Goal: Information Seeking & Learning: Check status

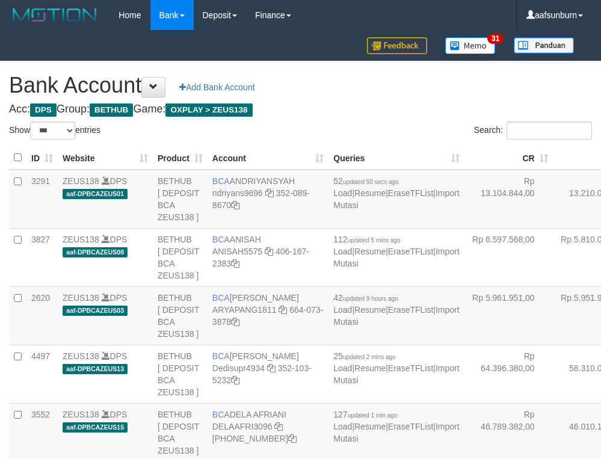
select select "***"
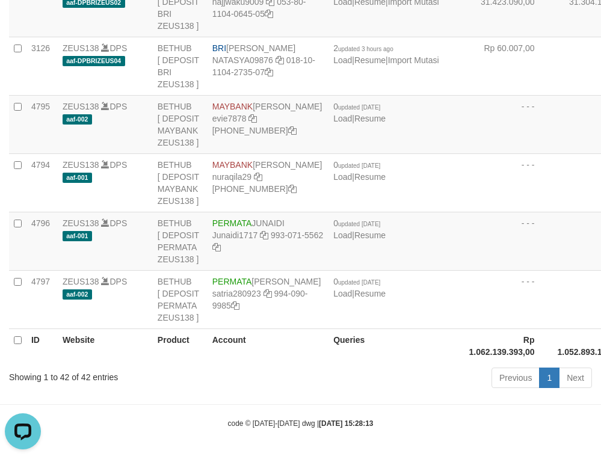
drag, startPoint x: 238, startPoint y: 238, endPoint x: 232, endPoint y: 244, distance: 8.5
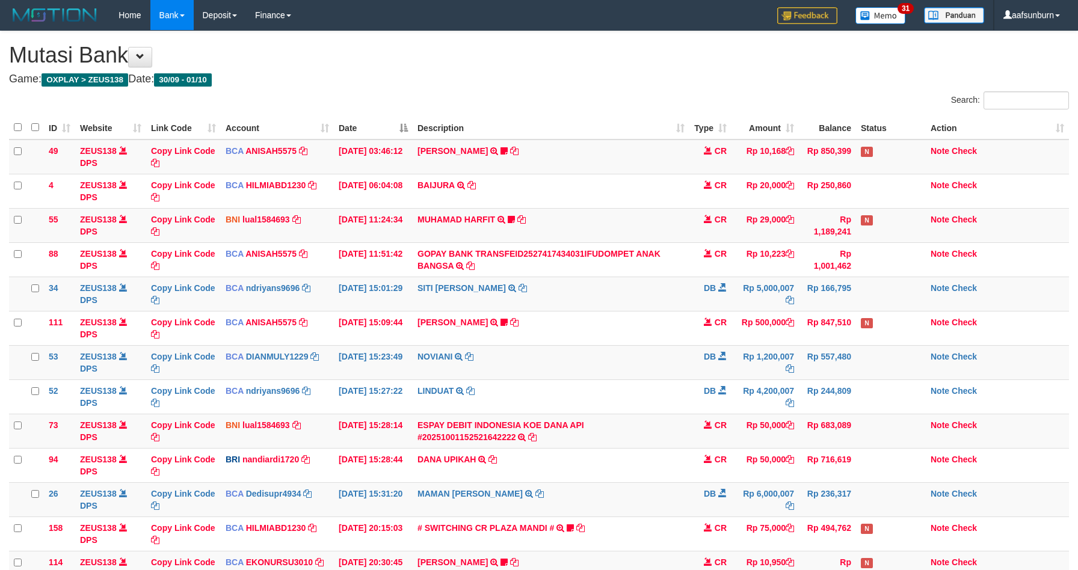
scroll to position [137, 0]
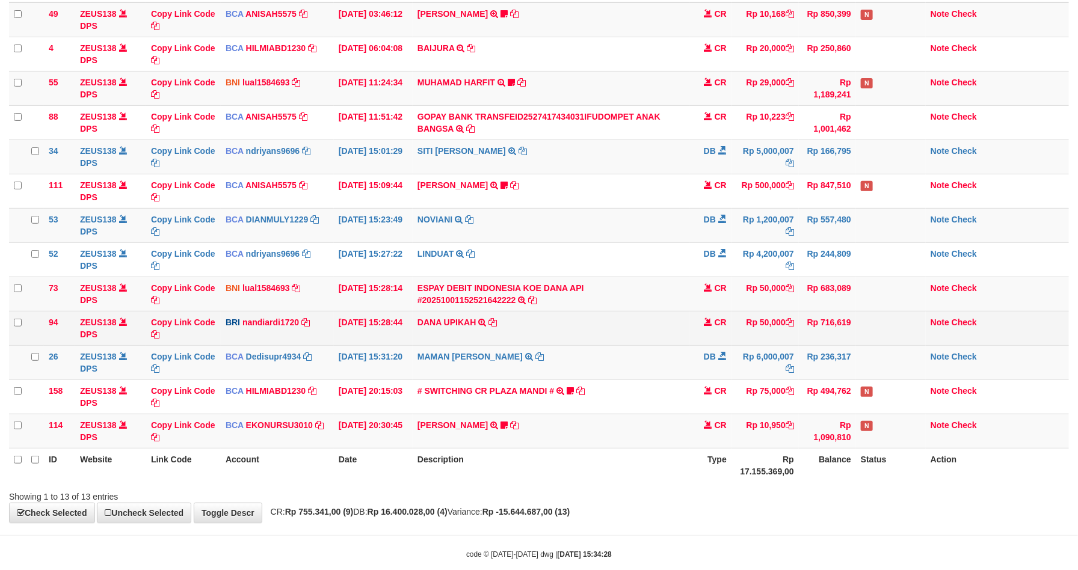
click at [567, 325] on td "DANA UPIKAH TRANSFER NBMB DANA UPIKAH TO NANDI ARDIANSYAH" at bounding box center [551, 328] width 277 height 34
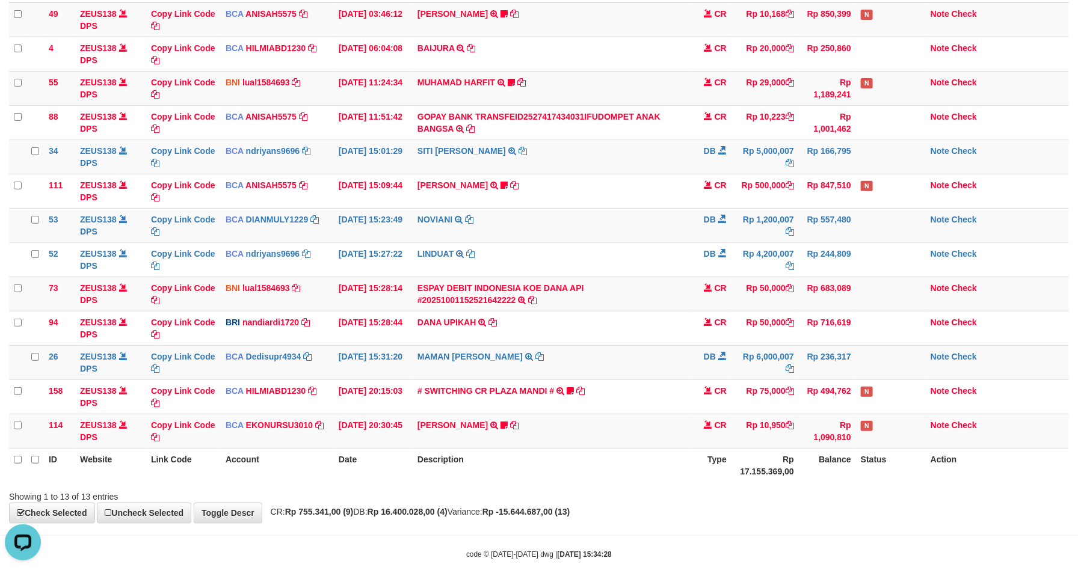
scroll to position [0, 0]
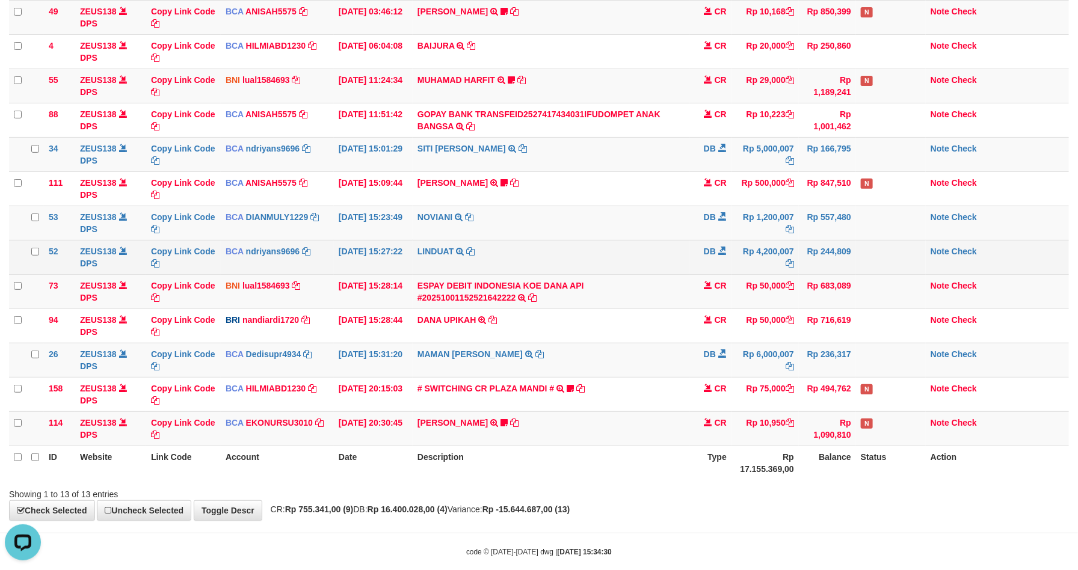
click at [673, 271] on td "LINDUAT TRSF E-BANKING DB 0110/FTSCY/WS95031 4200007.00LINDUAT" at bounding box center [551, 257] width 277 height 34
drag, startPoint x: 672, startPoint y: 271, endPoint x: 690, endPoint y: 271, distance: 18.0
click at [685, 271] on td "LINDUAT TRSF E-BANKING DB 0110/FTSCY/WS95031 4200007.00LINDUAT" at bounding box center [551, 257] width 277 height 34
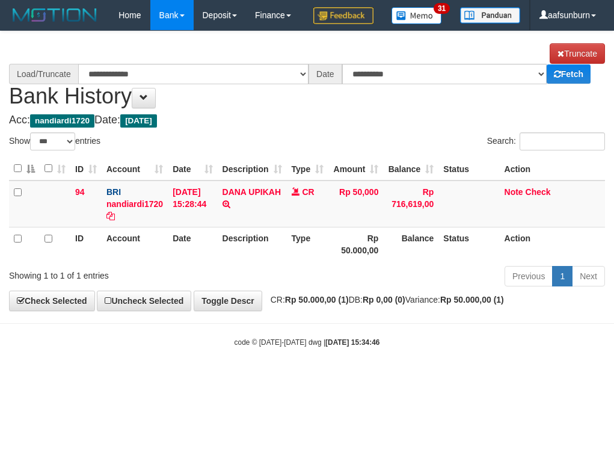
select select "***"
select select "****"
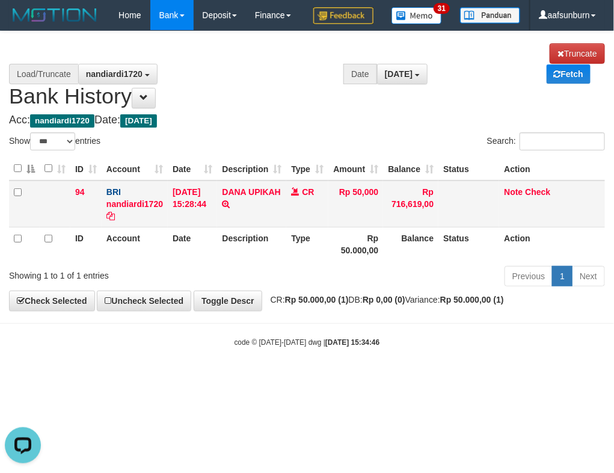
click at [293, 227] on td "CR" at bounding box center [307, 203] width 42 height 47
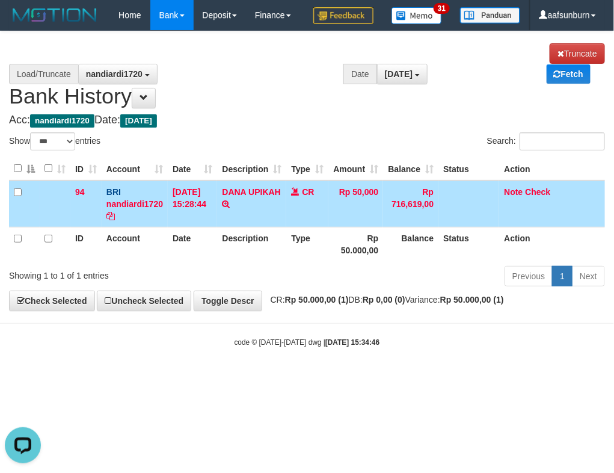
click at [259, 227] on td "DANA UPIKAH TRANSFER NBMB DANA UPIKAH TO [PERSON_NAME]" at bounding box center [251, 203] width 69 height 47
click at [259, 227] on td "DANA UPIKAH TRANSFER NBMB DANA UPIKAH TO NANDI ARDIANSYAH" at bounding box center [251, 203] width 69 height 47
click at [271, 227] on td "DANA UPIKAH TRANSFER NBMB DANA UPIKAH TO NANDI ARDIANSYAH" at bounding box center [251, 203] width 69 height 47
click at [259, 197] on link "DANA UPIKAH" at bounding box center [251, 192] width 58 height 10
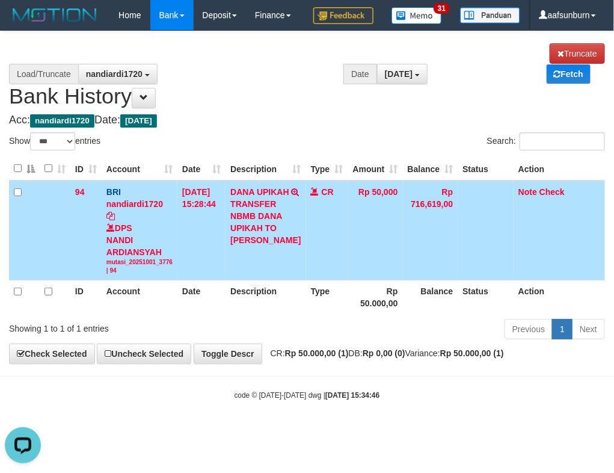
click at [278, 246] on div "TRANSFER NBMB DANA UPIKAH TO NANDI ARDIANSYAH" at bounding box center [265, 222] width 70 height 48
click at [244, 246] on div "TRANSFER NBMB DANA UPIKAH TO NANDI ARDIANSYAH" at bounding box center [265, 222] width 70 height 48
click at [241, 246] on div "TRANSFER NBMB DANA UPIKAH TO NANDI ARDIANSYAH" at bounding box center [265, 222] width 70 height 48
click at [249, 246] on div "TRANSFER NBMB DANA UPIKAH TO NANDI ARDIANSYAH" at bounding box center [265, 222] width 70 height 48
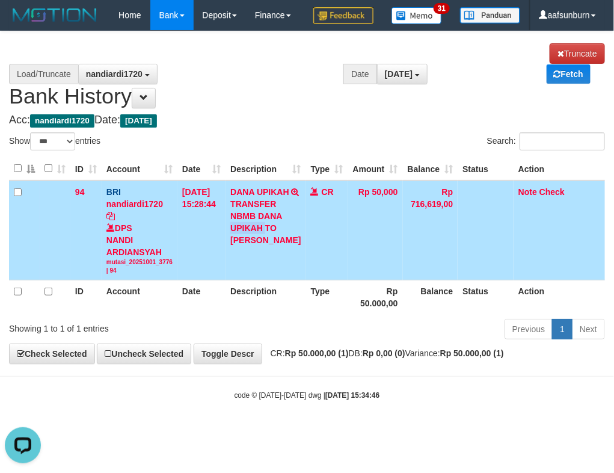
copy div "UPIKAH"
click at [520, 197] on link "Note" at bounding box center [528, 192] width 19 height 10
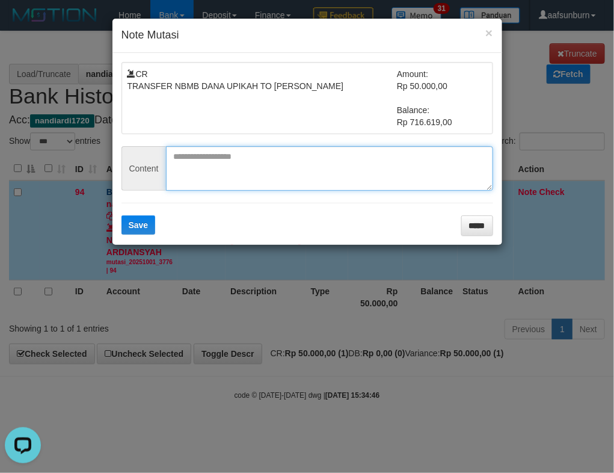
click at [206, 177] on textarea at bounding box center [329, 168] width 327 height 45
paste textarea "**********"
type textarea "**********"
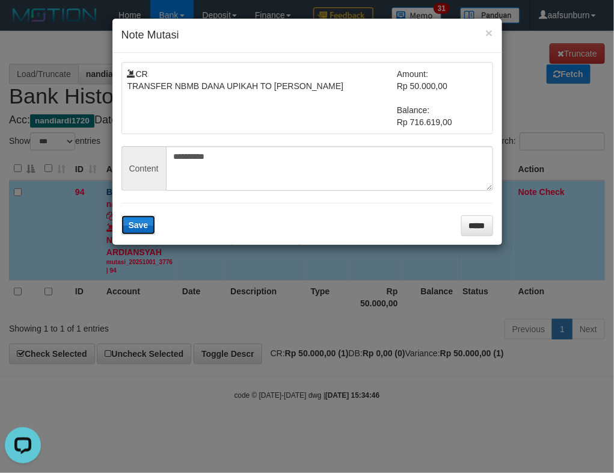
click at [148, 224] on span "Save" at bounding box center [139, 225] width 20 height 10
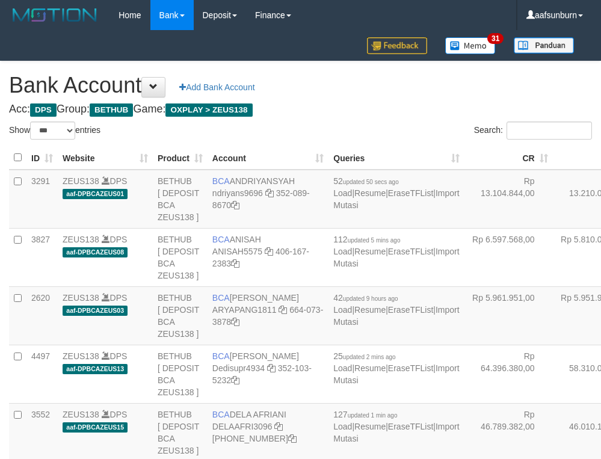
select select "***"
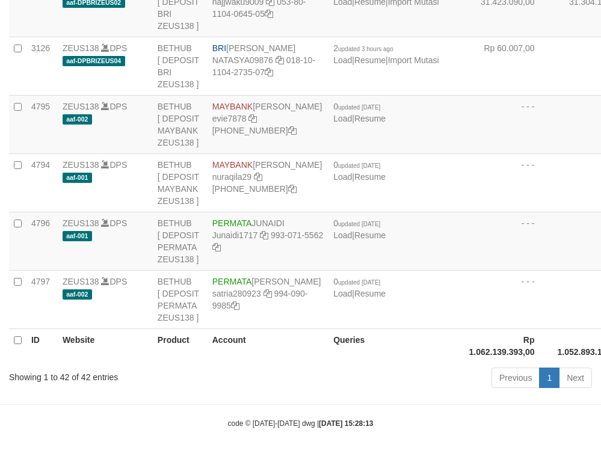
drag, startPoint x: 460, startPoint y: 168, endPoint x: 4, endPoint y: 222, distance: 459.8
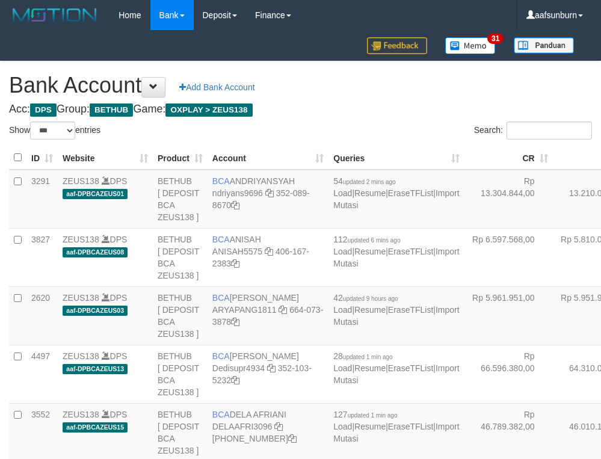
select select "***"
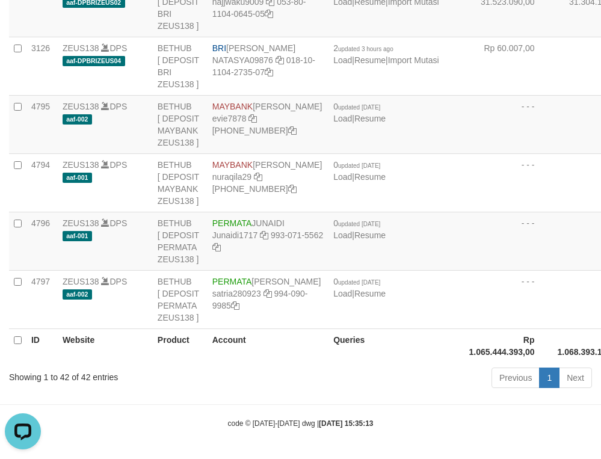
drag, startPoint x: 509, startPoint y: 138, endPoint x: 421, endPoint y: 156, distance: 89.7
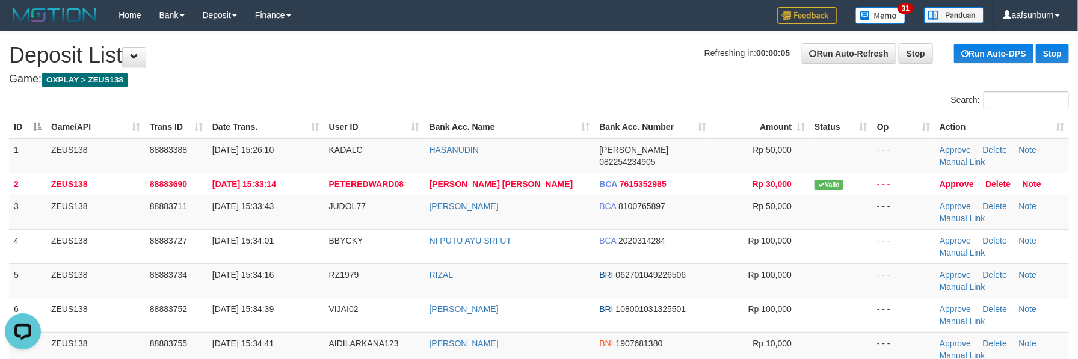
click at [554, 126] on th "Bank Acc. Name" at bounding box center [510, 127] width 170 height 22
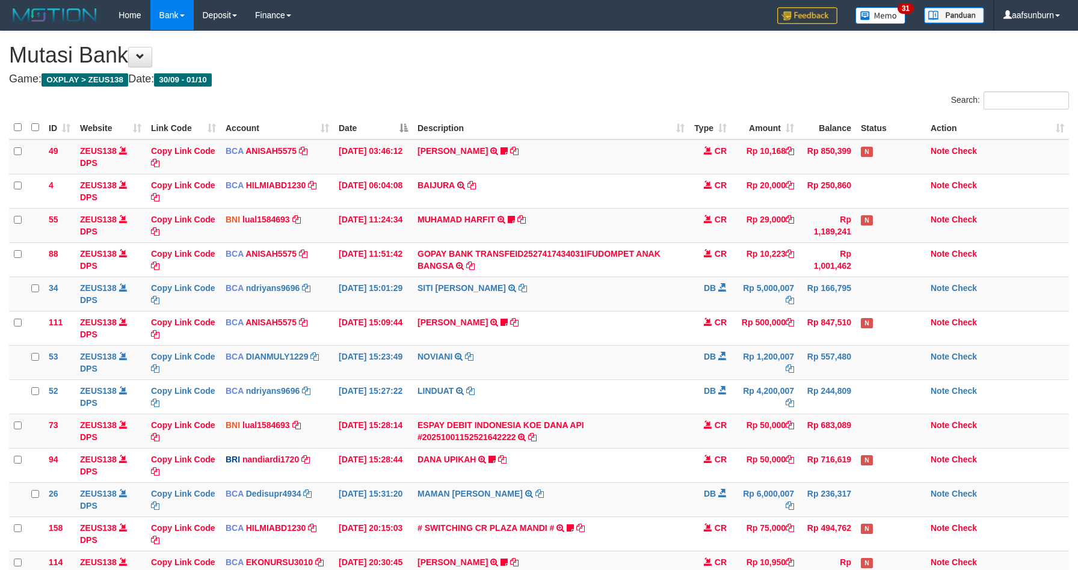
scroll to position [140, 0]
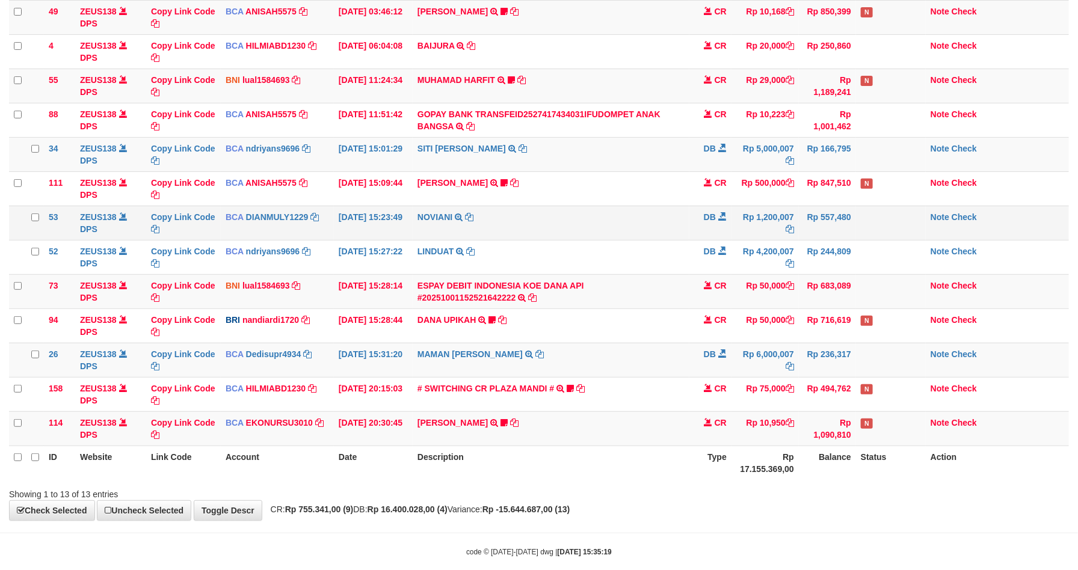
click at [558, 226] on td "NOVIANI TRSF E-BANKING DB 0110/FTSCY/WS95031 1200007.00NOVIANI" at bounding box center [551, 223] width 277 height 34
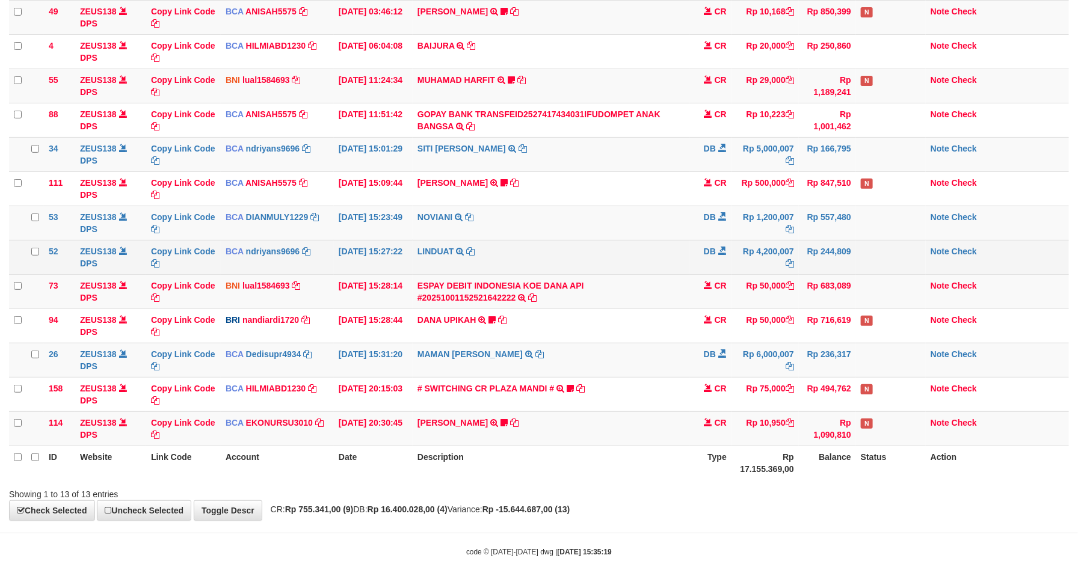
drag, startPoint x: 558, startPoint y: 226, endPoint x: 569, endPoint y: 254, distance: 30.8
click at [560, 232] on td "NOVIANI TRSF E-BANKING DB 0110/FTSCY/WS95031 1200007.00NOVIANI" at bounding box center [551, 223] width 277 height 34
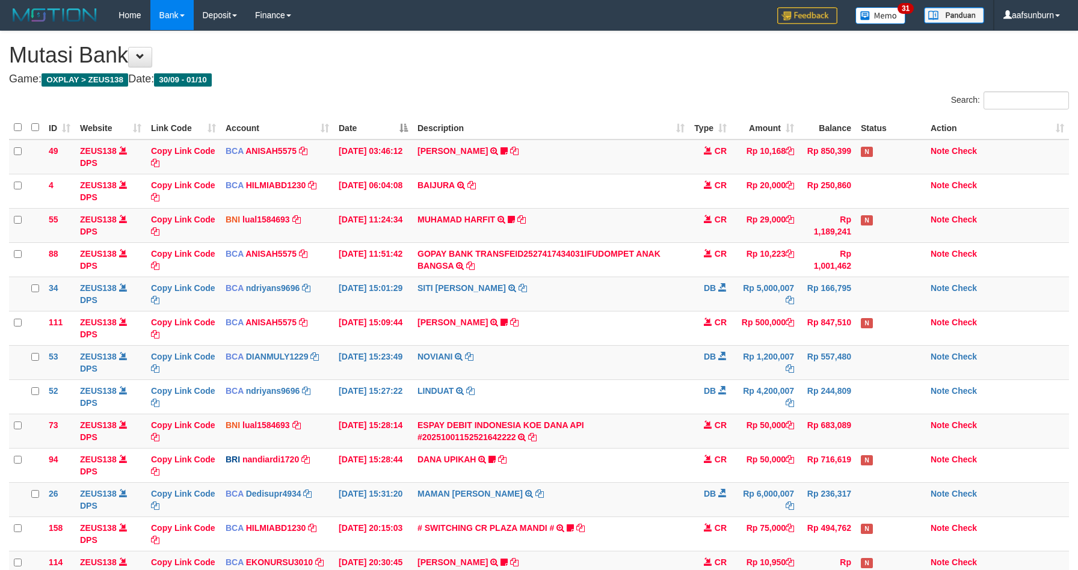
scroll to position [140, 0]
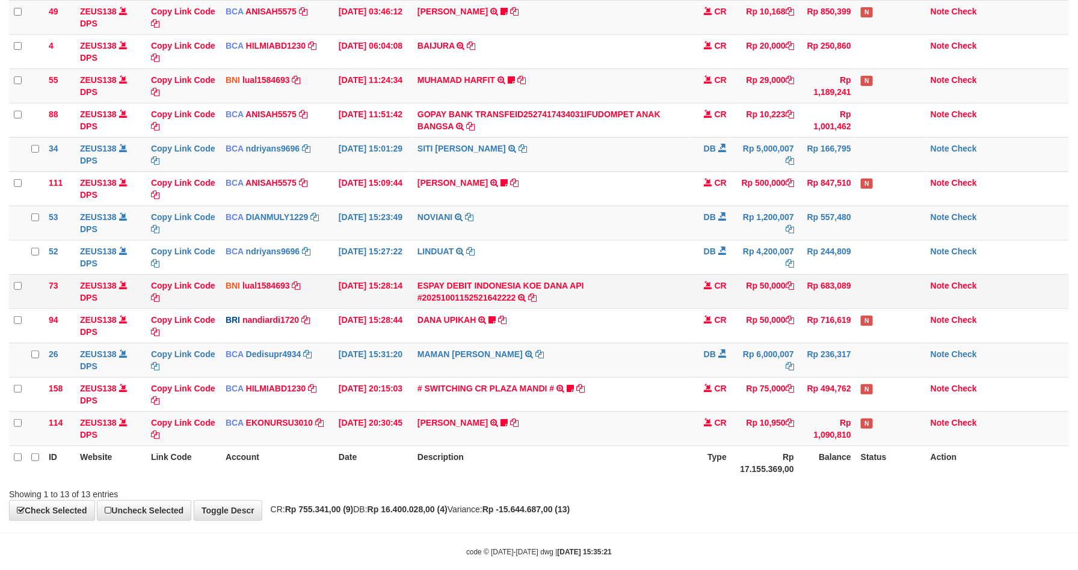
drag, startPoint x: 542, startPoint y: 295, endPoint x: 546, endPoint y: 328, distance: 33.9
click at [542, 296] on td "ESPAY DEBIT INDONESIA KOE DANA API #20251001152521642222 TRANSFER DARI ESPAY DE…" at bounding box center [551, 291] width 277 height 34
click at [934, 285] on link "Note" at bounding box center [940, 286] width 19 height 10
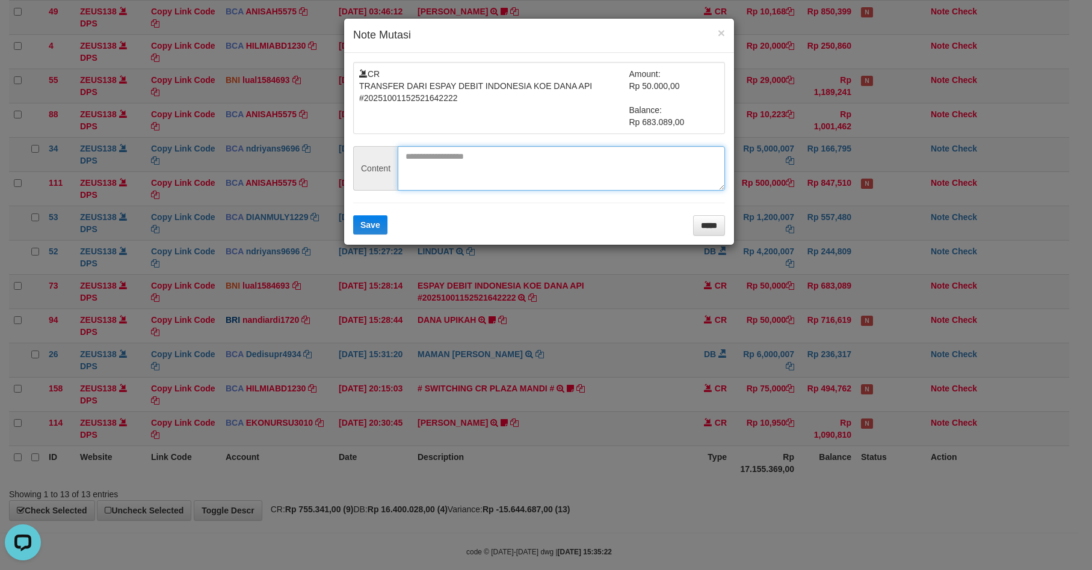
drag, startPoint x: 499, startPoint y: 150, endPoint x: 393, endPoint y: 200, distance: 116.5
click at [493, 153] on textarea at bounding box center [561, 168] width 327 height 45
paste textarea "******"
type textarea "******"
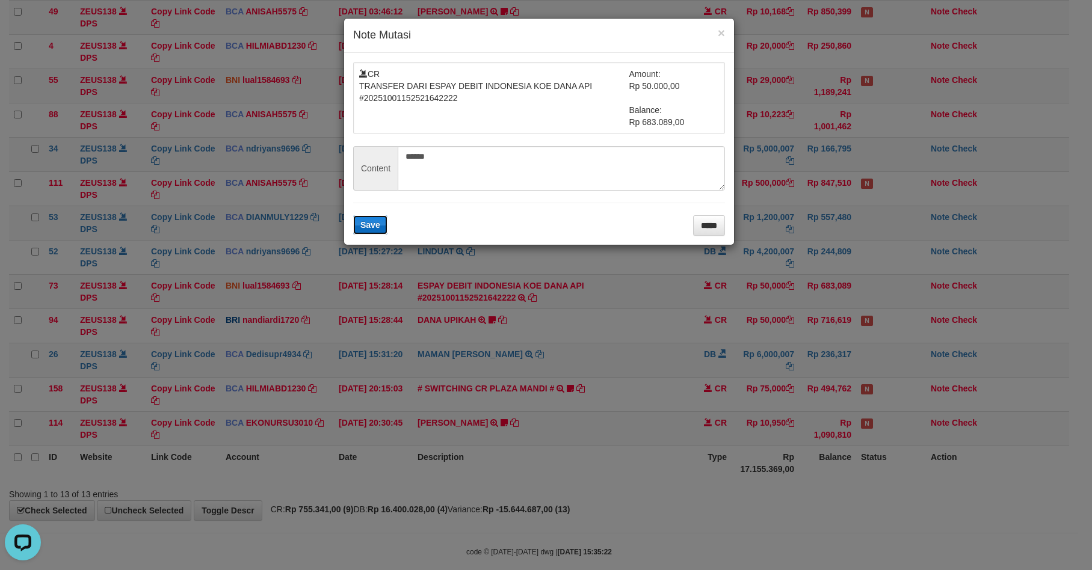
click at [354, 224] on button "Save" at bounding box center [370, 224] width 34 height 19
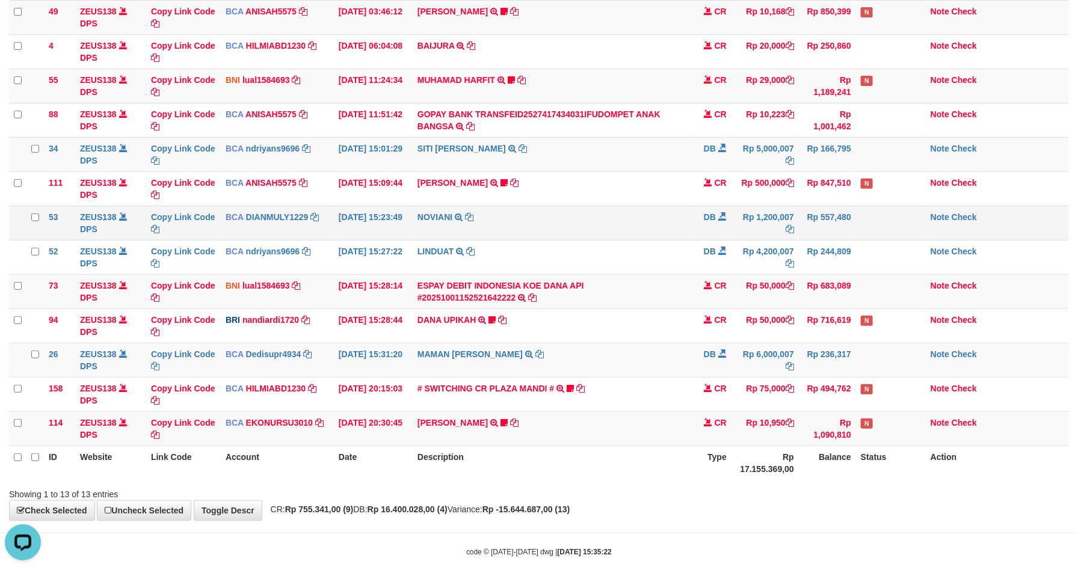
click at [598, 217] on td "NOVIANI TRSF E-BANKING DB 0110/FTSCY/WS95031 1200007.00NOVIANI" at bounding box center [551, 223] width 277 height 34
drag, startPoint x: 598, startPoint y: 217, endPoint x: 632, endPoint y: 226, distance: 35.5
click at [598, 217] on td "NOVIANI TRSF E-BANKING DB 0110/FTSCY/WS95031 1200007.00NOVIANI" at bounding box center [551, 223] width 277 height 34
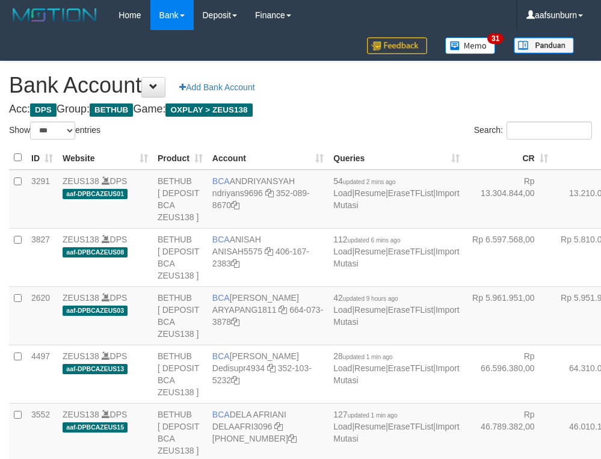
select select "***"
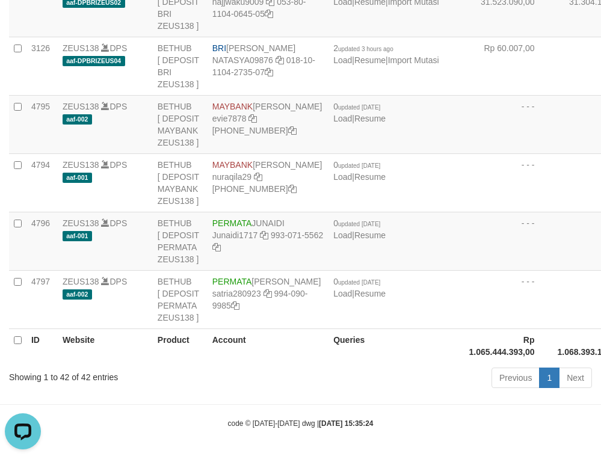
drag, startPoint x: 484, startPoint y: 98, endPoint x: 315, endPoint y: 161, distance: 180.5
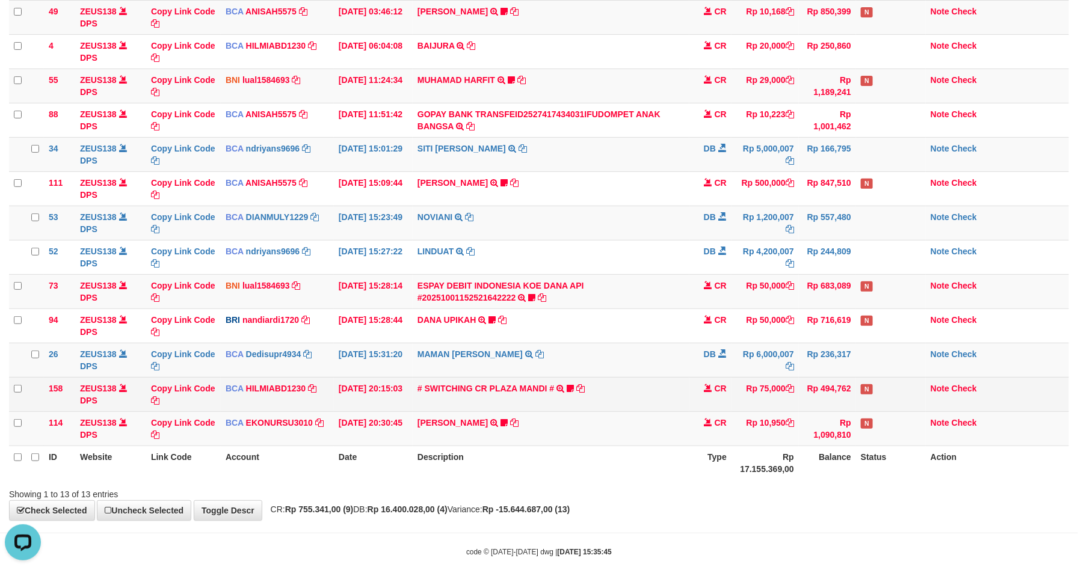
click at [706, 403] on td "CR" at bounding box center [710, 394] width 42 height 34
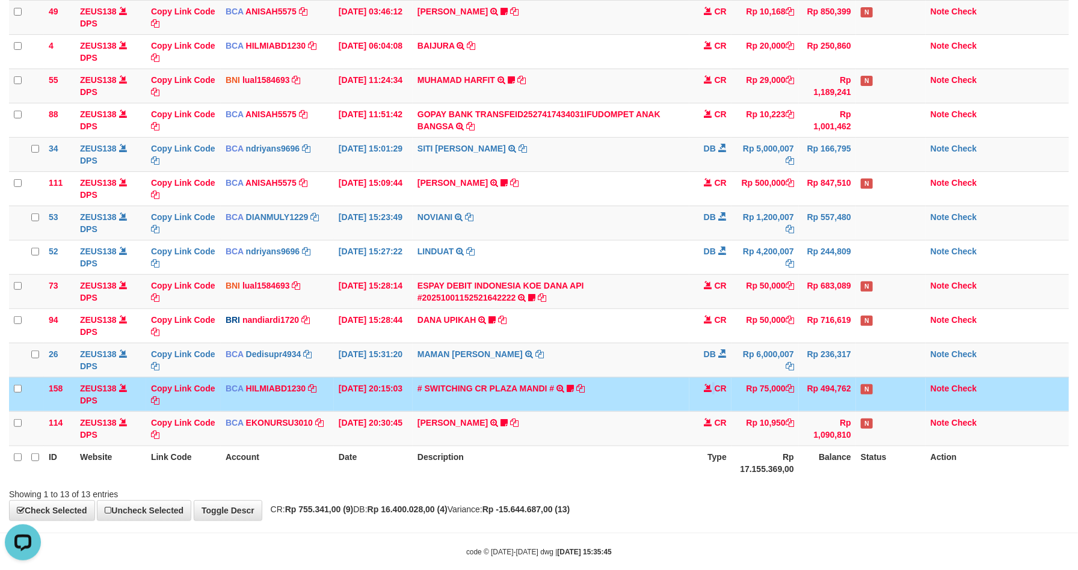
click at [706, 403] on td "CR" at bounding box center [710, 394] width 42 height 34
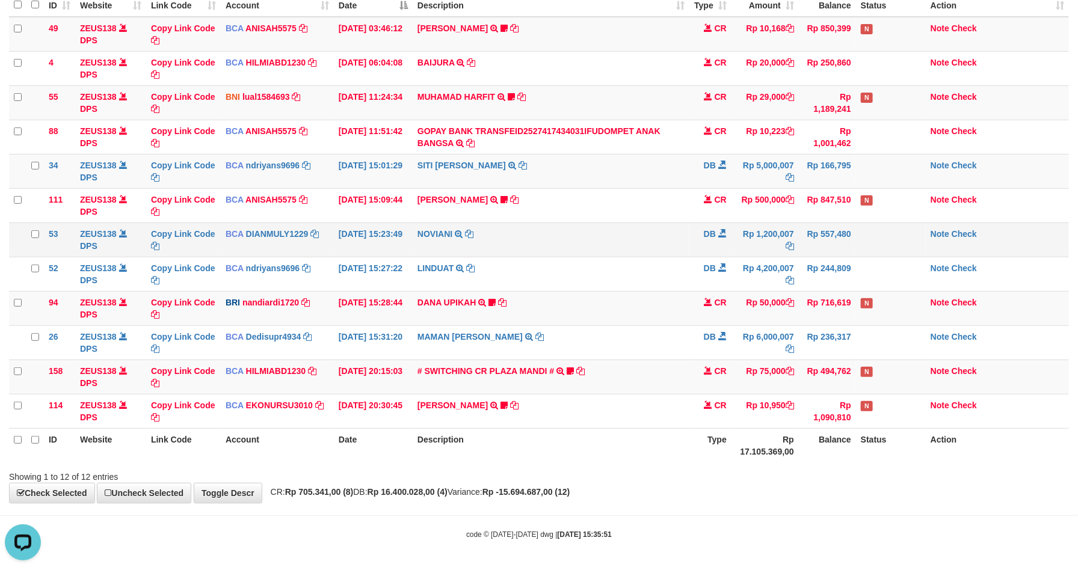
click at [448, 253] on td "NOVIANI TRSF E-BANKING DB 0110/FTSCY/WS95031 1200007.00NOVIANI" at bounding box center [551, 240] width 277 height 34
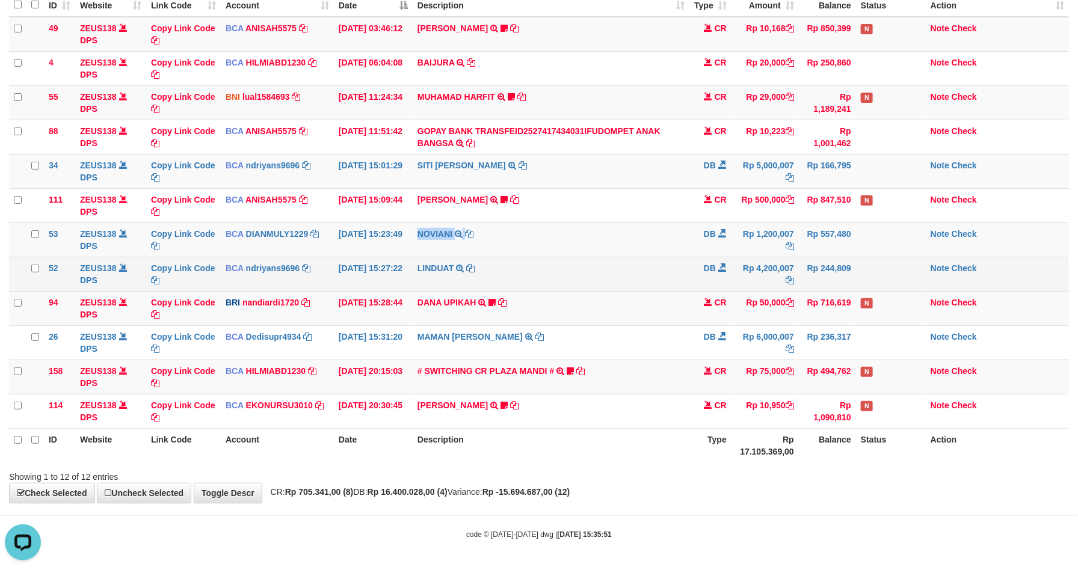
drag, startPoint x: 448, startPoint y: 253, endPoint x: 523, endPoint y: 262, distance: 75.7
click at [450, 253] on td "NOVIANI TRSF E-BANKING DB 0110/FTSCY/WS95031 1200007.00NOVIANI" at bounding box center [551, 240] width 277 height 34
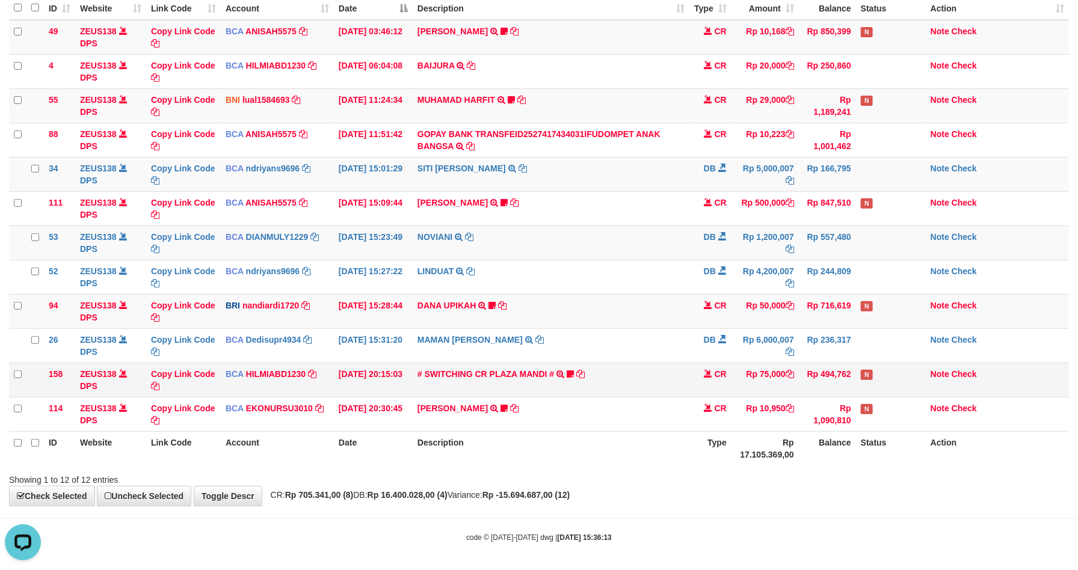
click at [588, 366] on td "# SWITCHING CR PLAZA MANDI # SWITCHING CR TRF TUPARDI 008 PLAZA MANDI 185000420…" at bounding box center [551, 380] width 277 height 34
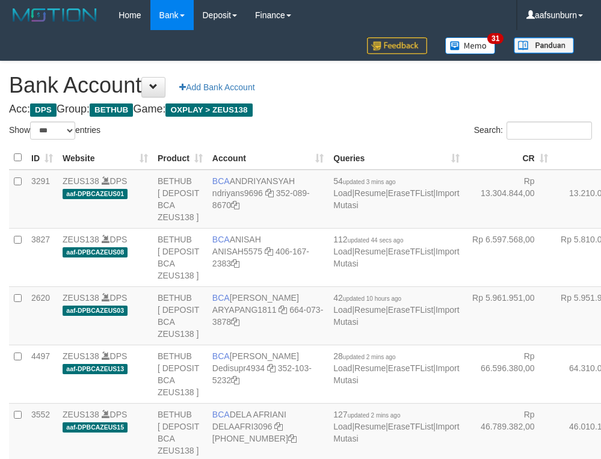
select select "***"
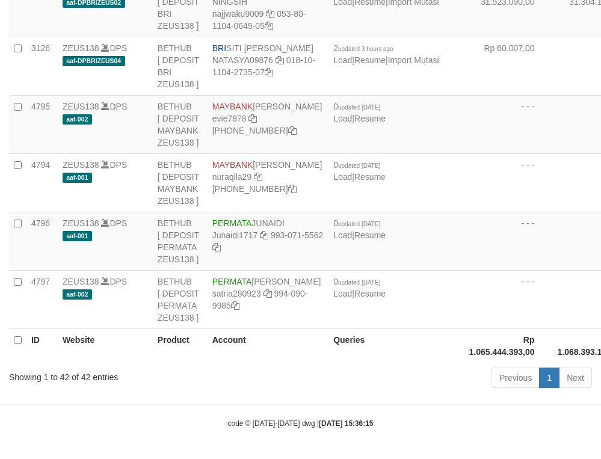
scroll to position [2406, 0]
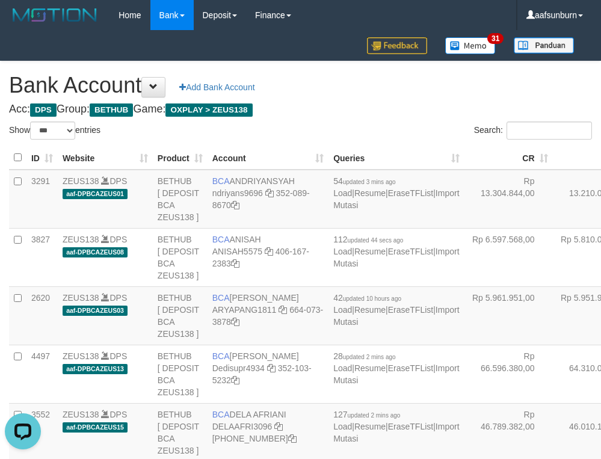
scroll to position [0, 0]
select select "***"
click at [464, 174] on td "Rp 13.304.844,00" at bounding box center [508, 199] width 88 height 59
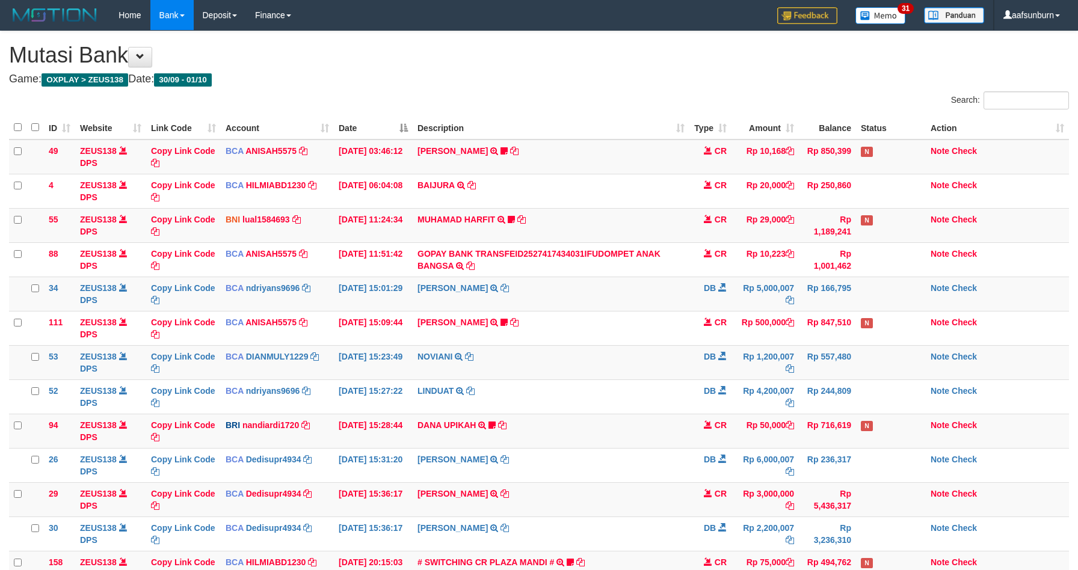
scroll to position [131, 0]
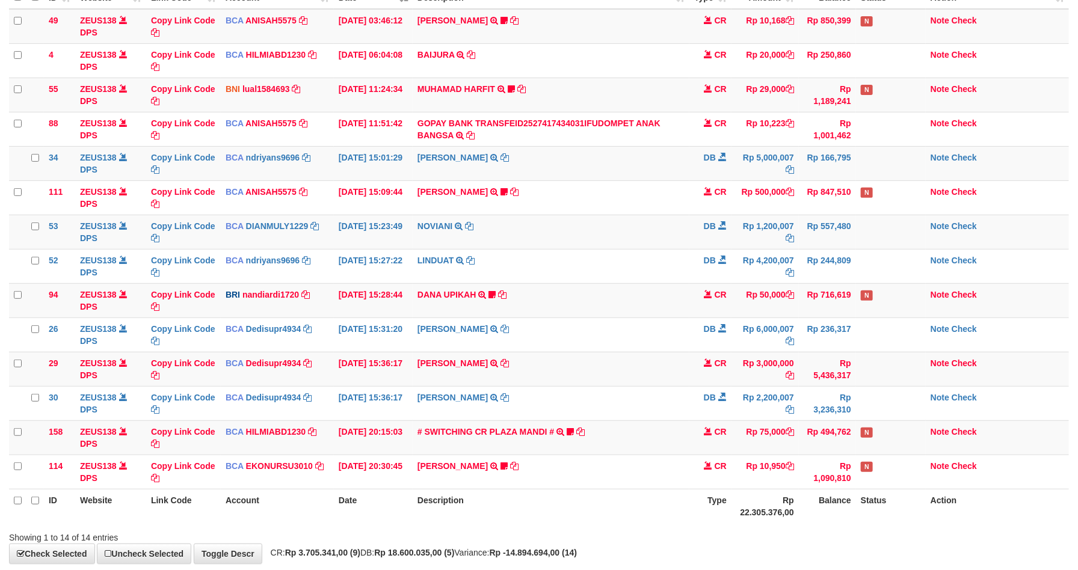
drag, startPoint x: 638, startPoint y: 425, endPoint x: 746, endPoint y: 569, distance: 180.5
click at [662, 458] on tbody "49 ZEUS138 DPS Copy Link Code BCA ANISAH5575 DPS ANISAH mutasi_20251001_3827 | …" at bounding box center [539, 249] width 1060 height 481
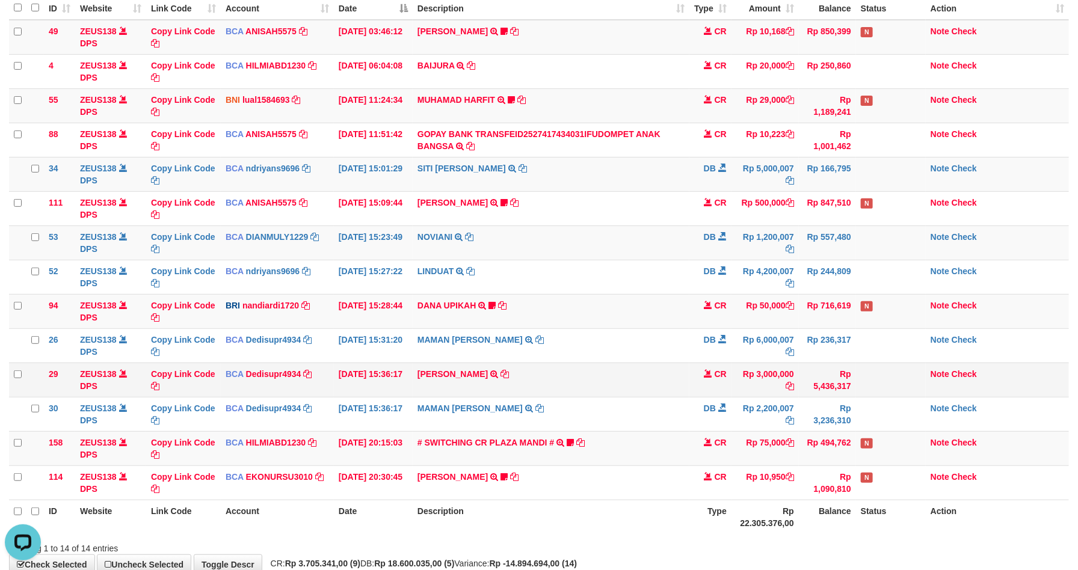
click at [625, 380] on td "ANDI KURNIAWAN TRSF E-BANKING CR 0110/FTSCY/WS95031 3000000.00ANDI KURNIAWAN" at bounding box center [551, 380] width 277 height 34
drag, startPoint x: 630, startPoint y: 377, endPoint x: 667, endPoint y: 392, distance: 38.9
click at [632, 377] on td "ANDI KURNIAWAN TRSF E-BANKING CR 0110/FTSCY/WS95031 3000000.00ANDI KURNIAWAN" at bounding box center [551, 380] width 277 height 34
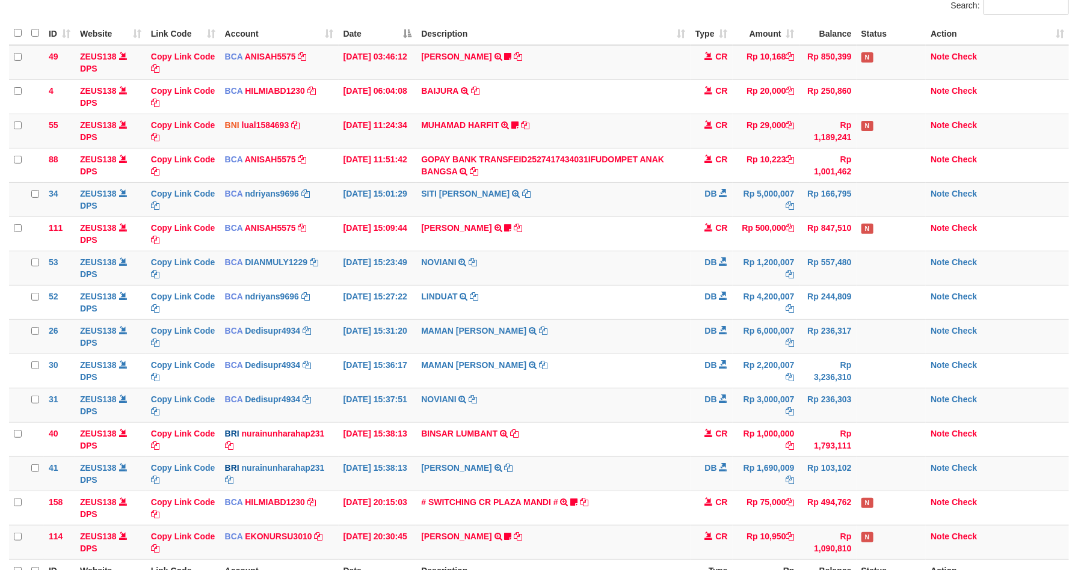
scroll to position [120, 0]
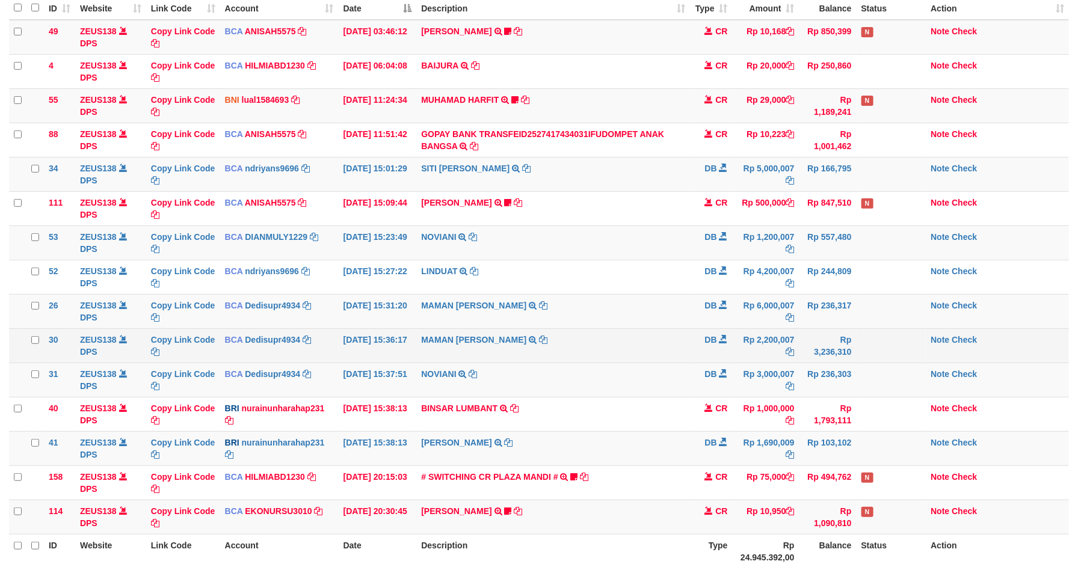
click at [780, 348] on td "Rp 2,200,007" at bounding box center [766, 345] width 67 height 34
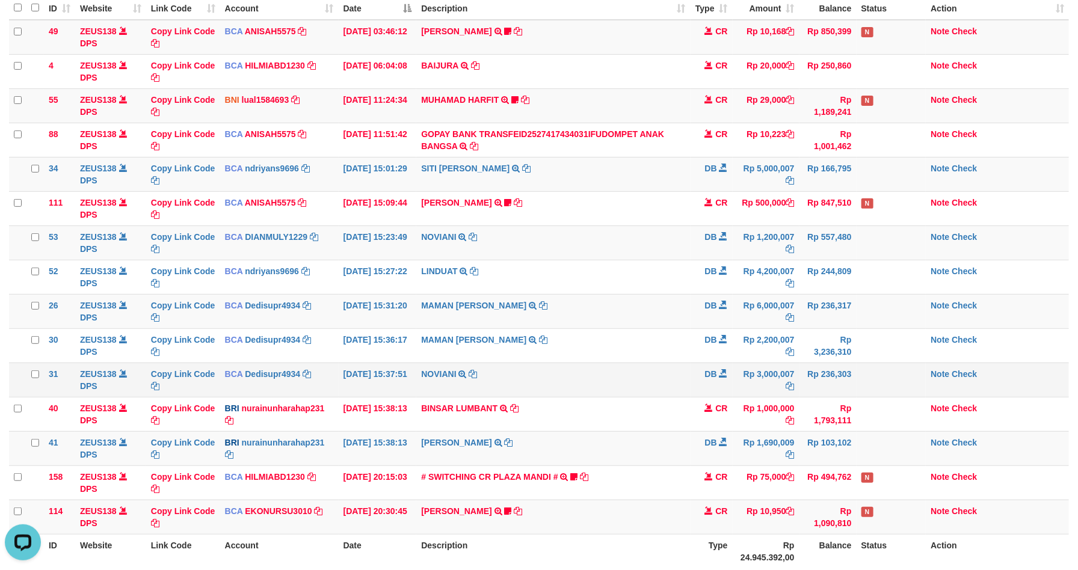
click at [708, 395] on td "DB" at bounding box center [712, 380] width 42 height 34
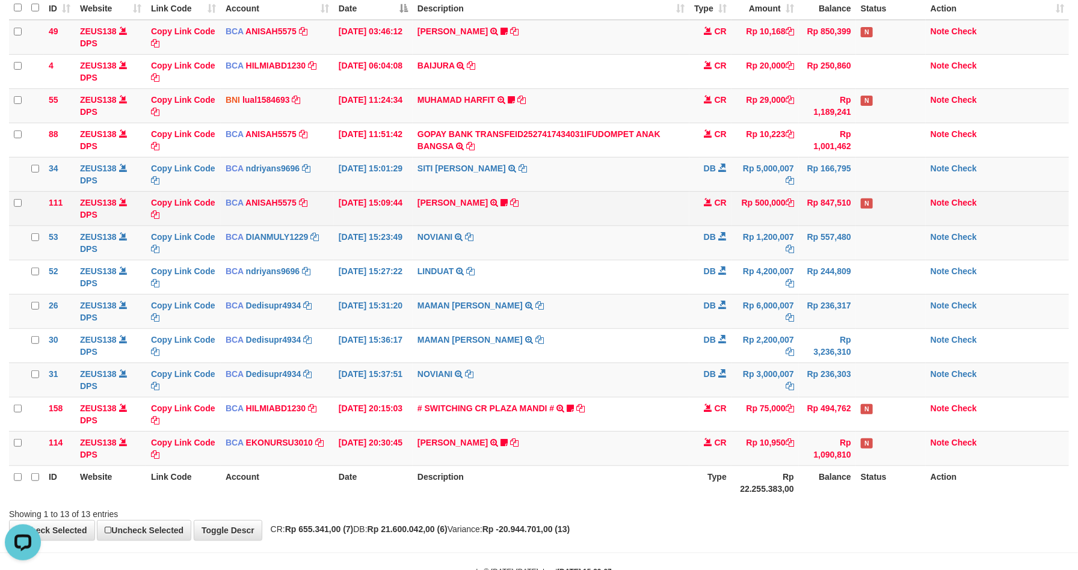
click at [665, 223] on td "KAREN ADELIN MARTH TRSF E-BANKING CR 0110/FTSCY/WS95031 500000.00KAREN ADELIN M…" at bounding box center [551, 208] width 277 height 34
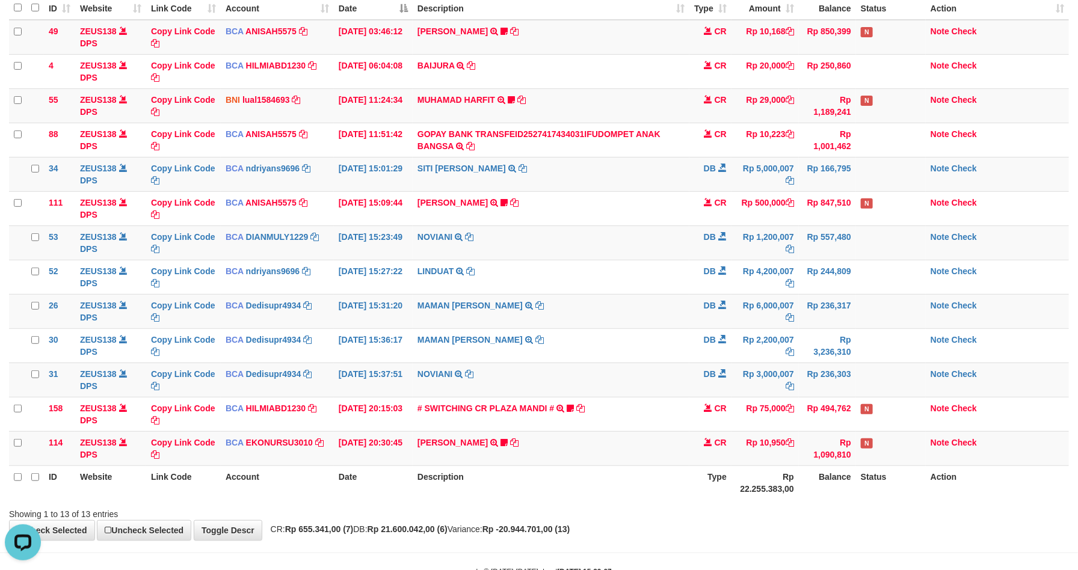
drag, startPoint x: 664, startPoint y: 221, endPoint x: 1090, endPoint y: 297, distance: 432.6
click at [677, 224] on td "KAREN ADELIN MARTH TRSF E-BANKING CR 0110/FTSCY/WS95031 500000.00KAREN ADELIN M…" at bounding box center [551, 208] width 277 height 34
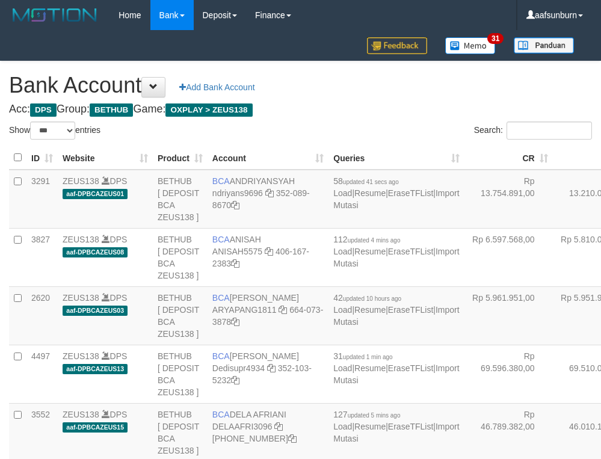
select select "***"
click at [553, 210] on td "Rp 13.210.035,00" at bounding box center [597, 199] width 88 height 59
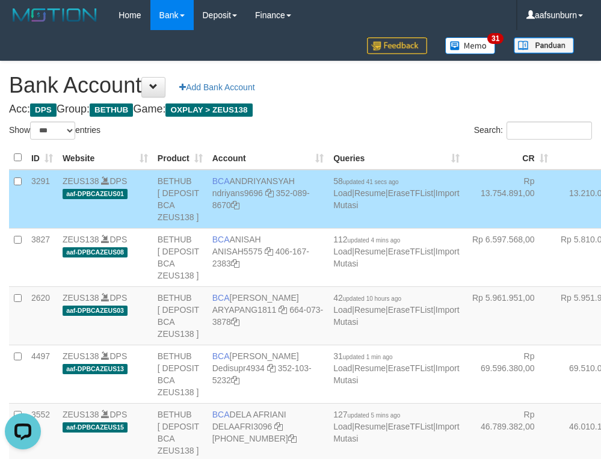
scroll to position [2406, 0]
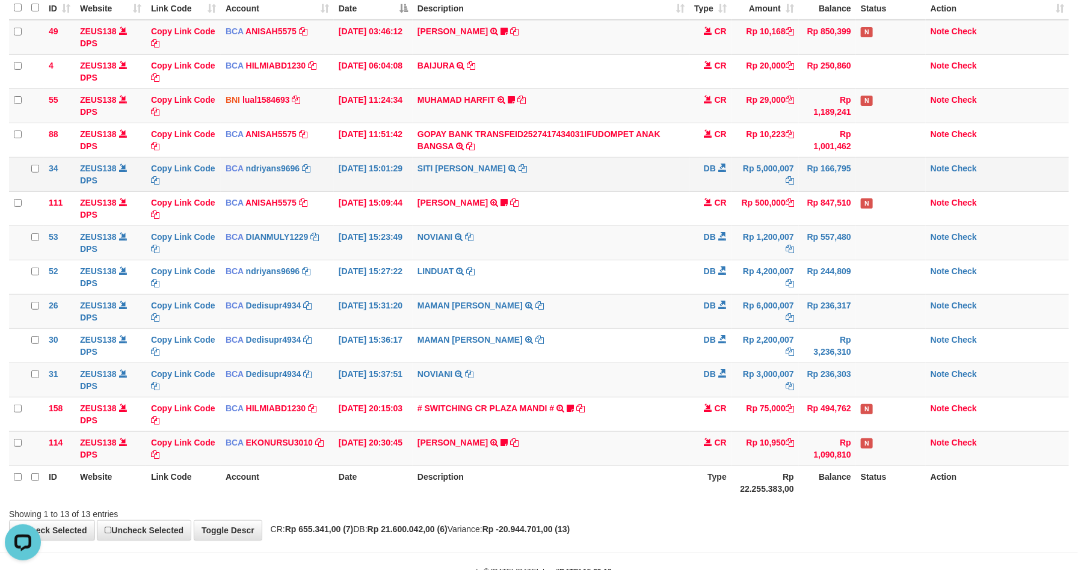
click at [670, 168] on td "SITI NURLITA SAPIT TRSF E-BANKING DB 0110/FTSCY/WS95031 5000007.00SITI NURLITA …" at bounding box center [551, 174] width 277 height 34
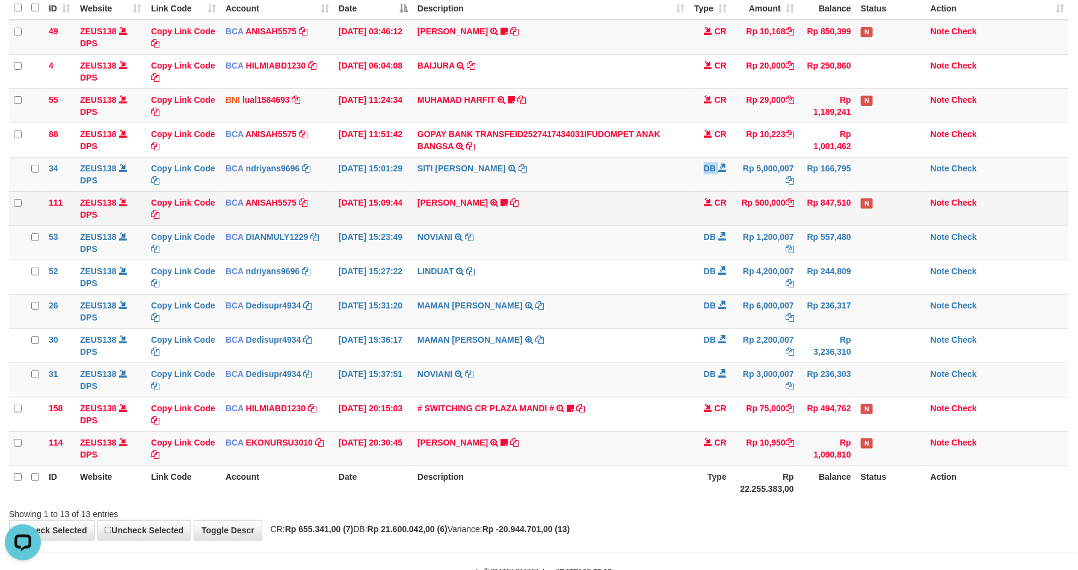
click at [754, 182] on tr "34 ZEUS138 DPS Copy Link Code BCA ndriyans9696 DPS ANDRIYANSYAH mutasi_20251001…" at bounding box center [539, 174] width 1060 height 34
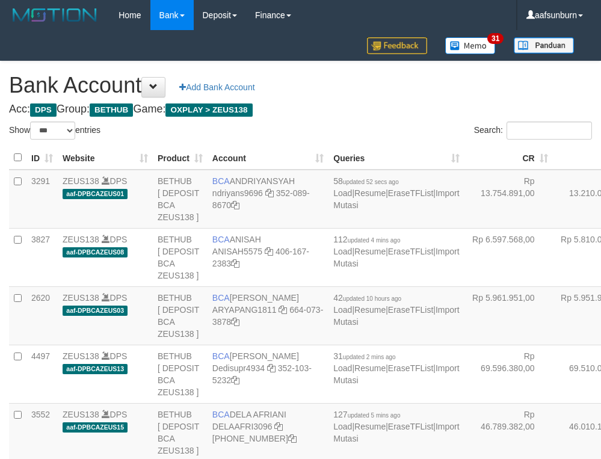
select select "***"
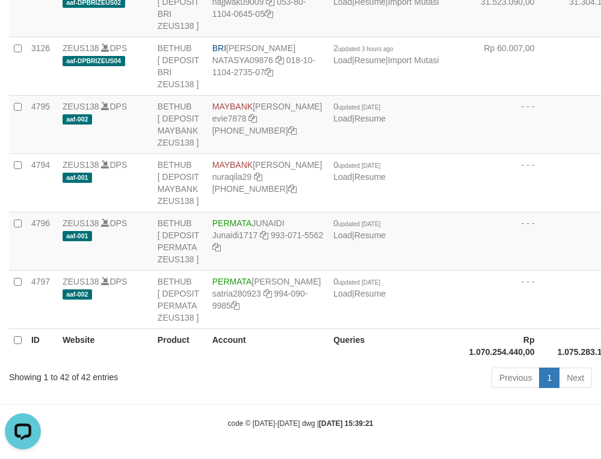
drag, startPoint x: 475, startPoint y: 125, endPoint x: 461, endPoint y: 134, distance: 16.7
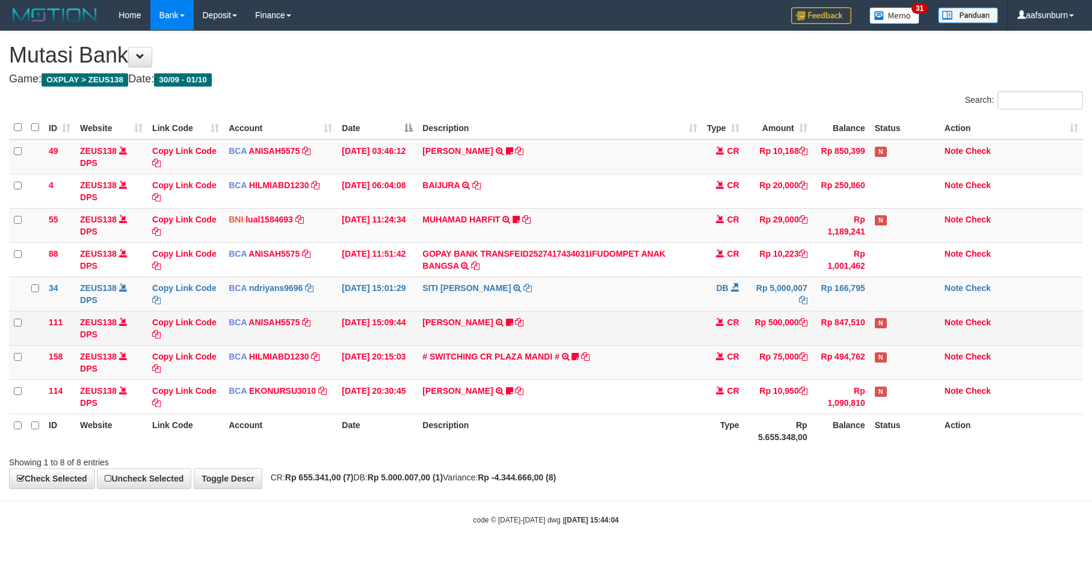
click at [665, 336] on td "KAREN ADELIN MARTH TRSF E-BANKING CR 0110/FTSCY/WS95031 500000.00KAREN ADELIN M…" at bounding box center [559, 328] width 284 height 34
drag, startPoint x: 708, startPoint y: 333, endPoint x: 1090, endPoint y: 307, distance: 382.9
click at [813, 325] on tr "111 ZEUS138 DPS Copy Link Code BCA ANISAH5575 DPS ANISAH mutasi_20251001_3827 |…" at bounding box center [546, 328] width 1074 height 34
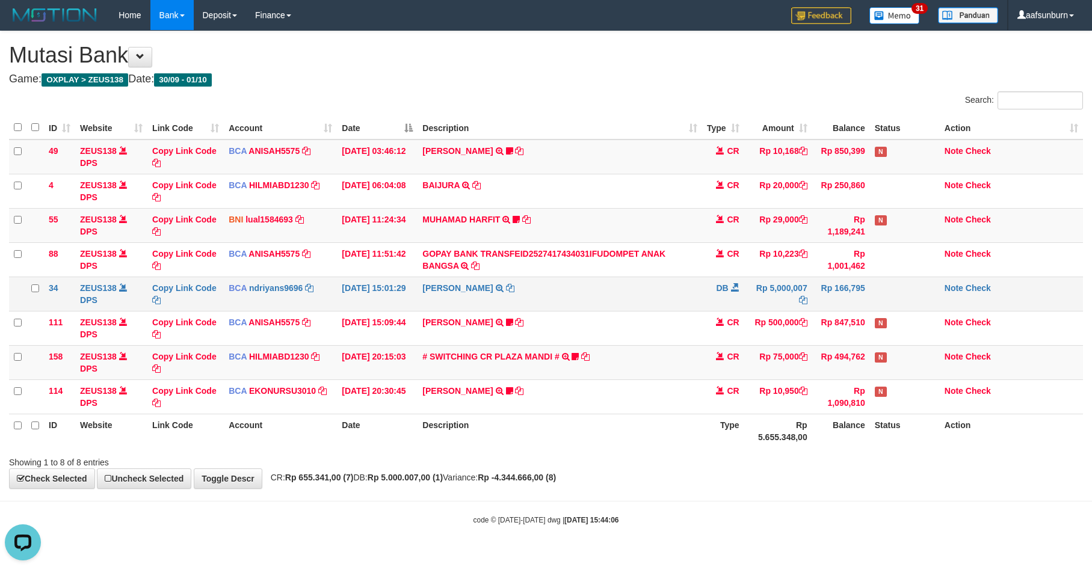
click at [698, 293] on td "SITI NURLITA SAPIT TRSF E-BANKING DB 0110/FTSCY/WS95031 5000007.00SITI NURLITA …" at bounding box center [559, 294] width 284 height 34
drag, startPoint x: 698, startPoint y: 293, endPoint x: 973, endPoint y: 367, distance: 284.1
click at [704, 294] on tr "34 ZEUS138 DPS Copy Link Code BCA ndriyans9696 DPS ANDRIYANSYAH mutasi_20251001…" at bounding box center [546, 294] width 1074 height 34
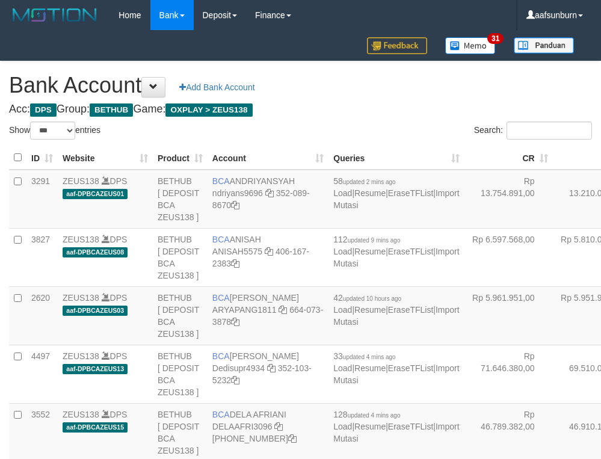
select select "***"
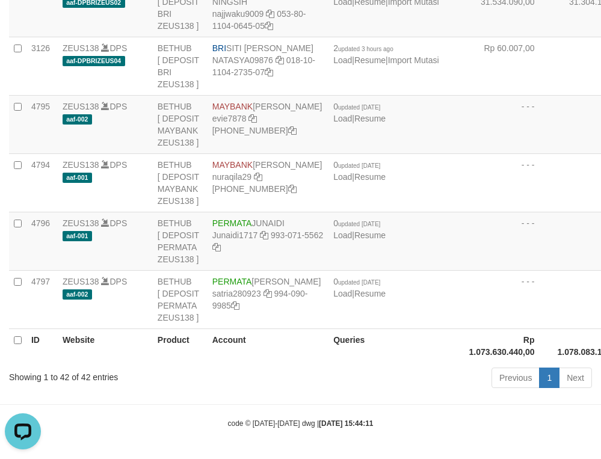
drag, startPoint x: 531, startPoint y: 83, endPoint x: 374, endPoint y: 150, distance: 170.9
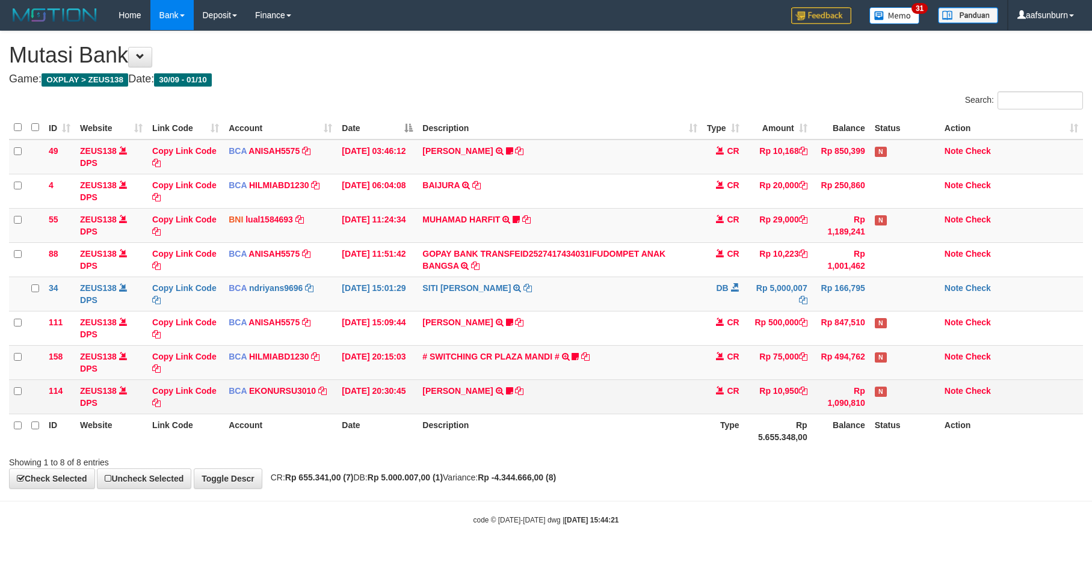
click at [677, 390] on td "AHMAD AGUSTI TRSF E-BANKING CR 3009/FTSCY/WS95051 10950.002025093089200473 TRFD…" at bounding box center [559, 397] width 284 height 34
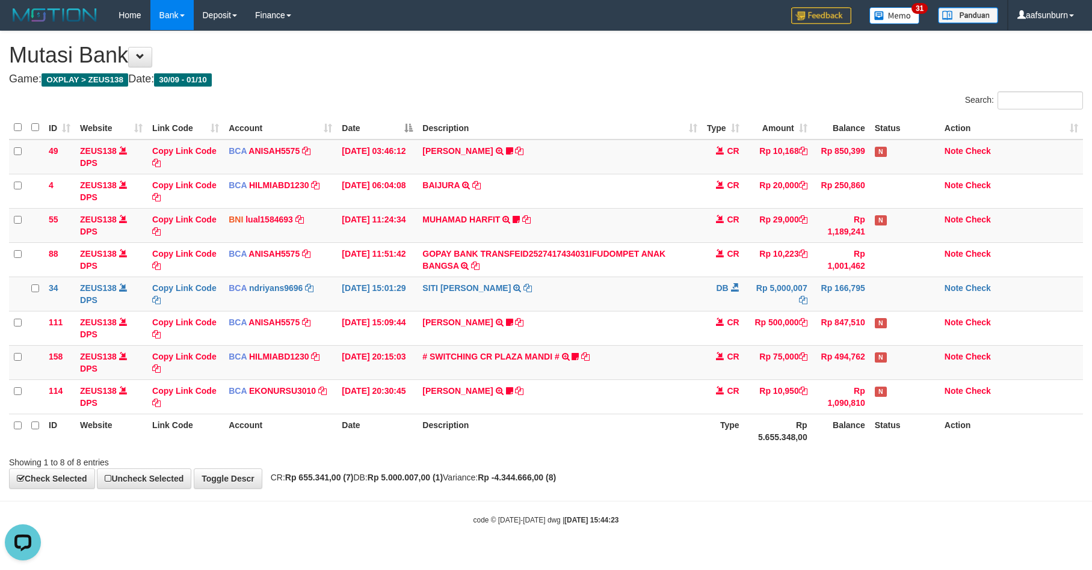
click at [910, 479] on div "**********" at bounding box center [546, 259] width 1092 height 457
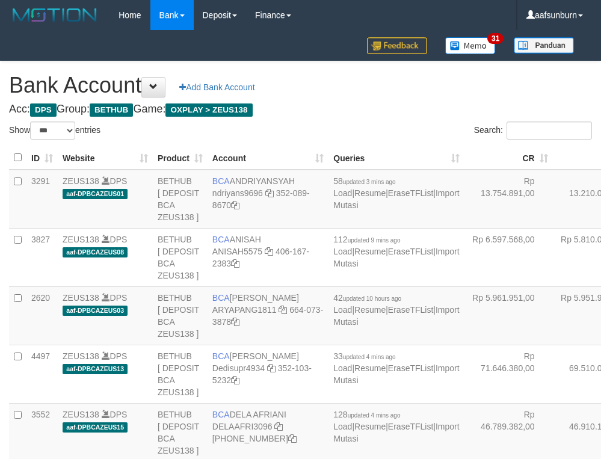
select select "***"
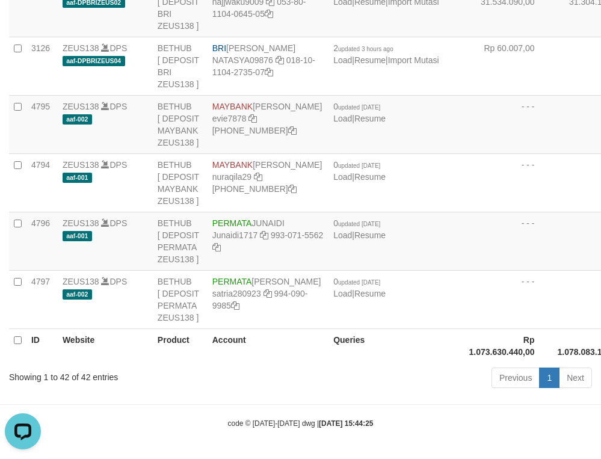
drag, startPoint x: 475, startPoint y: 103, endPoint x: 411, endPoint y: 149, distance: 78.1
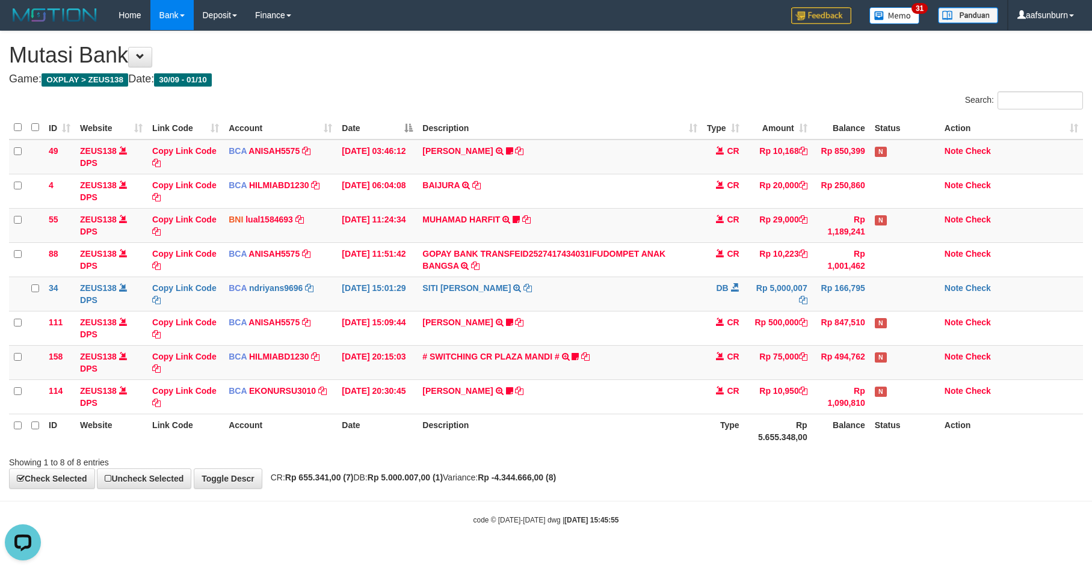
click at [928, 448] on th "Status" at bounding box center [905, 431] width 70 height 34
click at [931, 448] on th "Status" at bounding box center [905, 431] width 70 height 34
drag, startPoint x: 0, startPoint y: 0, endPoint x: 947, endPoint y: 439, distance: 1044.3
click at [947, 439] on th "Action" at bounding box center [1011, 431] width 143 height 34
click at [920, 444] on th "Status" at bounding box center [905, 431] width 70 height 34
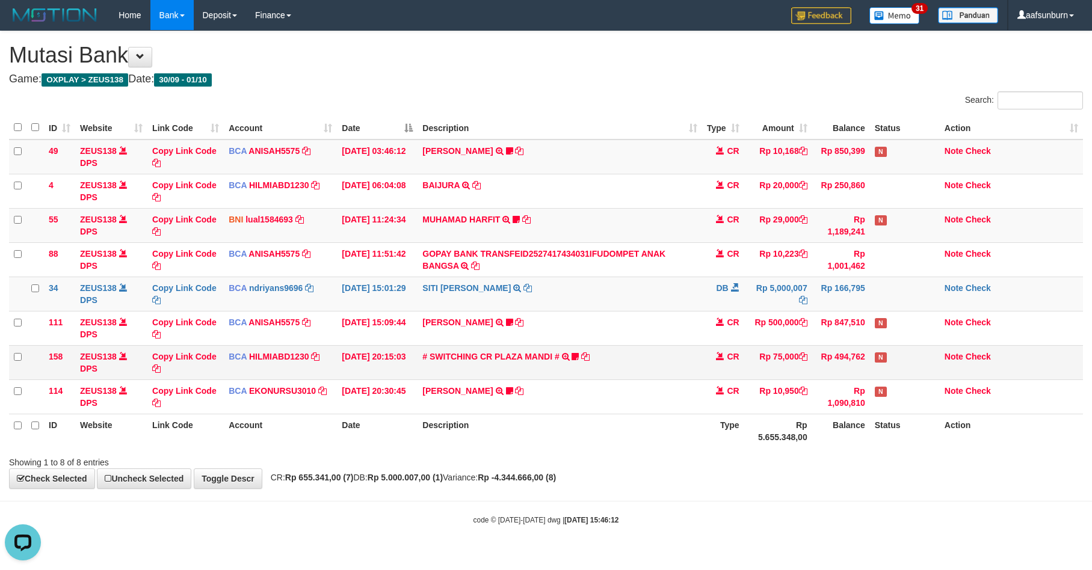
drag, startPoint x: 721, startPoint y: 354, endPoint x: 756, endPoint y: 352, distance: 35.6
click at [733, 352] on td "CR" at bounding box center [723, 362] width 42 height 34
drag, startPoint x: 872, startPoint y: 482, endPoint x: 866, endPoint y: 482, distance: 6.0
click at [870, 482] on div "**********" at bounding box center [546, 259] width 1092 height 457
click at [878, 488] on div "**********" at bounding box center [546, 259] width 1092 height 457
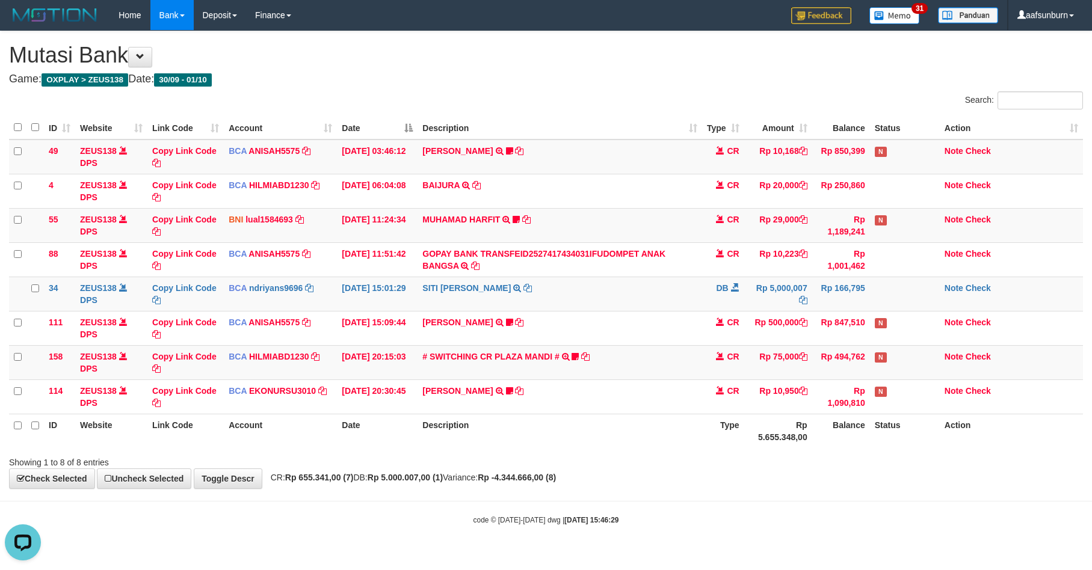
click at [879, 436] on th "Status" at bounding box center [905, 431] width 70 height 34
click at [879, 433] on th "Status" at bounding box center [905, 431] width 70 height 34
click at [901, 443] on th "Status" at bounding box center [905, 431] width 70 height 34
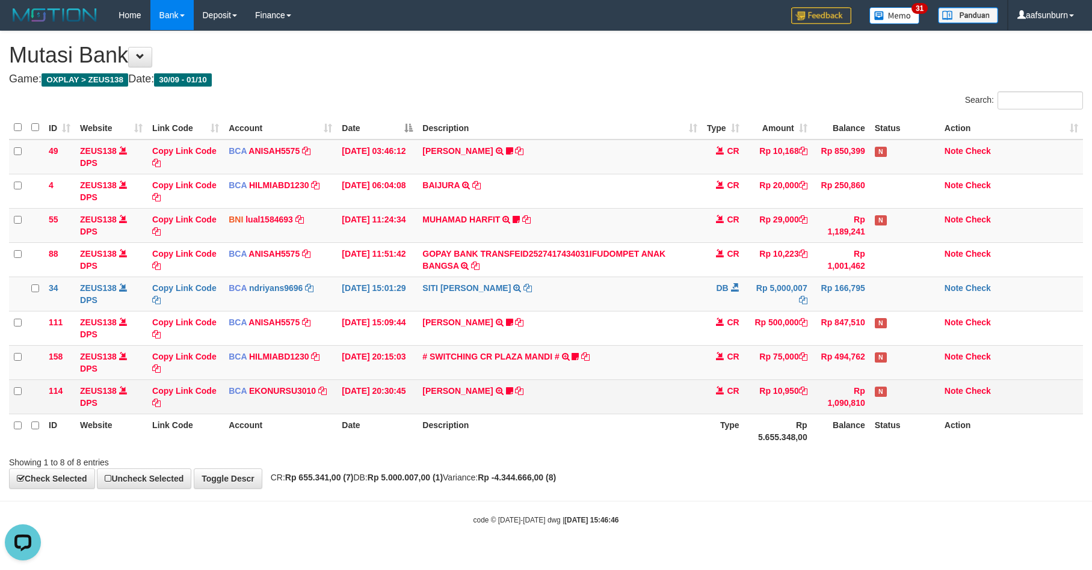
click at [733, 414] on td "CR" at bounding box center [723, 397] width 42 height 34
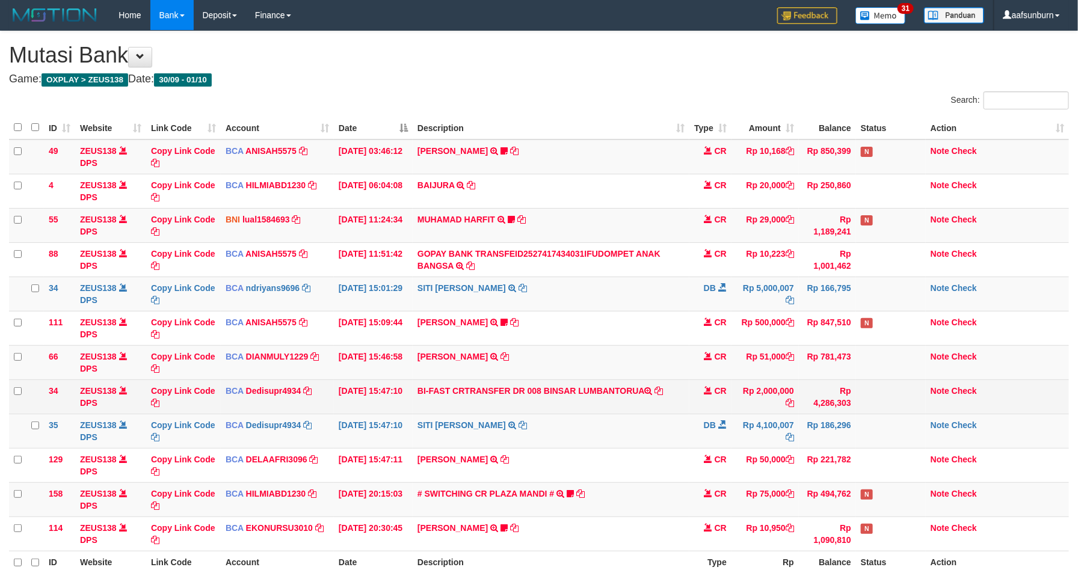
click at [706, 392] on span at bounding box center [708, 390] width 8 height 8
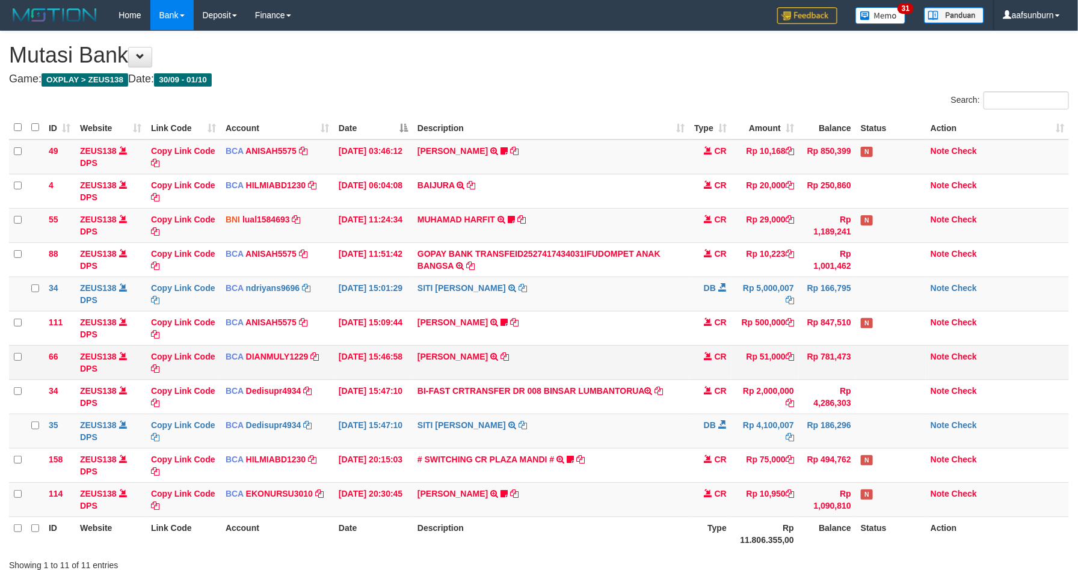
click at [650, 369] on td "HADI UTOMO TRSF E-BANKING CR 0110/FTSCY/WS95031 51000.00HADI UTOMO" at bounding box center [551, 362] width 277 height 34
click at [651, 367] on td "HADI UTOMO TRSF E-BANKING CR 0110/FTSCY/WS95031 51000.00HADI UTOMO" at bounding box center [551, 362] width 277 height 34
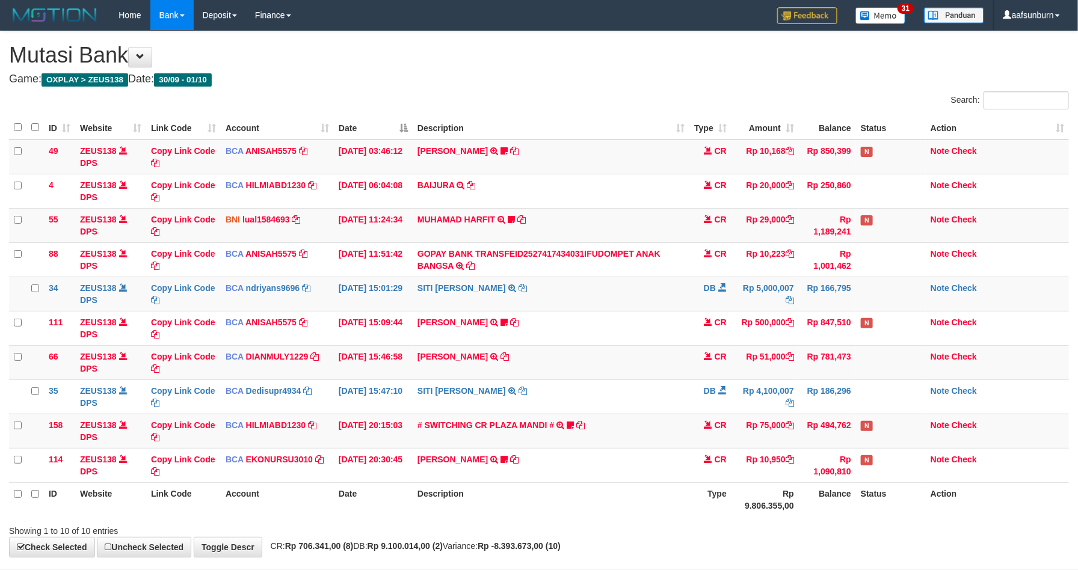
click at [651, 367] on td "HADI UTOMO TRSF E-BANKING CR 0110/FTSCY/WS95031 51000.00HADI UTOMO" at bounding box center [551, 362] width 277 height 34
click at [651, 367] on td "[PERSON_NAME] TRSF E-BANKING CR 0110/FTSCY/WS95031 51000.00[PERSON_NAME]" at bounding box center [551, 362] width 277 height 34
click at [629, 365] on td "HADI UTOMO TRSF E-BANKING CR 0110/FTSCY/WS95031 51000.00HADI UTOMO" at bounding box center [551, 362] width 277 height 34
click at [629, 365] on td "[PERSON_NAME] TRSF E-BANKING CR 0110/FTSCY/WS95031 51000.00[PERSON_NAME]" at bounding box center [551, 362] width 277 height 34
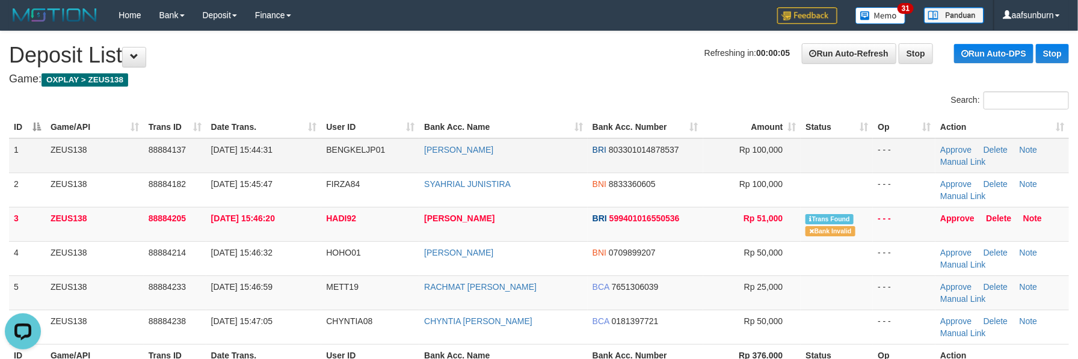
click at [800, 164] on tr "1 ZEUS138 88884137 [DATE] 15:44:31 BENGKELJP01 [PERSON_NAME] BRI 80330101487853…" at bounding box center [539, 155] width 1060 height 35
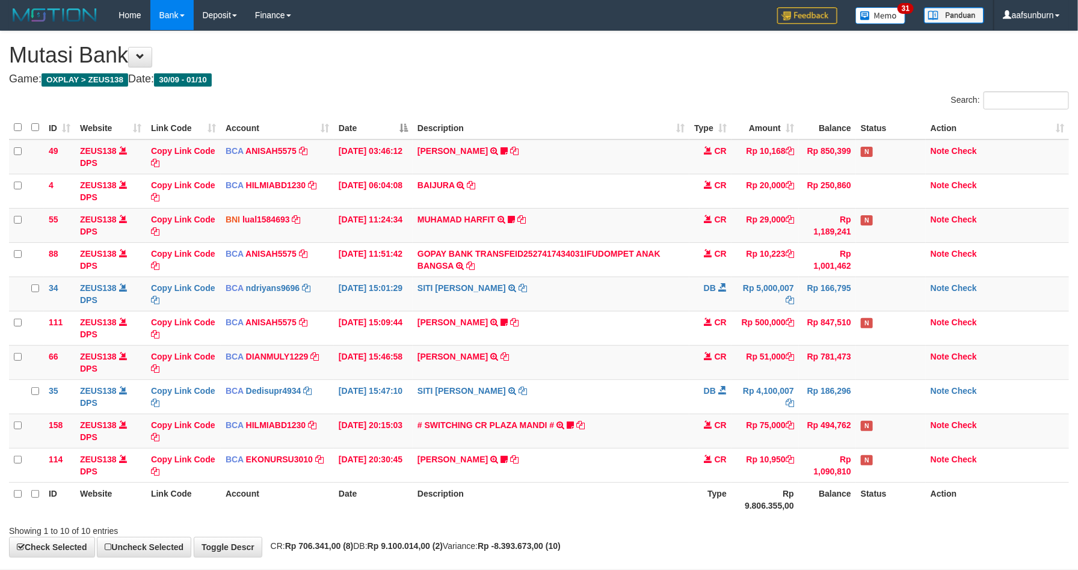
click at [629, 365] on td "[PERSON_NAME] TRSF E-BANKING CR 0110/FTSCY/WS95031 51000.00[PERSON_NAME]" at bounding box center [551, 362] width 277 height 34
click at [629, 365] on td "HADI UTOMO TRSF E-BANKING CR 0110/FTSCY/WS95031 51000.00HADI UTOMO" at bounding box center [551, 362] width 277 height 34
copy tr "HADI UTOMO TRSF E-BANKING CR 0110/FTSCY/WS95031 51000.00HADI UTOMO"
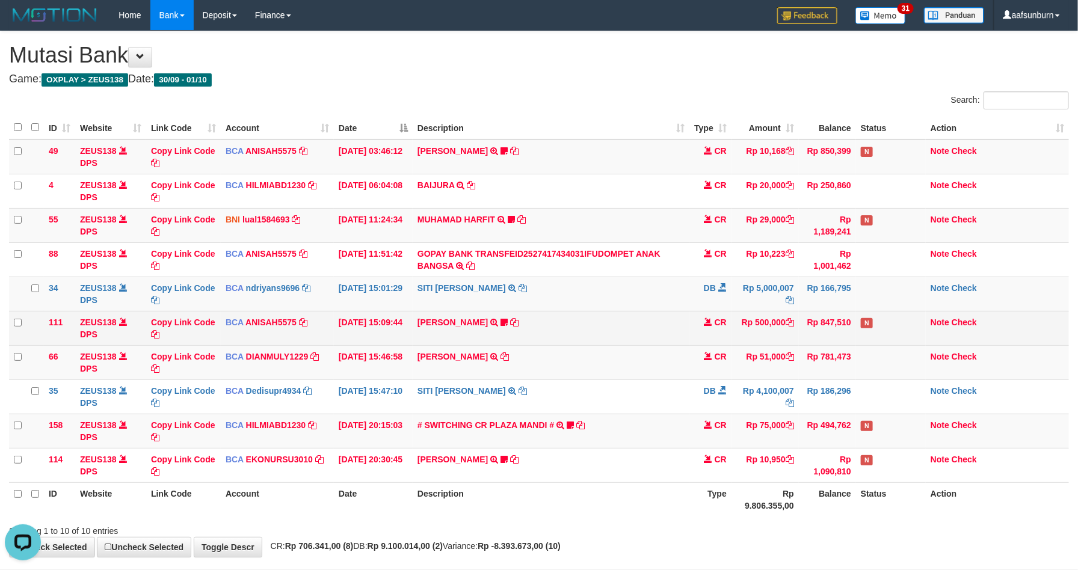
click at [663, 325] on td "KAREN ADELIN MARTH TRSF E-BANKING CR 0110/FTSCY/WS95031 500000.00KAREN ADELIN M…" at bounding box center [551, 328] width 277 height 34
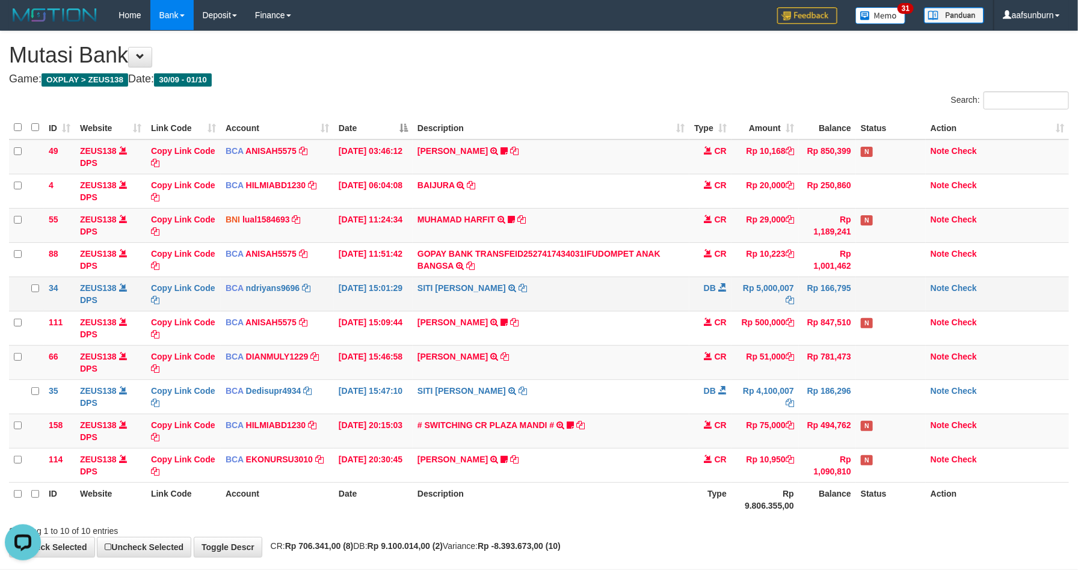
click at [670, 282] on td "SITI NURLITA SAPIT TRSF E-BANKING DB 0110/FTSCY/WS95031 5000007.00SITI NURLITA …" at bounding box center [551, 294] width 277 height 34
click at [671, 280] on td "SITI NURLITA SAPIT TRSF E-BANKING DB 0110/FTSCY/WS95031 5000007.00SITI NURLITA …" at bounding box center [551, 294] width 277 height 34
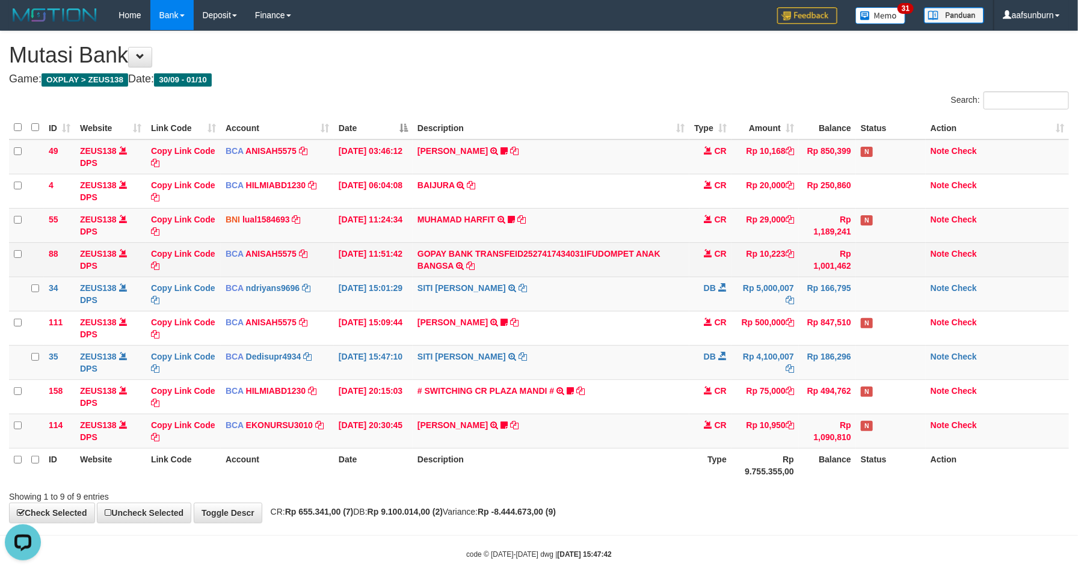
click at [646, 269] on td "GOPAY BANK TRANSFEID2527417434031IFUDOMPET ANAK BANGSA TRSF E-BANKING CR 0110/F…" at bounding box center [551, 259] width 277 height 34
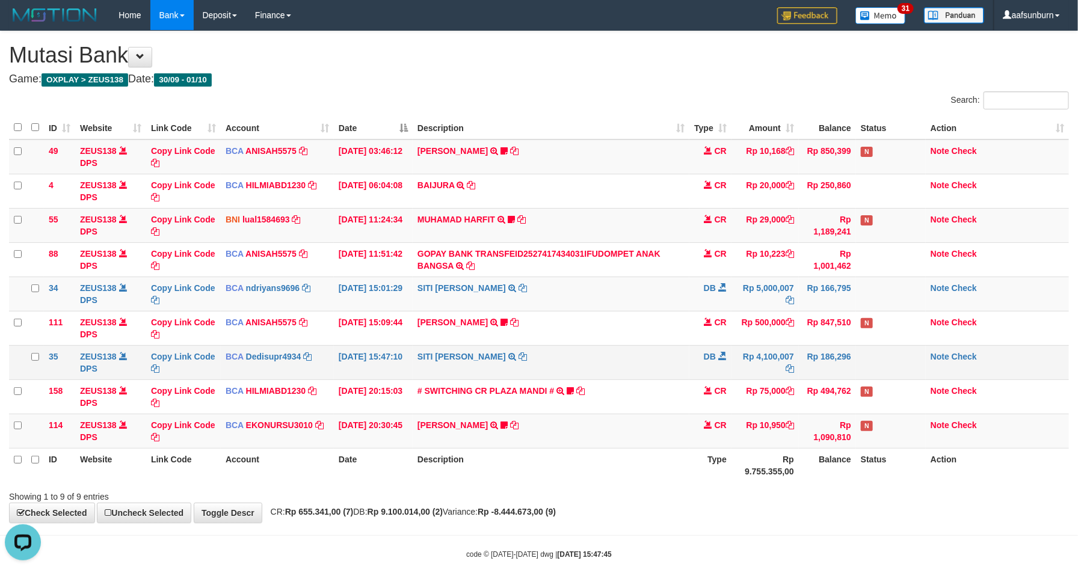
click at [693, 349] on td "DB" at bounding box center [710, 362] width 42 height 34
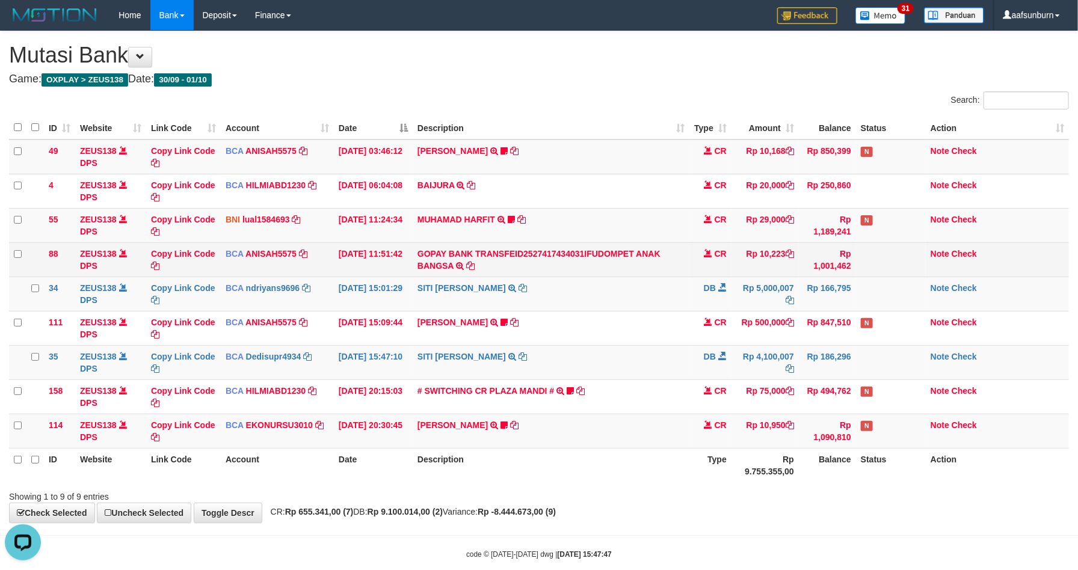
click at [542, 264] on td "GOPAY BANK TRANSFEID2527417434031IFUDOMPET ANAK BANGSA TRSF E-BANKING CR 0110/F…" at bounding box center [551, 259] width 277 height 34
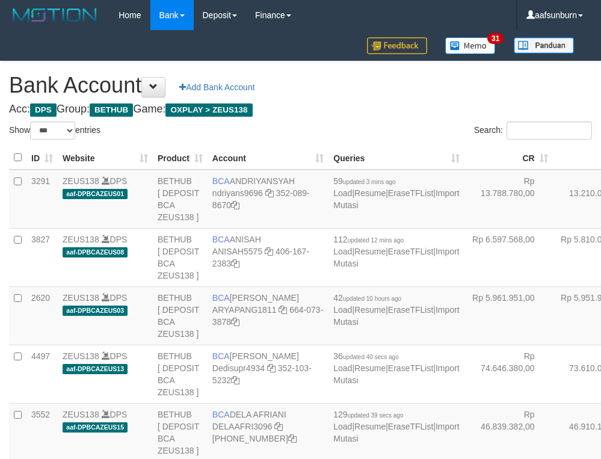
select select "***"
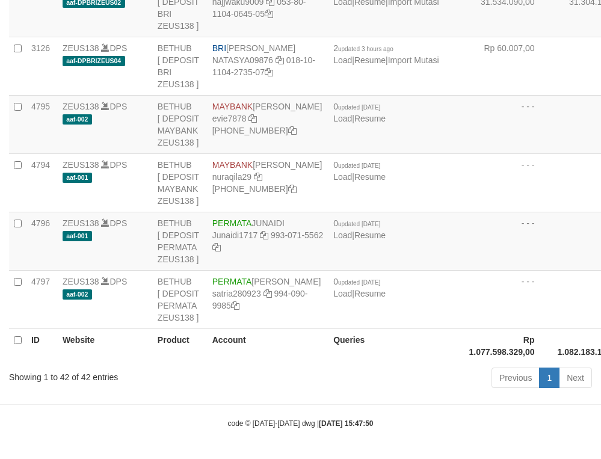
scroll to position [2406, 0]
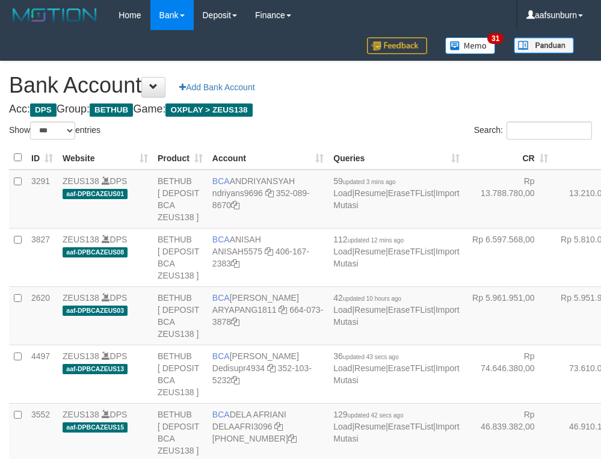
select select "***"
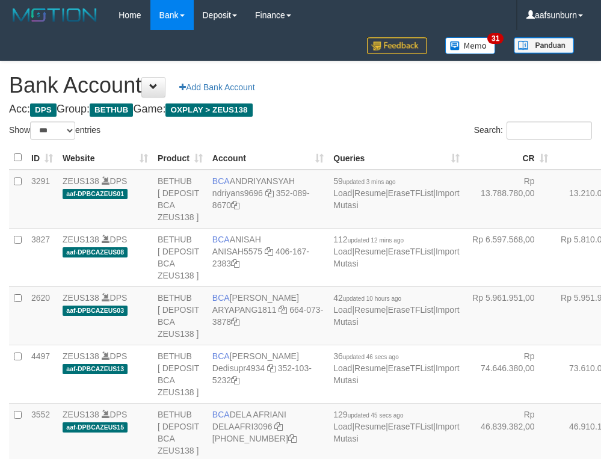
select select "***"
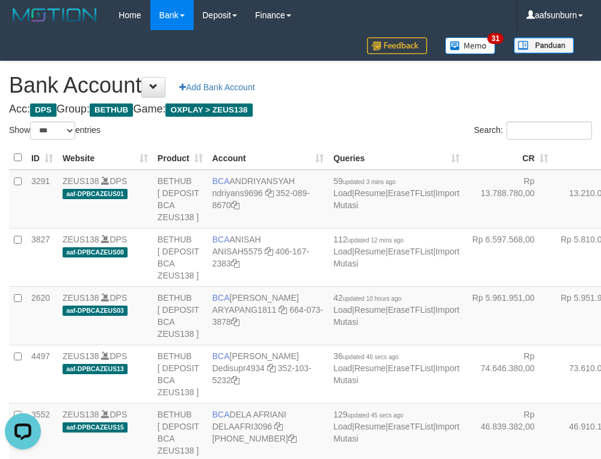
click at [461, 141] on div "Search:" at bounding box center [451, 132] width 283 height 21
select select "***"
click at [553, 153] on th "DB" at bounding box center [597, 157] width 88 height 23
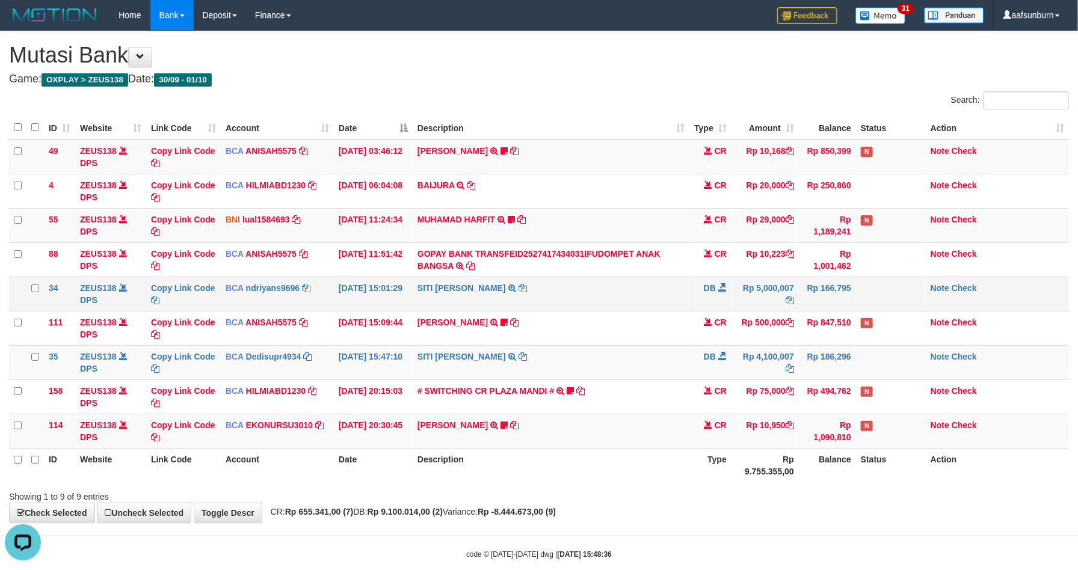
click at [697, 282] on td "DB" at bounding box center [710, 294] width 42 height 34
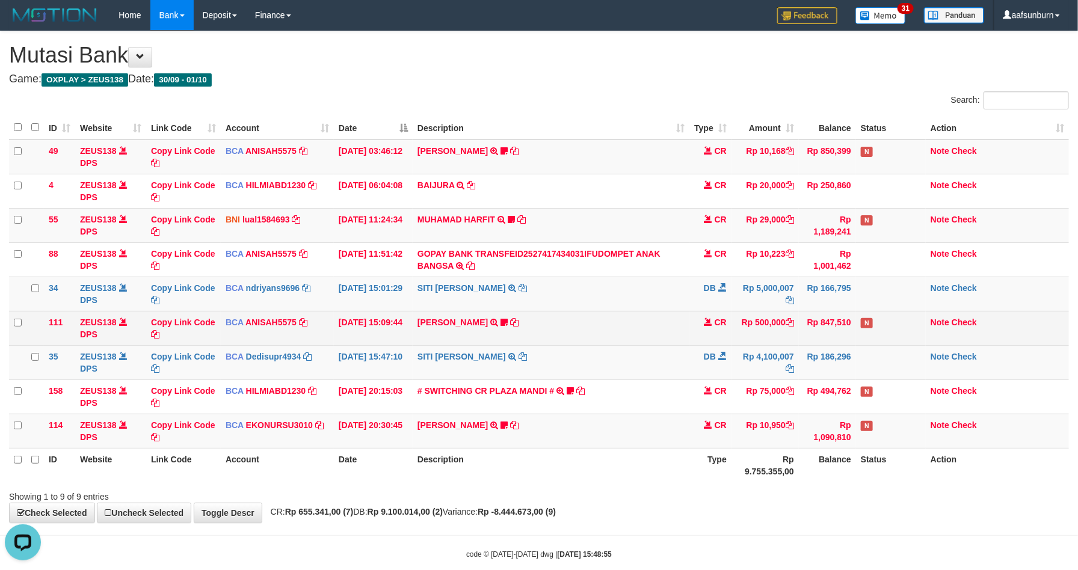
click at [709, 343] on td "CR" at bounding box center [710, 328] width 42 height 34
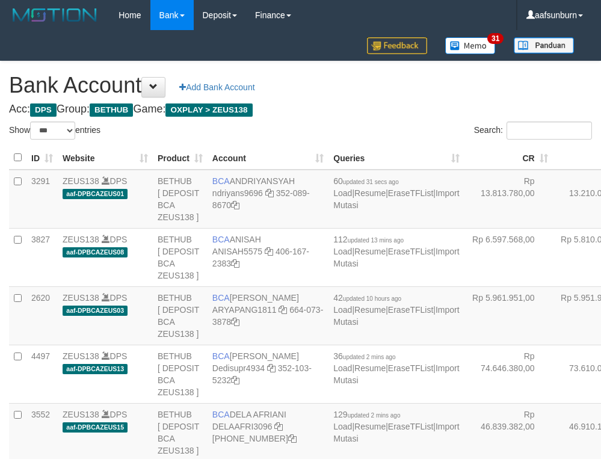
select select "***"
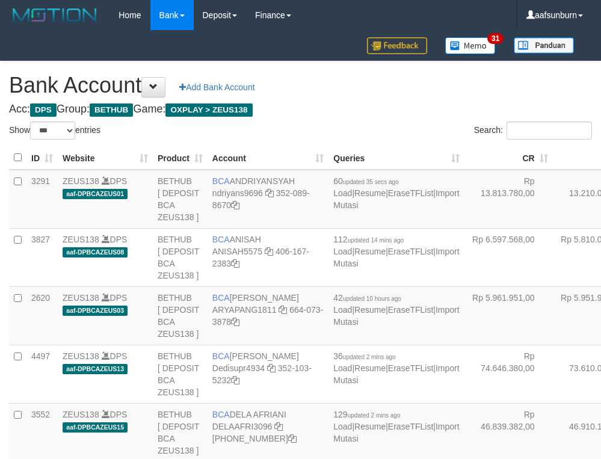
select select "***"
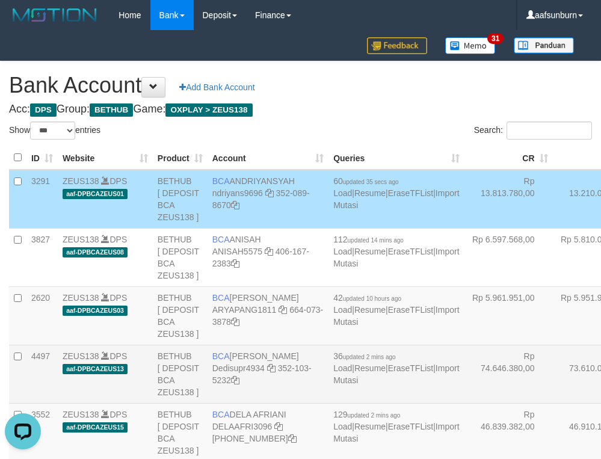
scroll to position [242, 0]
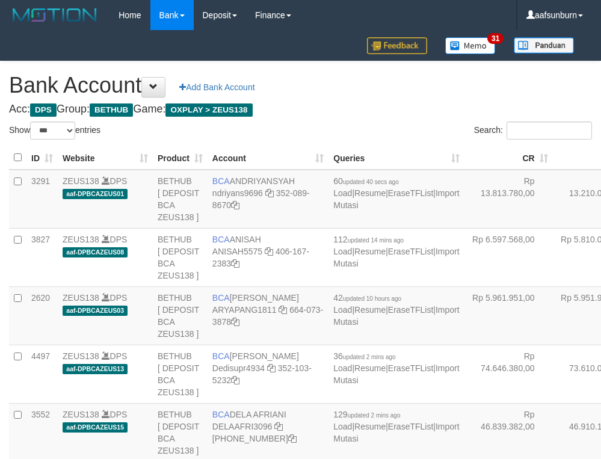
select select "***"
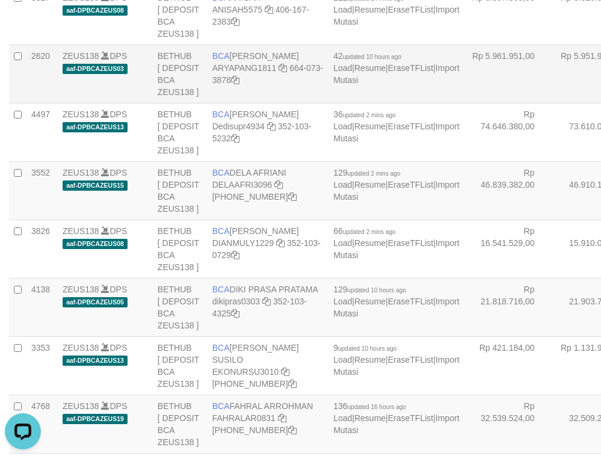
click at [553, 103] on td "Rp 5.951.944,00" at bounding box center [597, 74] width 88 height 58
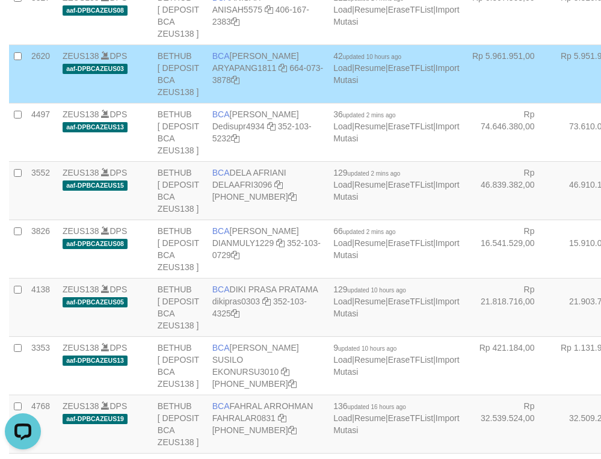
click at [553, 103] on td "Rp 5.951.944,00" at bounding box center [597, 74] width 88 height 58
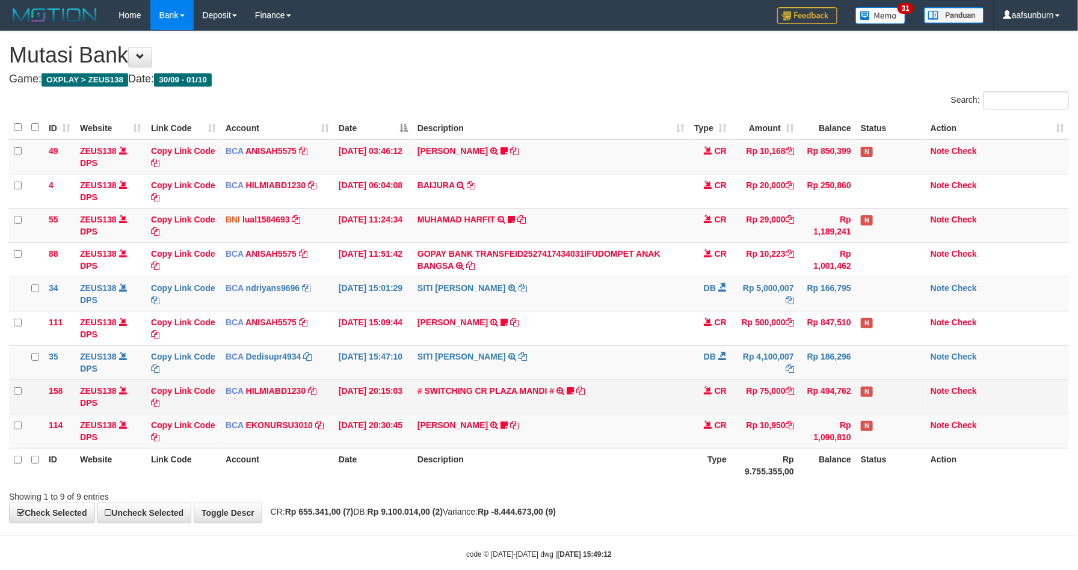
click at [619, 404] on td "# SWITCHING CR PLAZA MANDI # SWITCHING CR TRF TUPARDI 008 PLAZA MANDI 185000420…" at bounding box center [551, 397] width 277 height 34
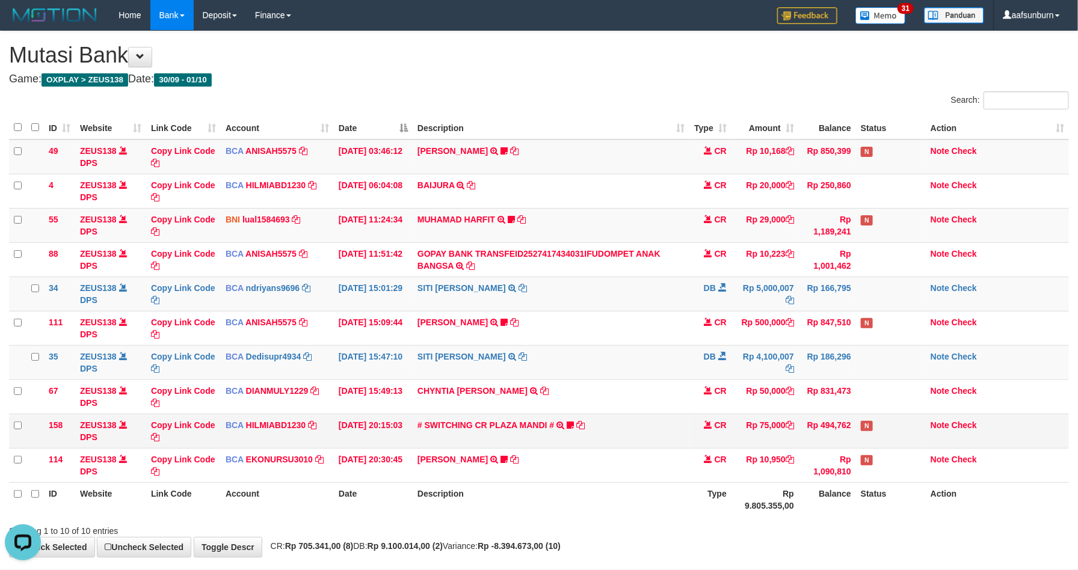
click at [848, 426] on td "Rp 494,762" at bounding box center [827, 431] width 57 height 34
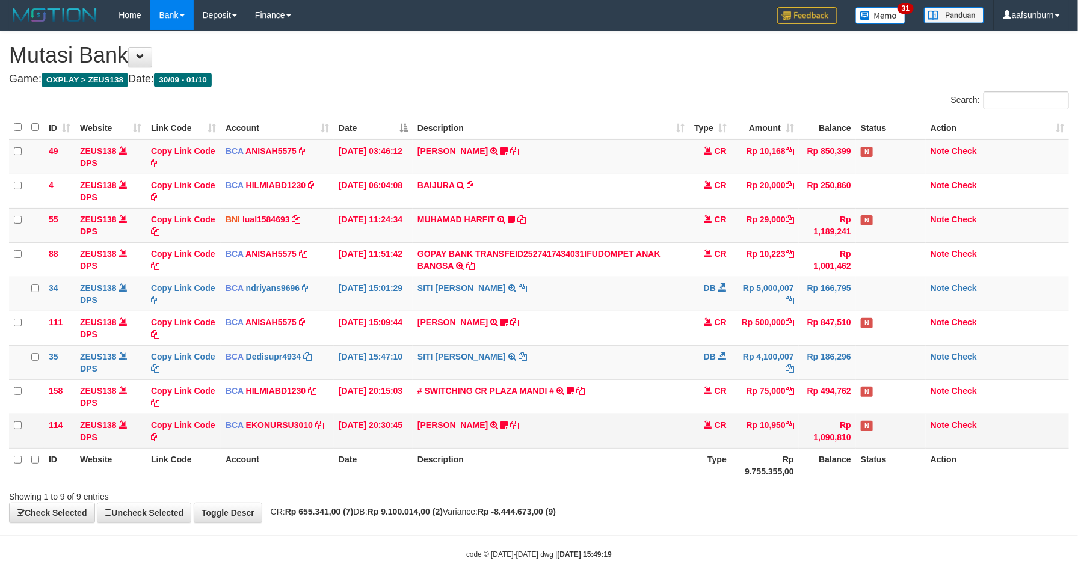
click at [861, 425] on span "N" at bounding box center [867, 426] width 12 height 10
copy span "N"
click at [861, 425] on span "N" at bounding box center [867, 426] width 12 height 10
drag, startPoint x: 0, startPoint y: 0, endPoint x: 861, endPoint y: 425, distance: 960.4
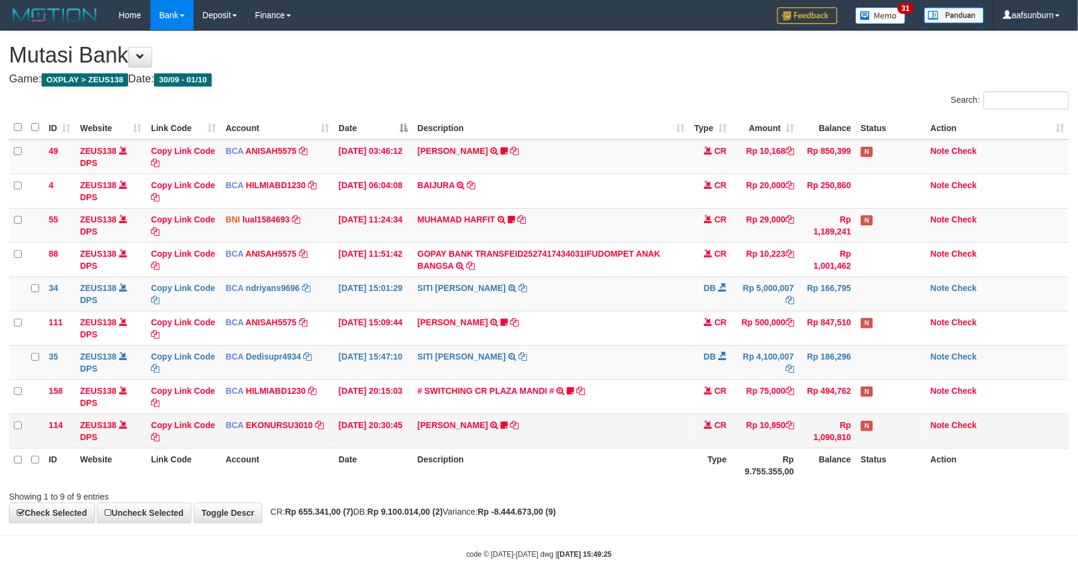
click at [861, 425] on span "N" at bounding box center [867, 426] width 12 height 10
click at [870, 428] on span "N" at bounding box center [867, 426] width 12 height 10
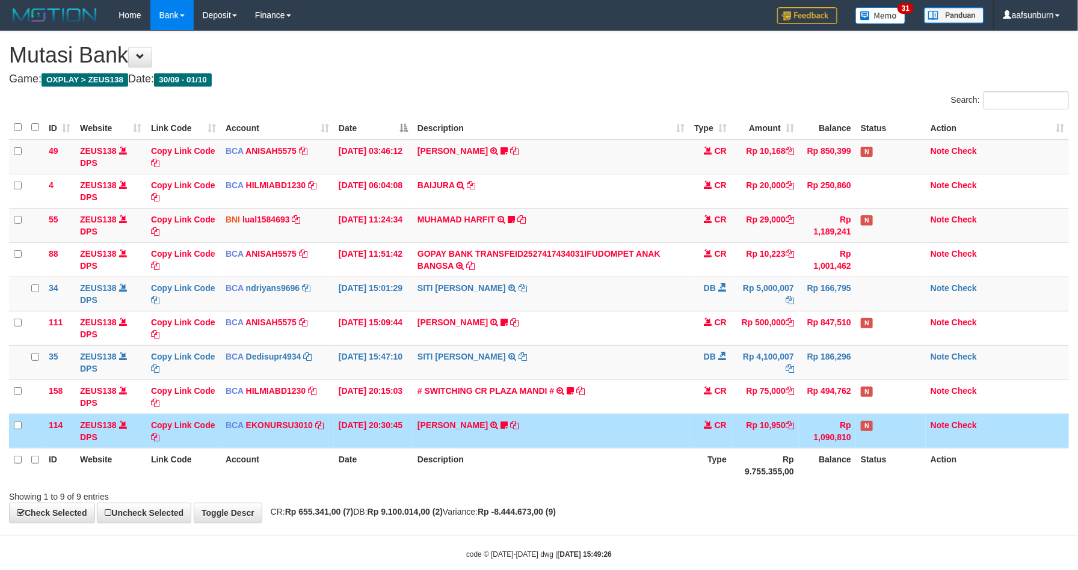
click at [864, 427] on span "N" at bounding box center [867, 426] width 12 height 10
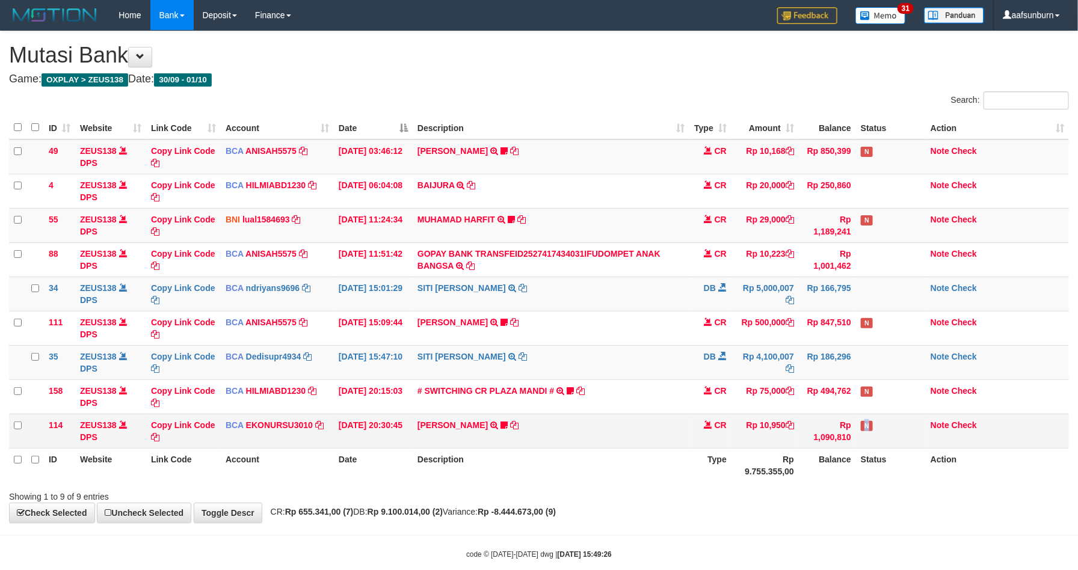
click at [864, 427] on span "N" at bounding box center [867, 426] width 12 height 10
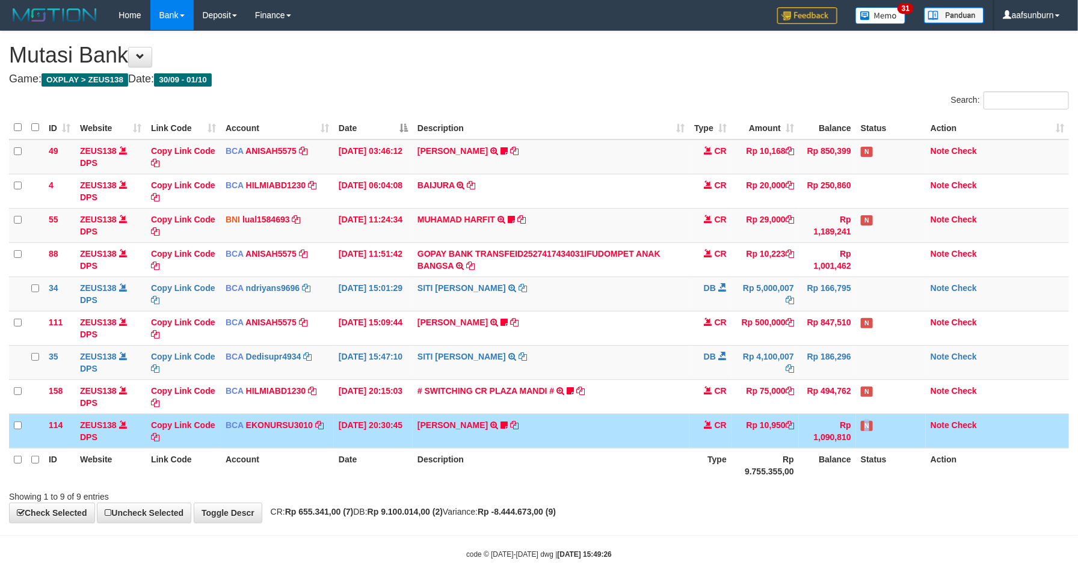
copy span "N"
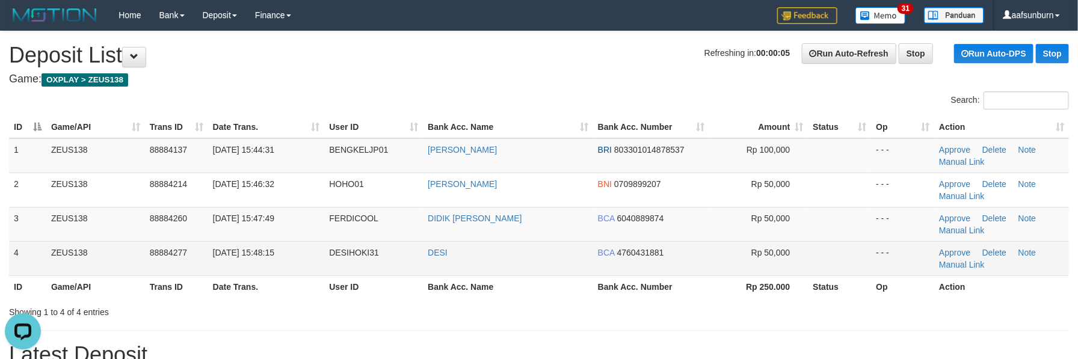
click at [769, 271] on td "Rp 50,000" at bounding box center [759, 258] width 99 height 34
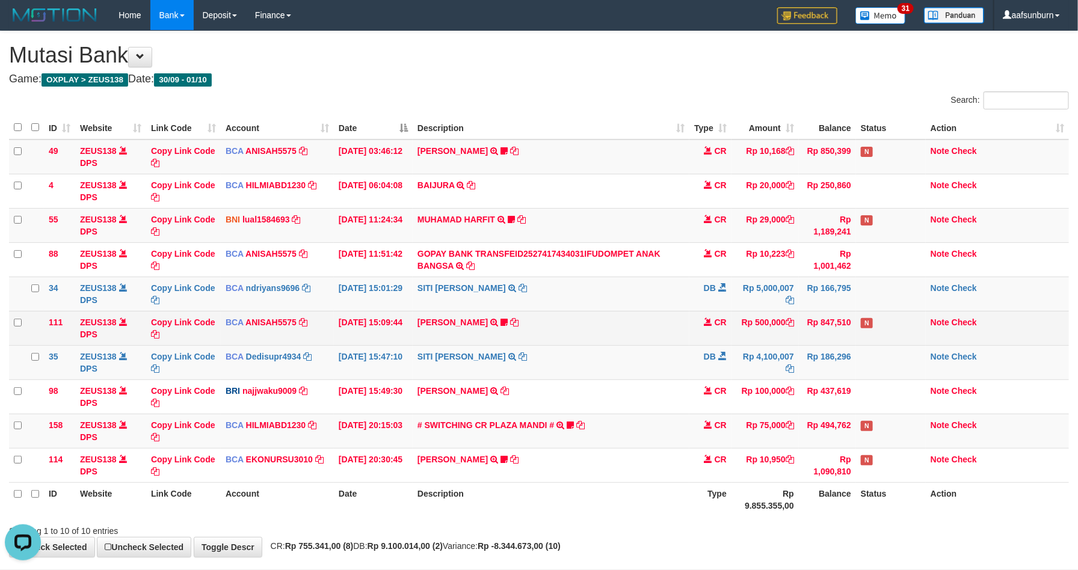
click at [368, 342] on td "01/10/2025 15:09:44" at bounding box center [373, 328] width 79 height 34
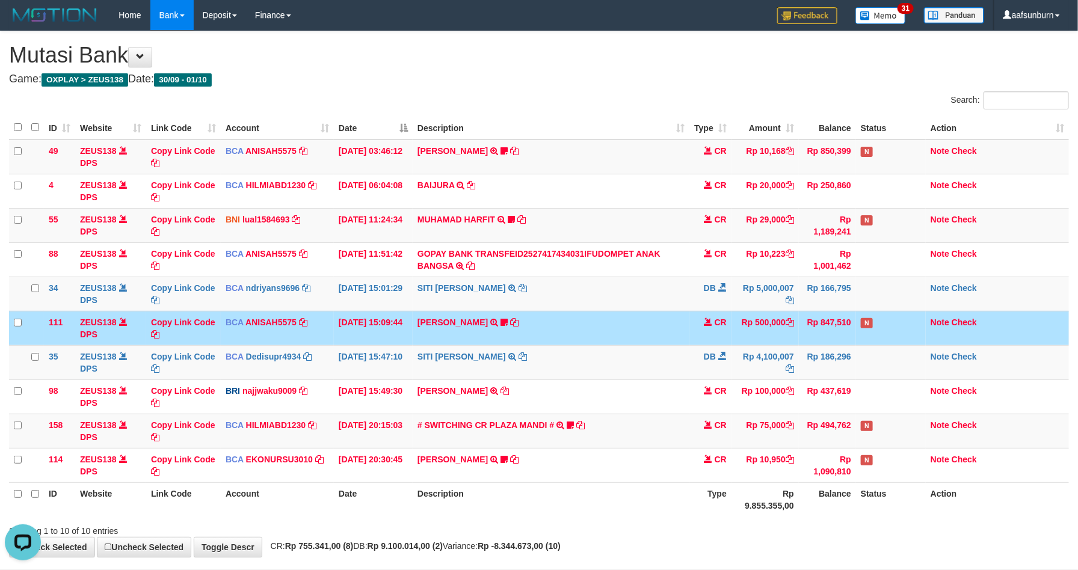
click at [368, 342] on td "01/10/2025 15:09:44" at bounding box center [373, 328] width 79 height 34
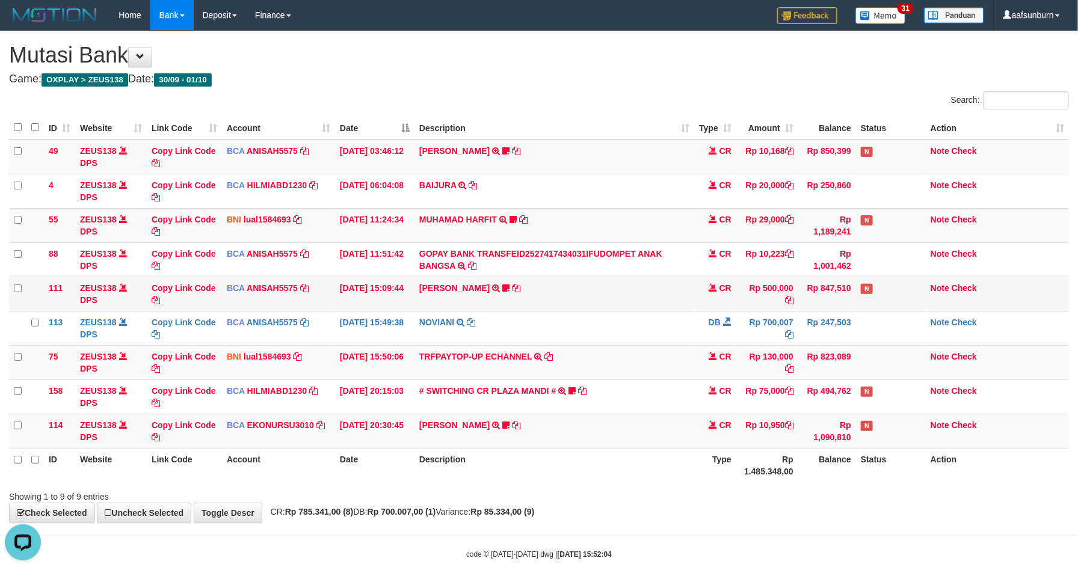
click at [390, 283] on td "01/10/2025 15:09:44" at bounding box center [374, 294] width 79 height 34
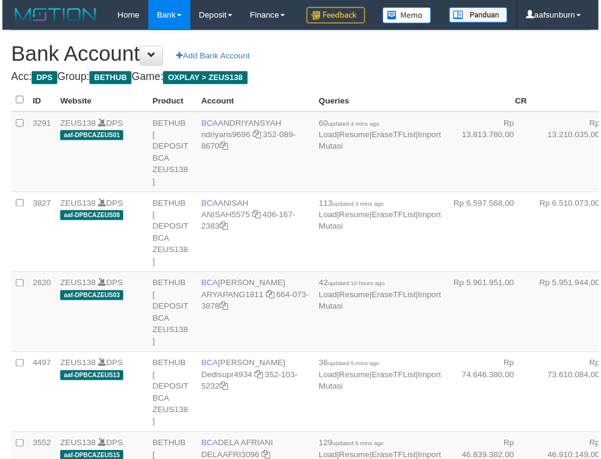
scroll to position [217, 0]
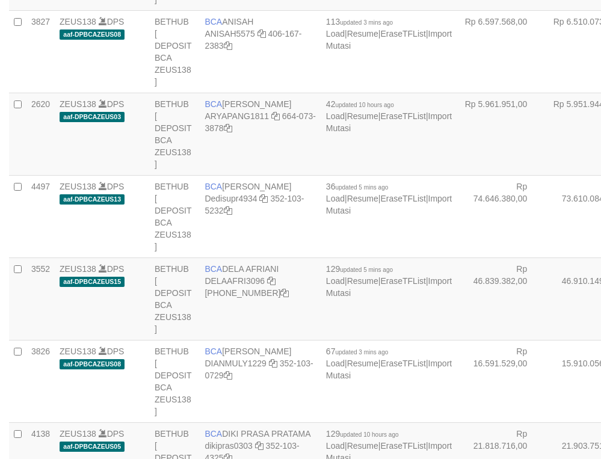
select select "***"
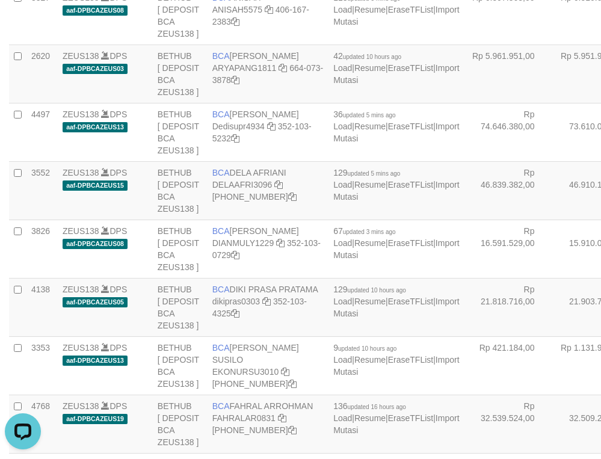
scroll to position [0, 0]
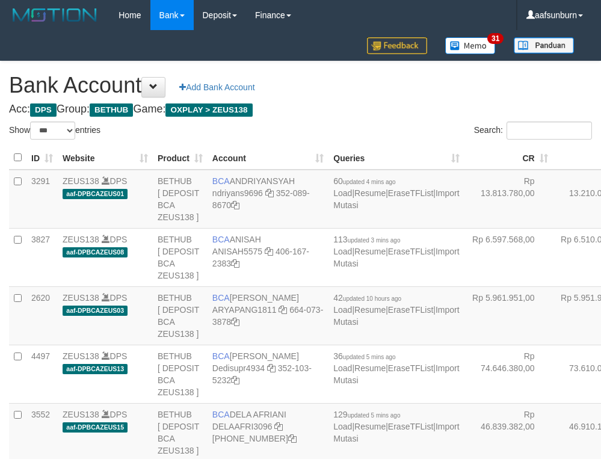
select select "***"
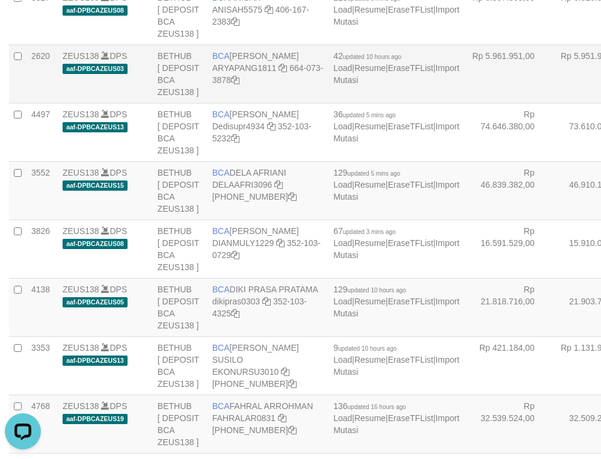
click at [553, 103] on td "Rp 5.951.944,00" at bounding box center [597, 74] width 88 height 58
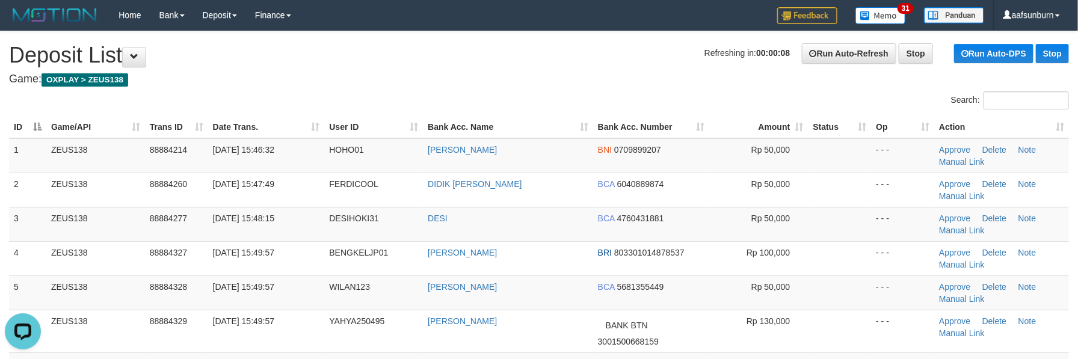
drag, startPoint x: 782, startPoint y: 154, endPoint x: 719, endPoint y: 125, distance: 69.7
click at [780, 154] on td "Rp 50,000" at bounding box center [759, 155] width 99 height 35
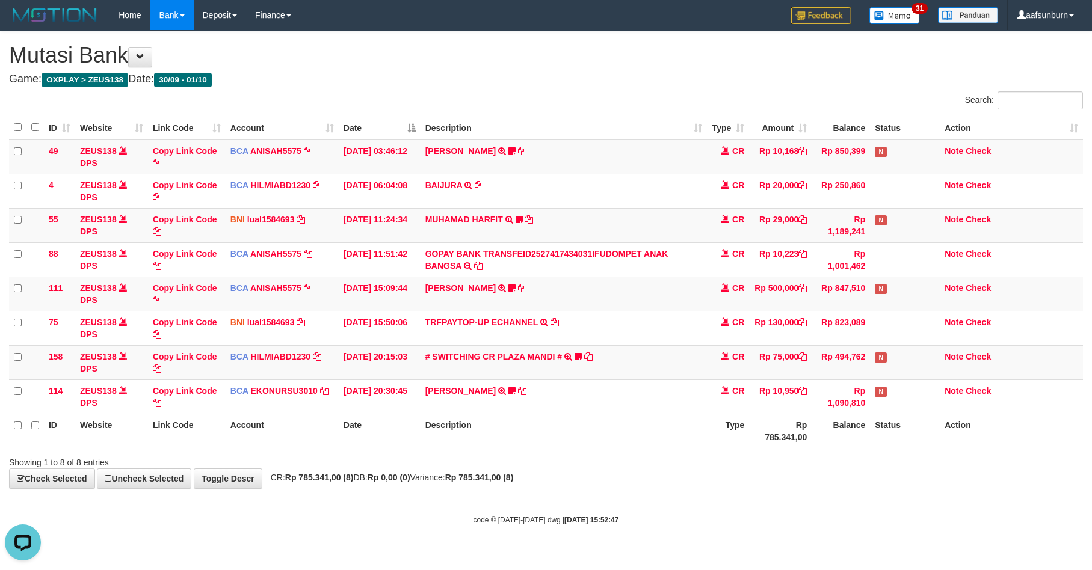
click at [782, 426] on th "Rp 785.341,00" at bounding box center [780, 431] width 63 height 34
click at [812, 441] on th "Balance" at bounding box center [840, 431] width 58 height 34
click at [500, 380] on td "# SWITCHING CR PLAZA MANDI # SWITCHING CR TRF TUPARDI 008 PLAZA MANDI 185000420…" at bounding box center [563, 362] width 287 height 34
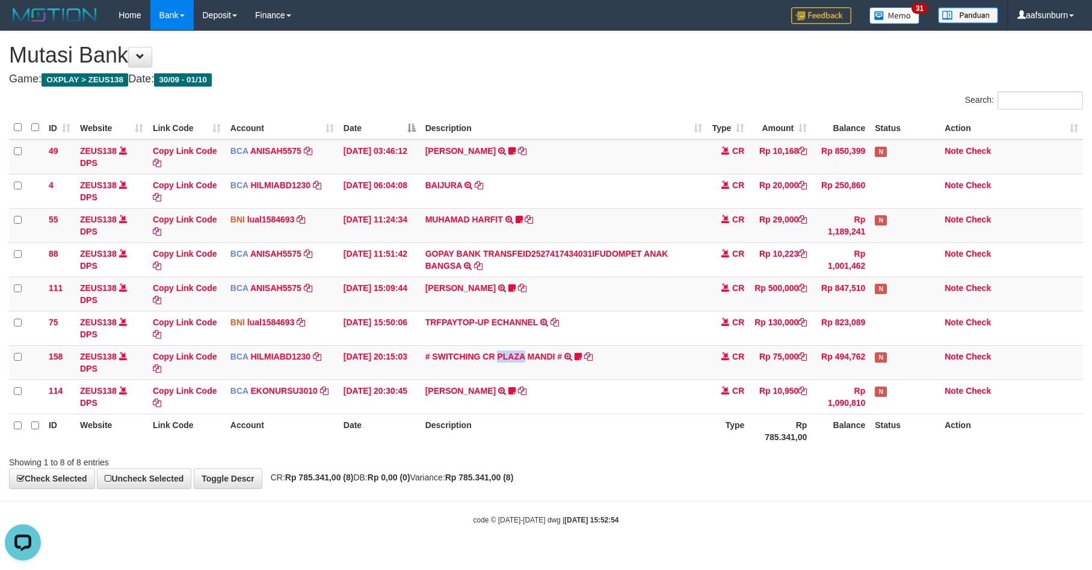
drag, startPoint x: 500, startPoint y: 380, endPoint x: 1090, endPoint y: 452, distance: 593.9
click at [507, 380] on td "# SWITCHING CR PLAZA MANDI # SWITCHING CR TRF TUPARDI 008 PLAZA MANDI 185000420…" at bounding box center [563, 362] width 287 height 34
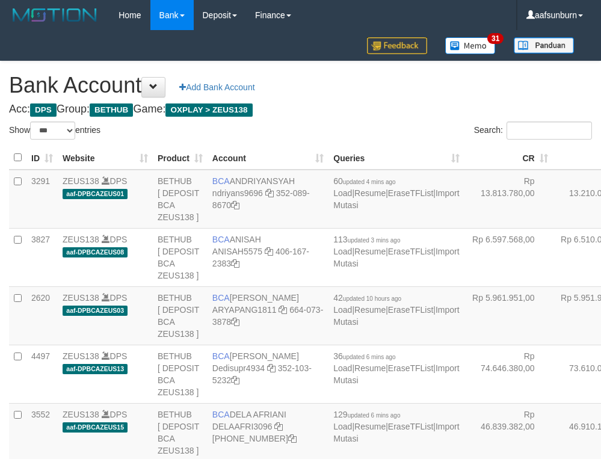
select select "***"
drag, startPoint x: 544, startPoint y: 211, endPoint x: 538, endPoint y: 212, distance: 6.0
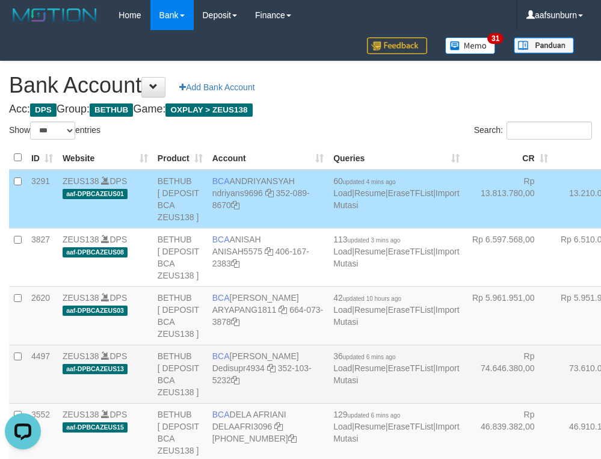
scroll to position [242, 0]
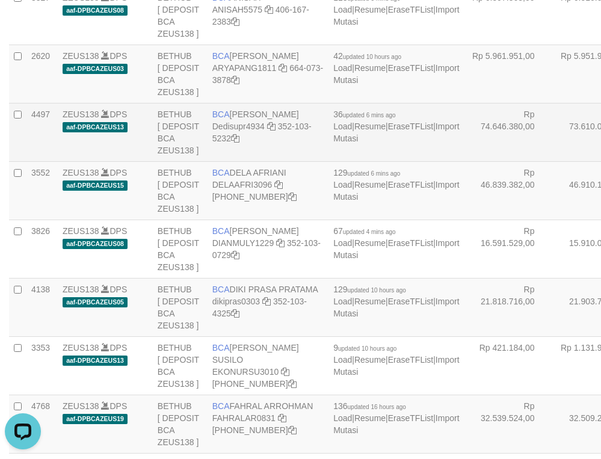
click at [553, 161] on td "Rp 73.610.084,00" at bounding box center [597, 132] width 88 height 58
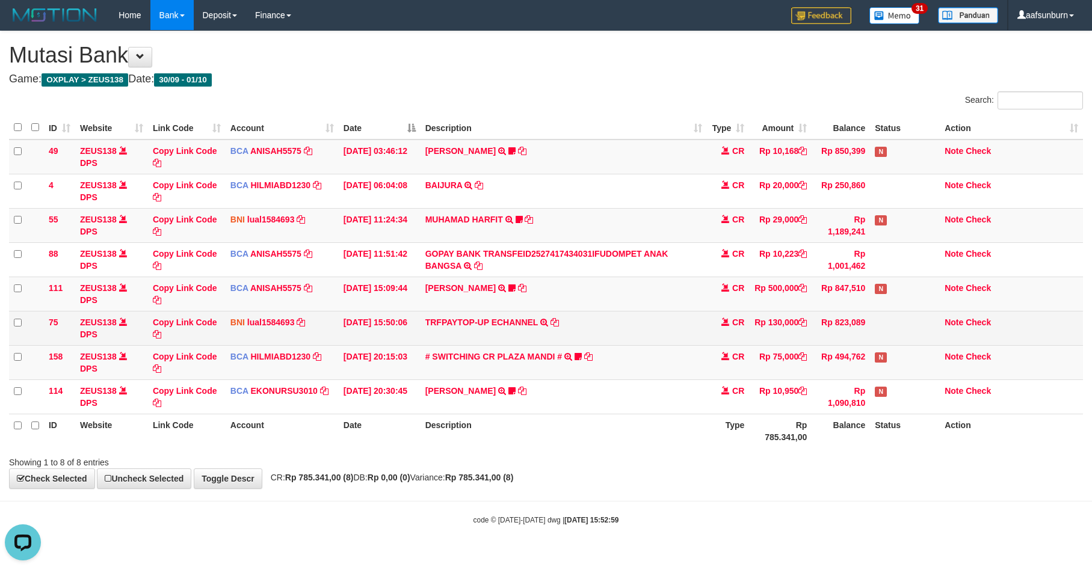
drag, startPoint x: 452, startPoint y: 315, endPoint x: 458, endPoint y: 314, distance: 6.6
click at [455, 314] on td "TRFPAYTOP-UP ECHANNEL TRF/PAY/TOP-UP ECHANNEL" at bounding box center [563, 328] width 287 height 34
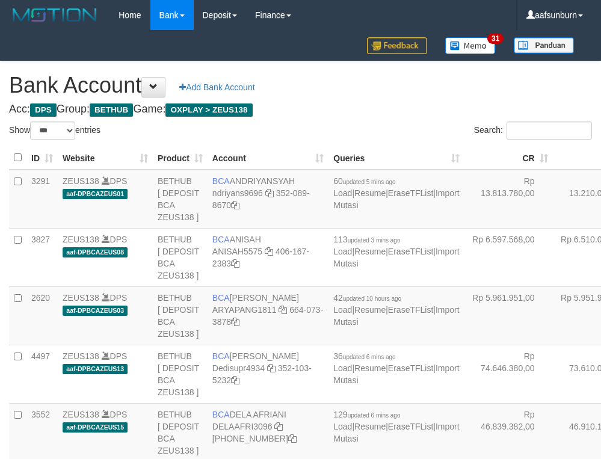
select select "***"
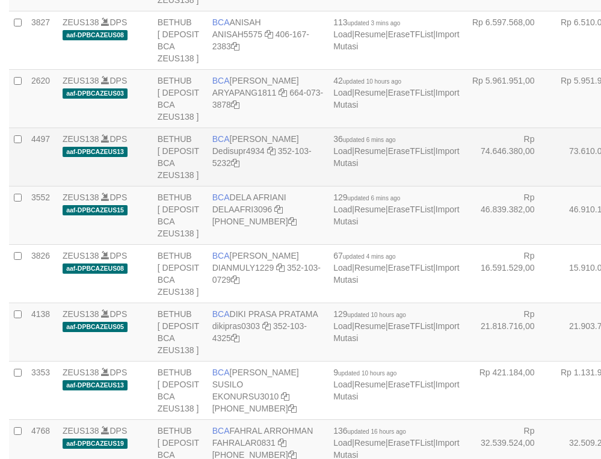
scroll to position [242, 0]
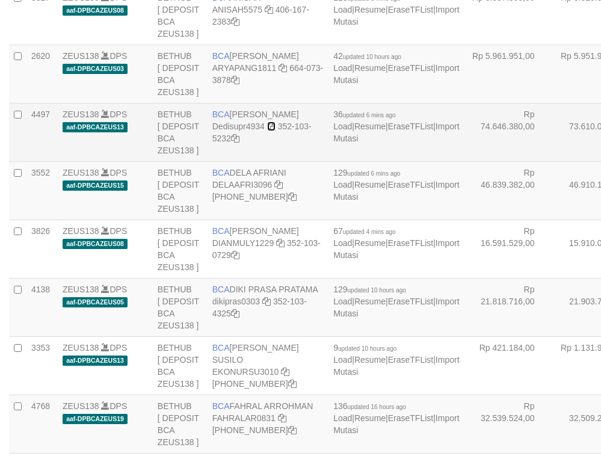
click at [273, 131] on icon at bounding box center [271, 126] width 8 height 8
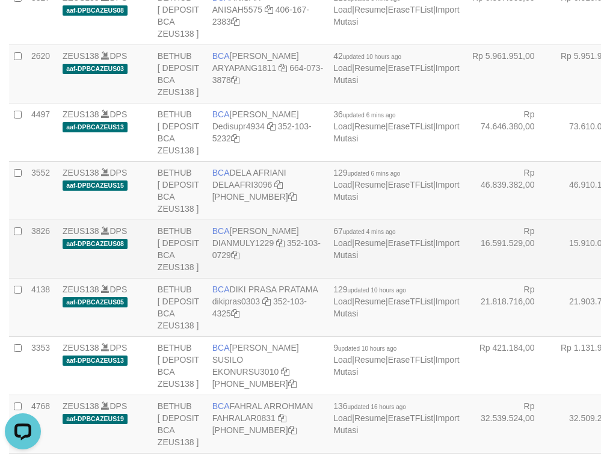
scroll to position [0, 0]
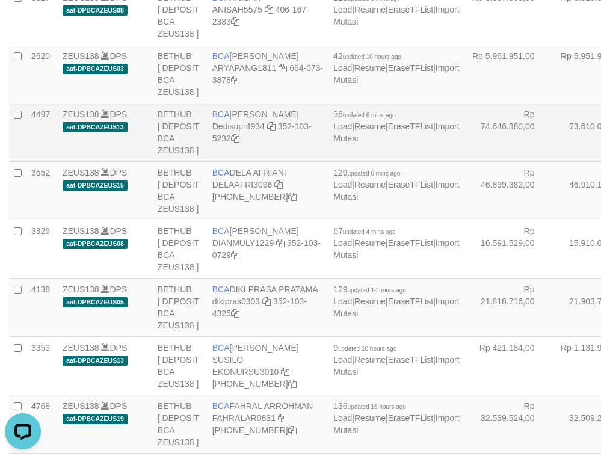
click at [553, 161] on td "Rp 73.610.084,00" at bounding box center [597, 132] width 88 height 58
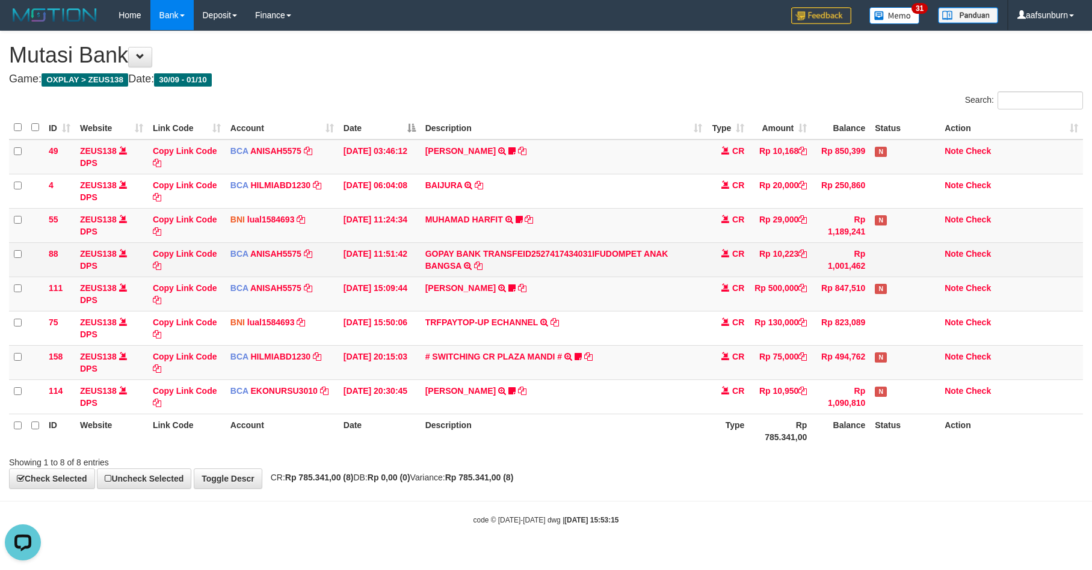
click at [655, 275] on td "GOPAY BANK TRANSFEID2527417434031IFUDOMPET ANAK BANGSA TRSF E-BANKING CR 0110/F…" at bounding box center [563, 259] width 287 height 34
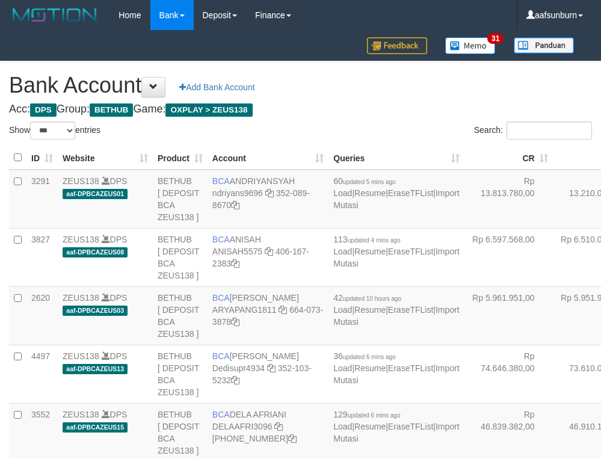
select select "***"
click at [553, 229] on td "Rp 13.210.035,00" at bounding box center [597, 199] width 88 height 59
select select "***"
drag, startPoint x: 500, startPoint y: 130, endPoint x: 482, endPoint y: 134, distance: 19.1
click at [507, 130] on input "Search:" at bounding box center [549, 131] width 85 height 18
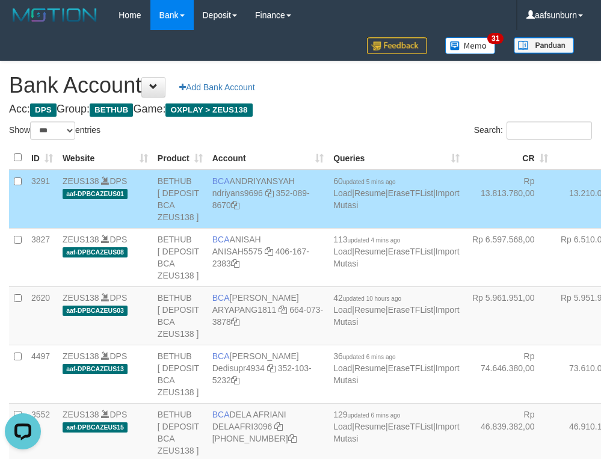
scroll to position [3231, 0]
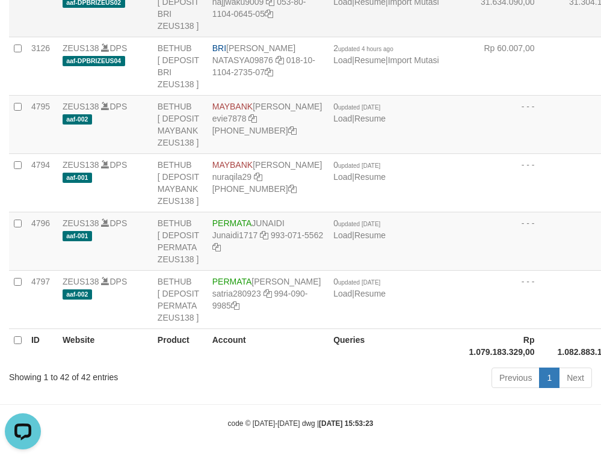
drag, startPoint x: 482, startPoint y: 220, endPoint x: 433, endPoint y: 235, distance: 51.0
click at [553, 37] on td "Rp 31.304.139,00" at bounding box center [597, 7] width 88 height 58
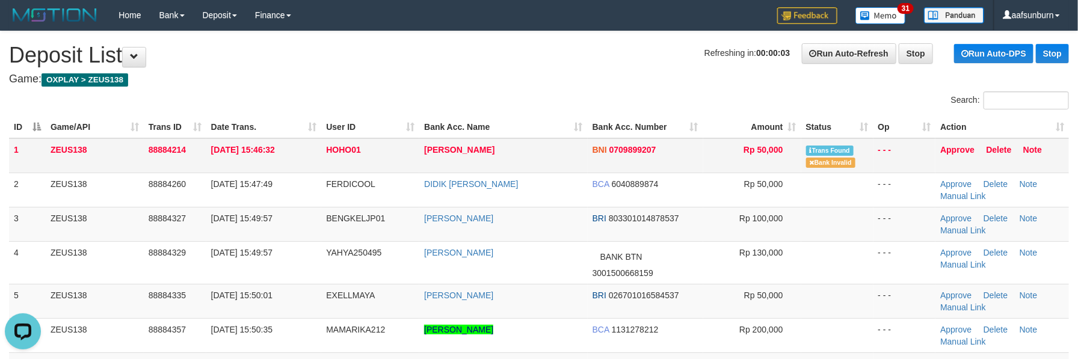
click at [662, 154] on td "BNI 0709899207" at bounding box center [645, 155] width 115 height 35
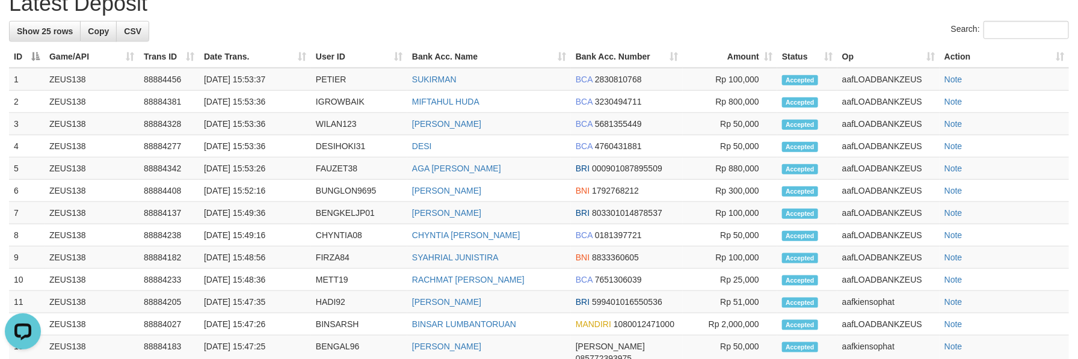
scroll to position [107, 0]
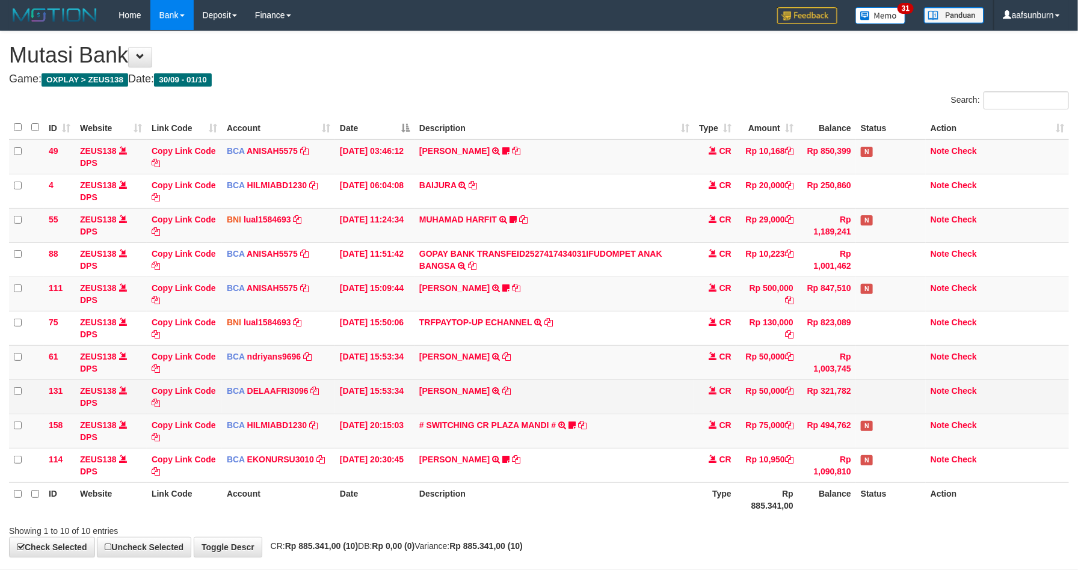
click at [629, 384] on td "NUR ALI TRSF E-BANKING CR 0110/FTSCY/WS95051 50000.002025100155774839 TRFDN-NUR…" at bounding box center [554, 397] width 280 height 34
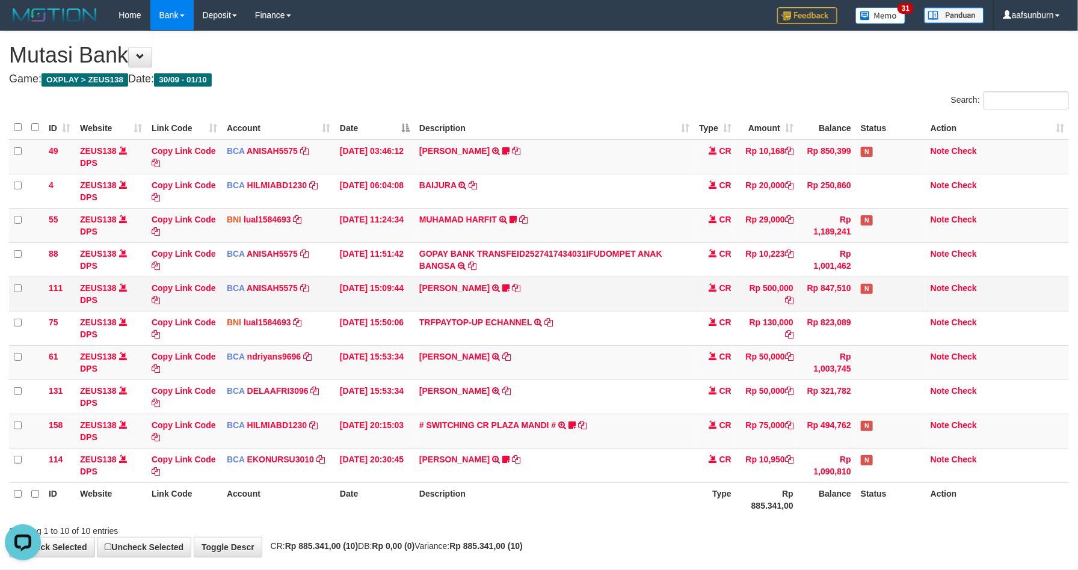
click at [701, 288] on td "CR" at bounding box center [715, 294] width 42 height 34
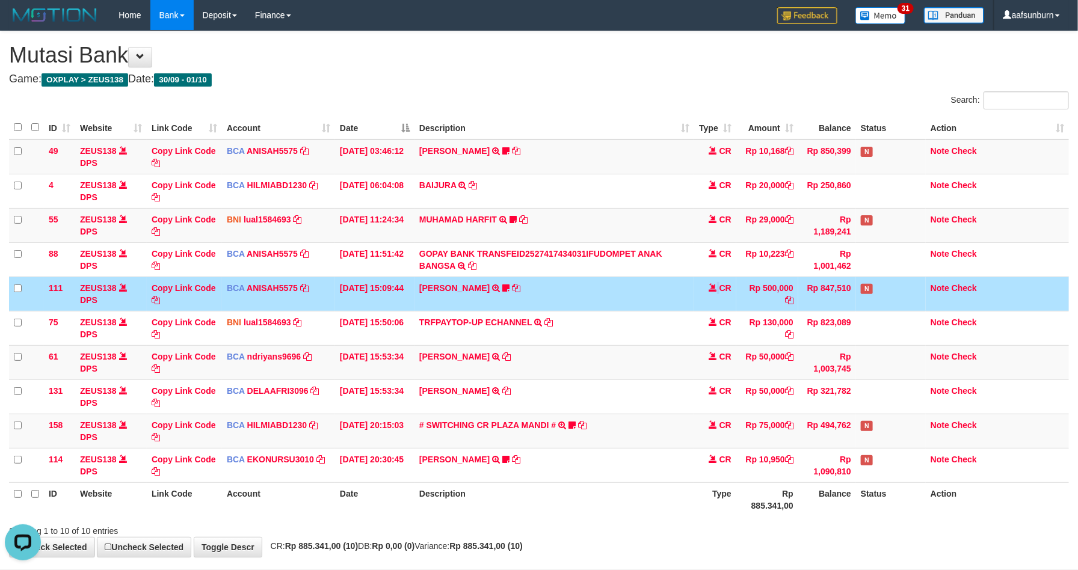
click at [701, 288] on td "CR" at bounding box center [715, 294] width 42 height 34
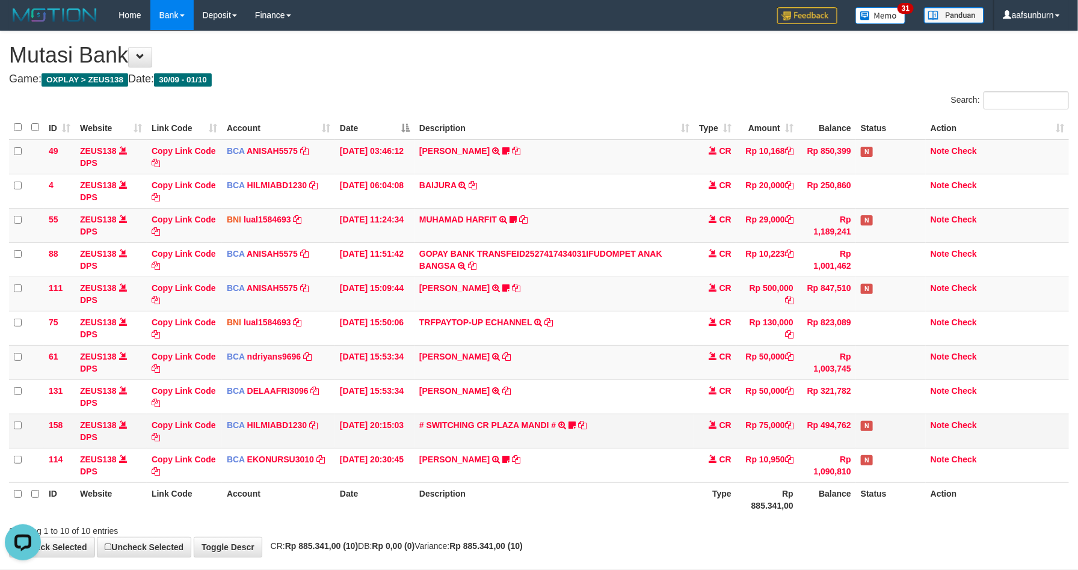
click at [599, 422] on td "# SWITCHING CR PLAZA MANDI # SWITCHING CR TRF TUPARDI 008 PLAZA MANDI 185000420…" at bounding box center [554, 431] width 280 height 34
drag, startPoint x: 599, startPoint y: 422, endPoint x: 609, endPoint y: 437, distance: 17.9
click at [602, 428] on td "# SWITCHING CR PLAZA MANDI # SWITCHING CR TRF TUPARDI 008 PLAZA MANDI 185000420…" at bounding box center [554, 431] width 280 height 34
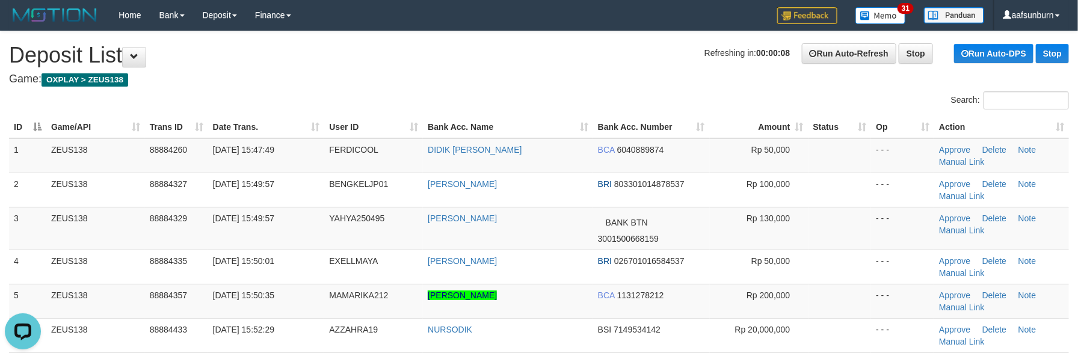
click at [785, 100] on div "Search:" at bounding box center [808, 101] width 521 height 21
click at [1052, 121] on th "Action" at bounding box center [1001, 127] width 135 height 22
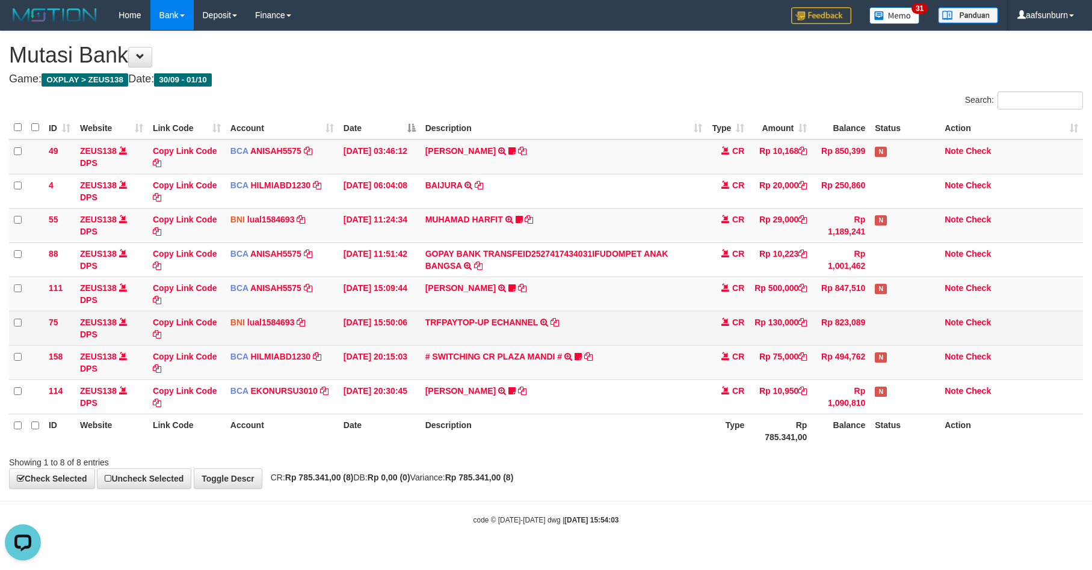
click at [747, 336] on td "CR" at bounding box center [728, 328] width 42 height 34
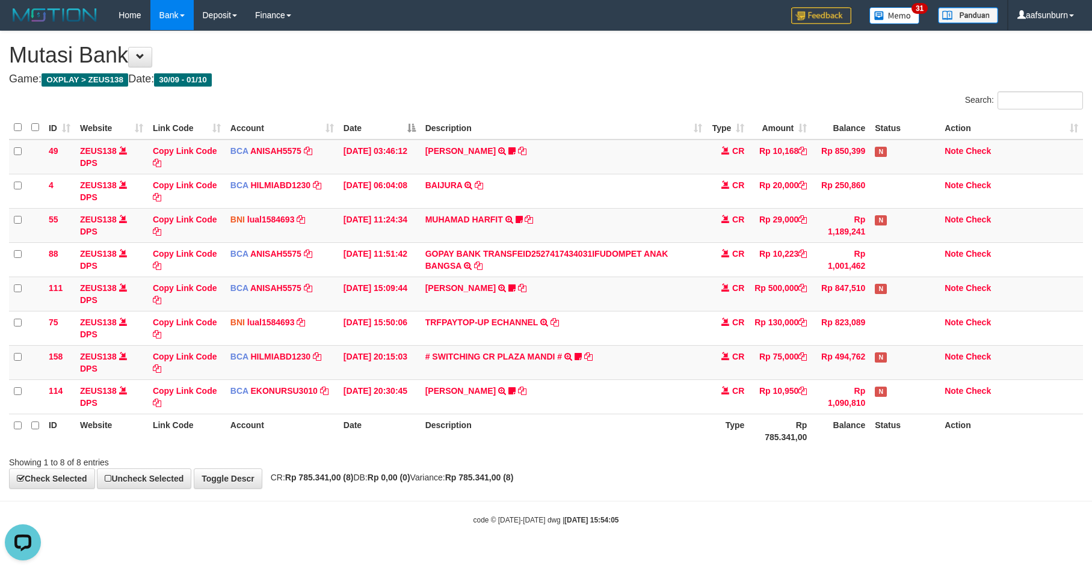
click at [787, 443] on th "Rp 785.341,00" at bounding box center [780, 431] width 63 height 34
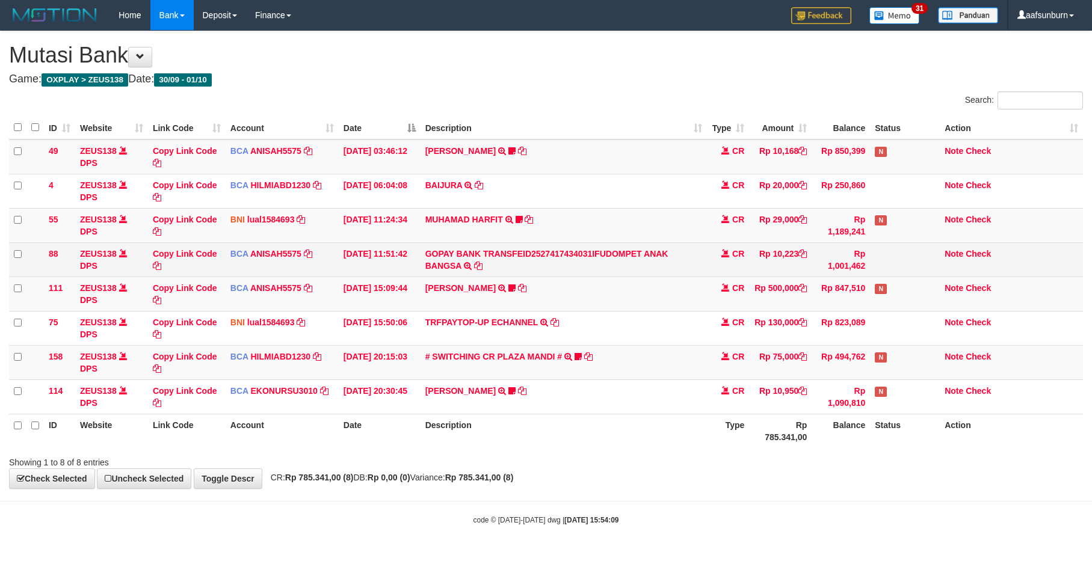
click at [724, 269] on td "CR" at bounding box center [728, 259] width 42 height 34
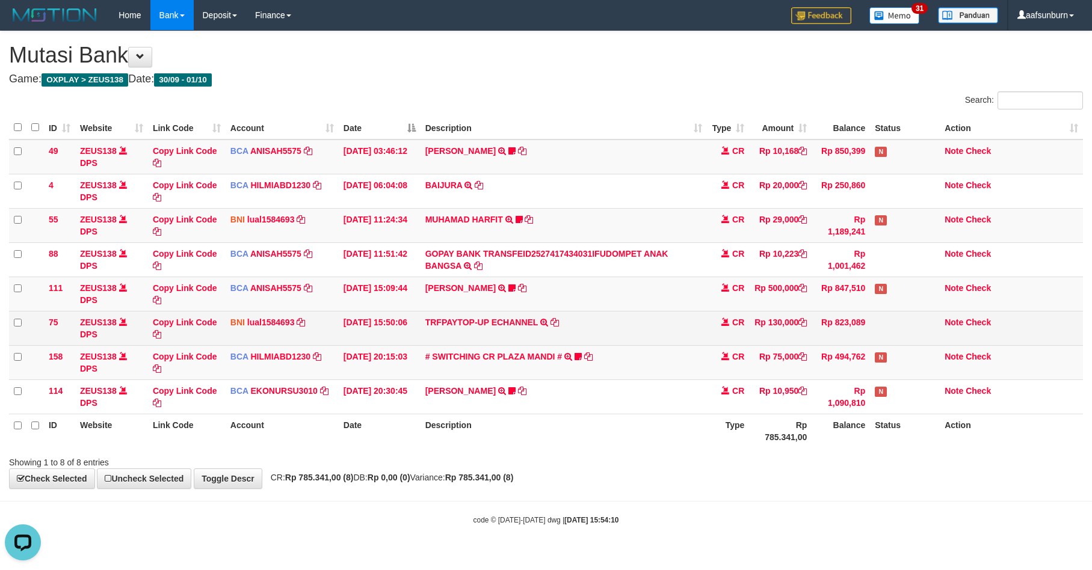
click at [639, 334] on td "TRFPAYTOP-UP ECHANNEL TRF/PAY/TOP-UP ECHANNEL" at bounding box center [563, 328] width 287 height 34
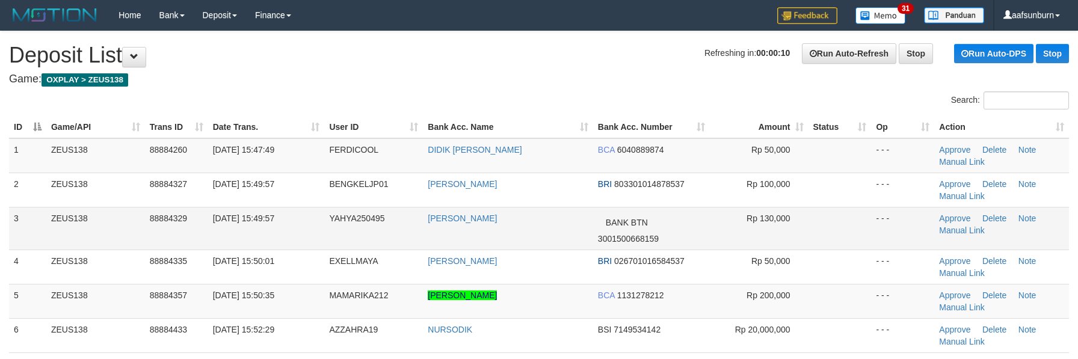
click at [837, 231] on td at bounding box center [839, 228] width 63 height 43
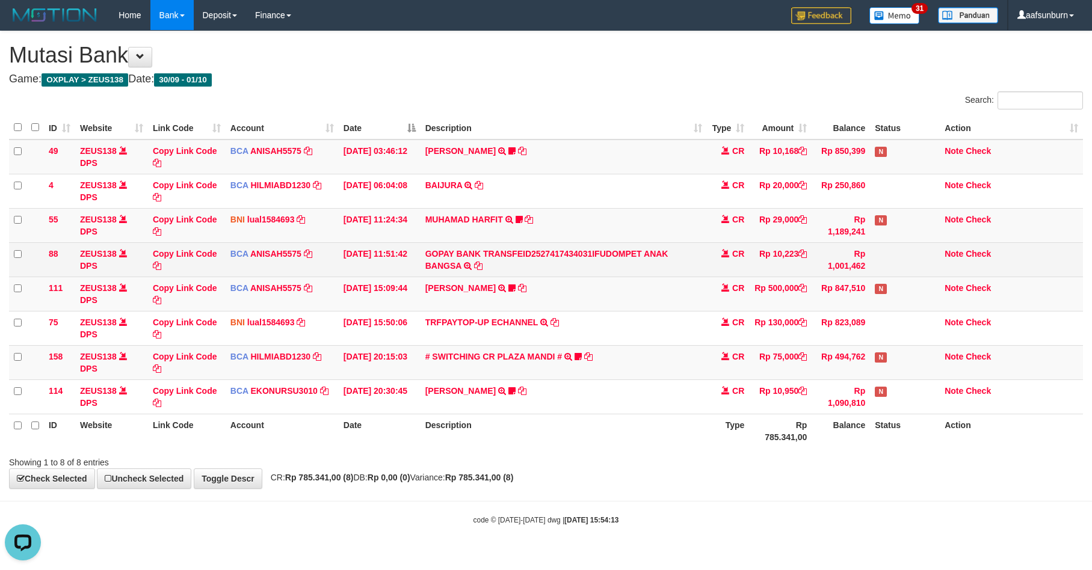
click at [688, 274] on td "GOPAY BANK TRANSFEID2527417434031IFUDOMPET ANAK BANGSA TRSF E-BANKING CR 0110/F…" at bounding box center [563, 259] width 287 height 34
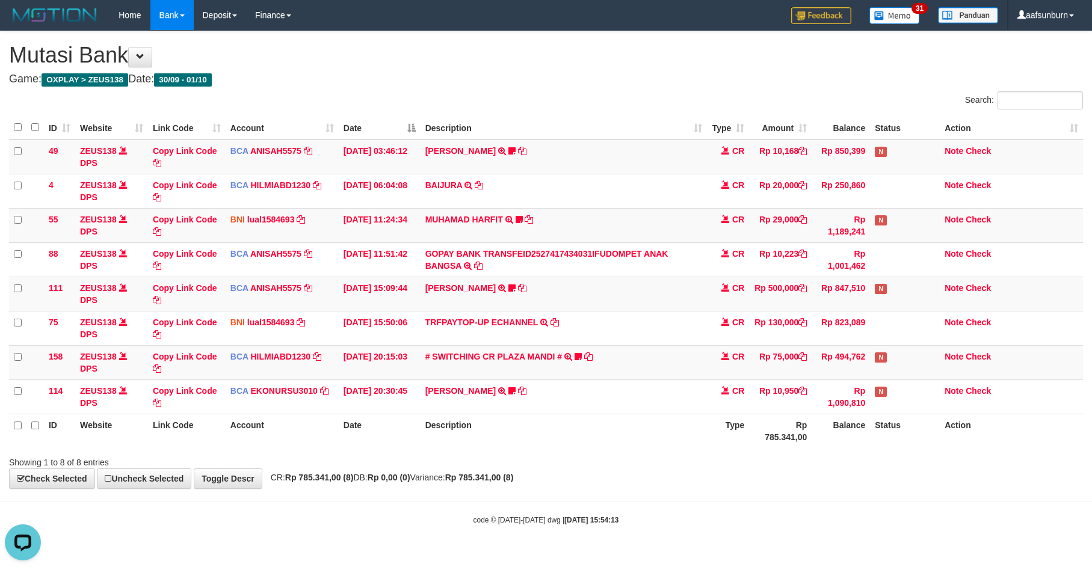
drag, startPoint x: 688, startPoint y: 274, endPoint x: 950, endPoint y: 449, distance: 315.3
click at [692, 276] on td "GOPAY BANK TRANSFEID2527417434031IFUDOMPET ANAK BANGSA TRSF E-BANKING CR 0110/F…" at bounding box center [563, 259] width 287 height 34
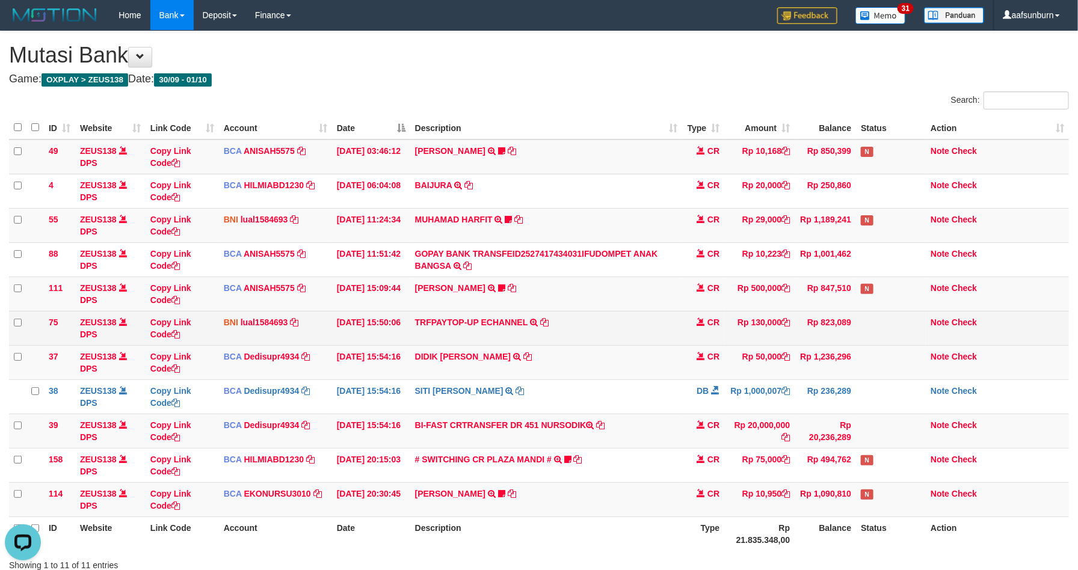
click at [726, 325] on td "Rp 130,000" at bounding box center [759, 328] width 70 height 34
click at [724, 320] on td "Rp 130,000" at bounding box center [759, 328] width 70 height 34
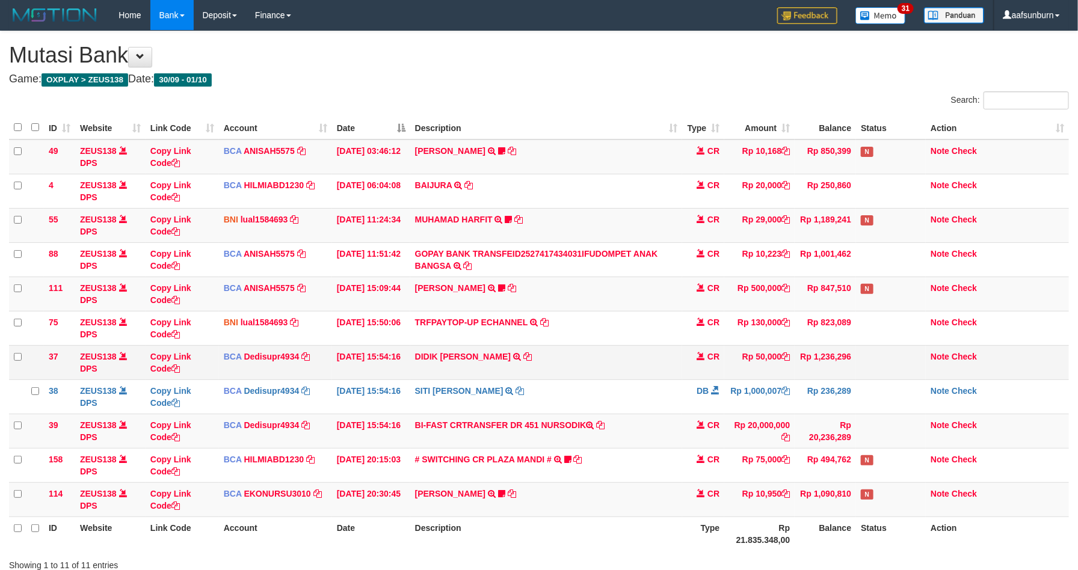
click at [708, 365] on td "CR" at bounding box center [703, 362] width 42 height 34
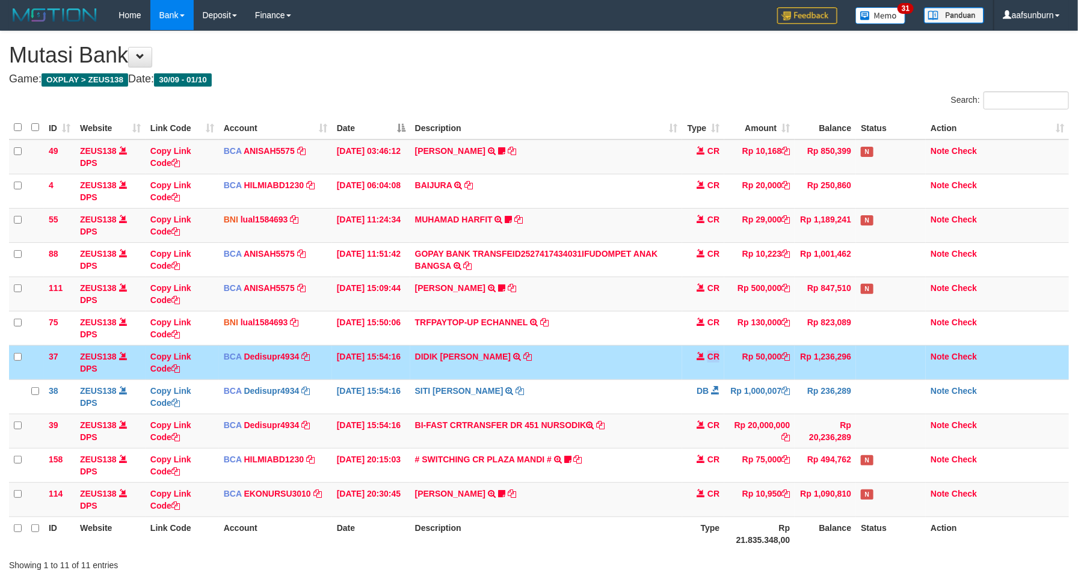
click at [708, 365] on td "CR" at bounding box center [703, 362] width 42 height 34
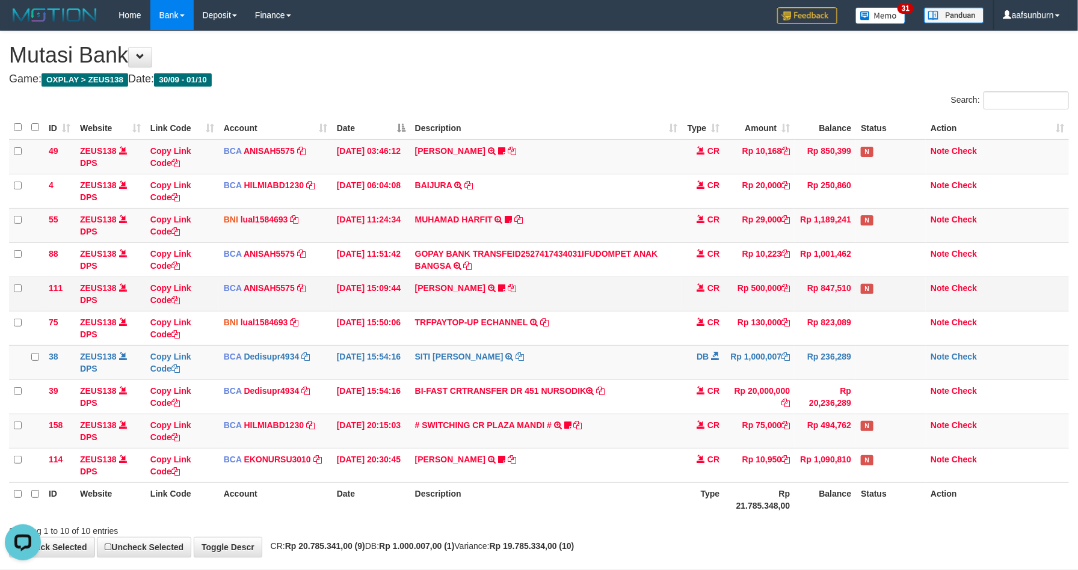
click at [661, 279] on td "KAREN ADELIN MARTH TRSF E-BANKING CR 0110/FTSCY/WS95031 500000.00KAREN ADELIN M…" at bounding box center [546, 294] width 273 height 34
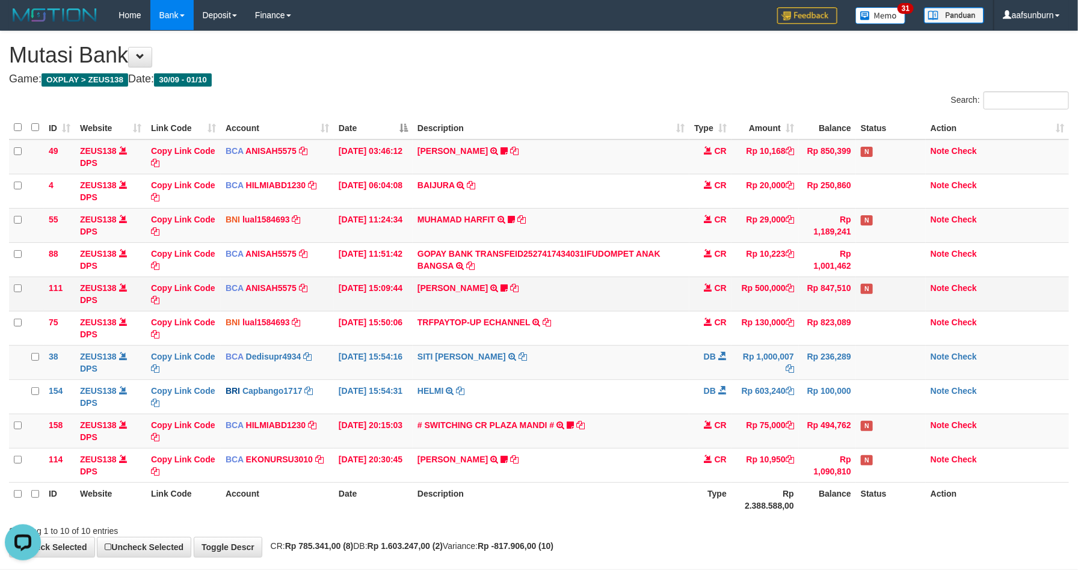
click at [712, 306] on td "CR" at bounding box center [710, 294] width 42 height 34
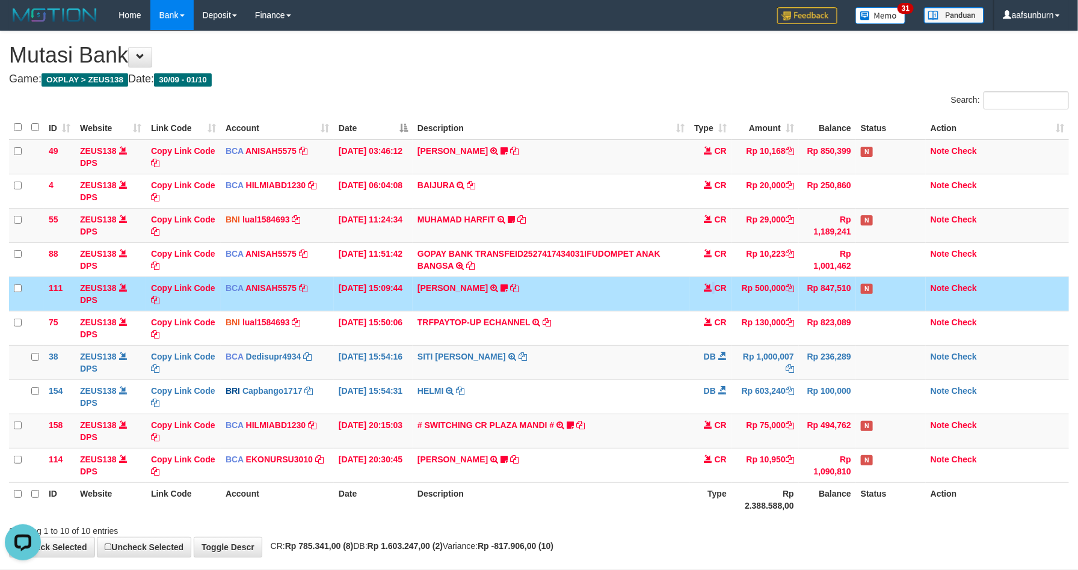
click at [710, 305] on td "CR" at bounding box center [710, 294] width 42 height 34
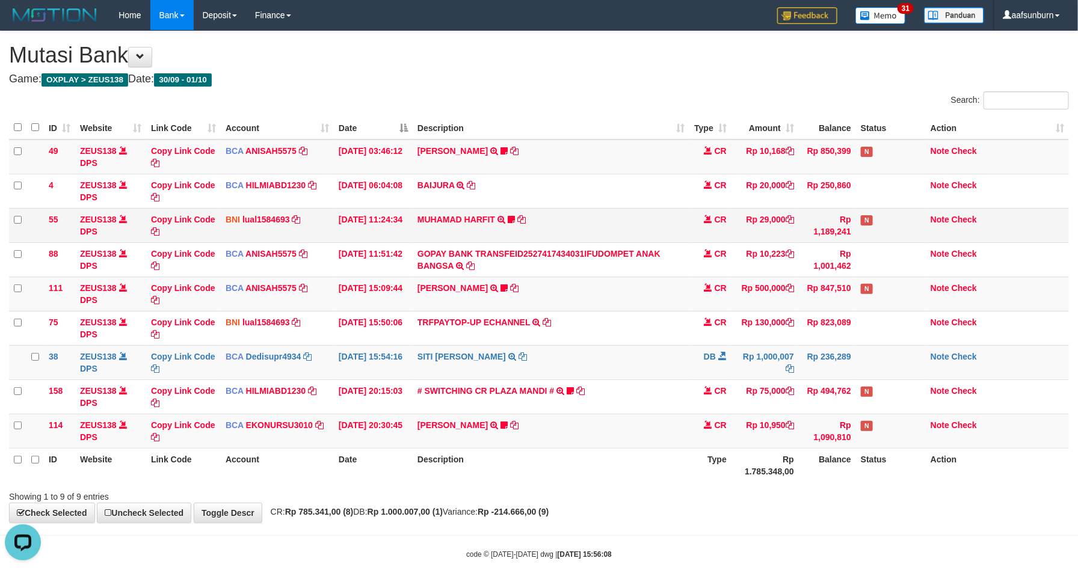
click at [789, 236] on td "Rp 29,000" at bounding box center [764, 225] width 67 height 34
click at [787, 236] on td "Rp 29,000" at bounding box center [764, 225] width 67 height 34
click at [756, 291] on td "Rp 500,000" at bounding box center [764, 294] width 67 height 34
click at [754, 288] on td "Rp 500,000" at bounding box center [764, 294] width 67 height 34
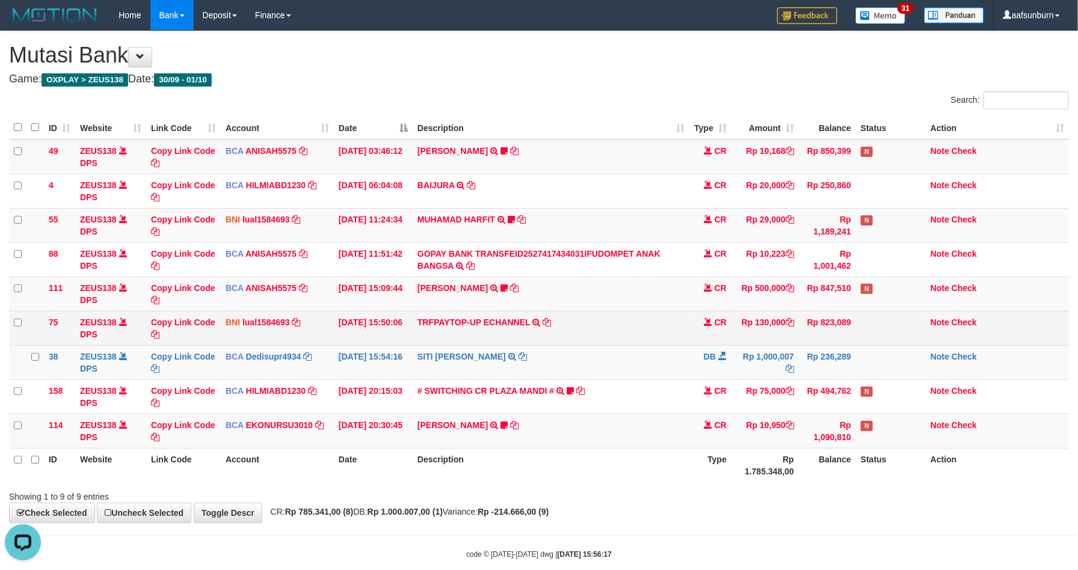
click at [706, 323] on span at bounding box center [708, 322] width 8 height 8
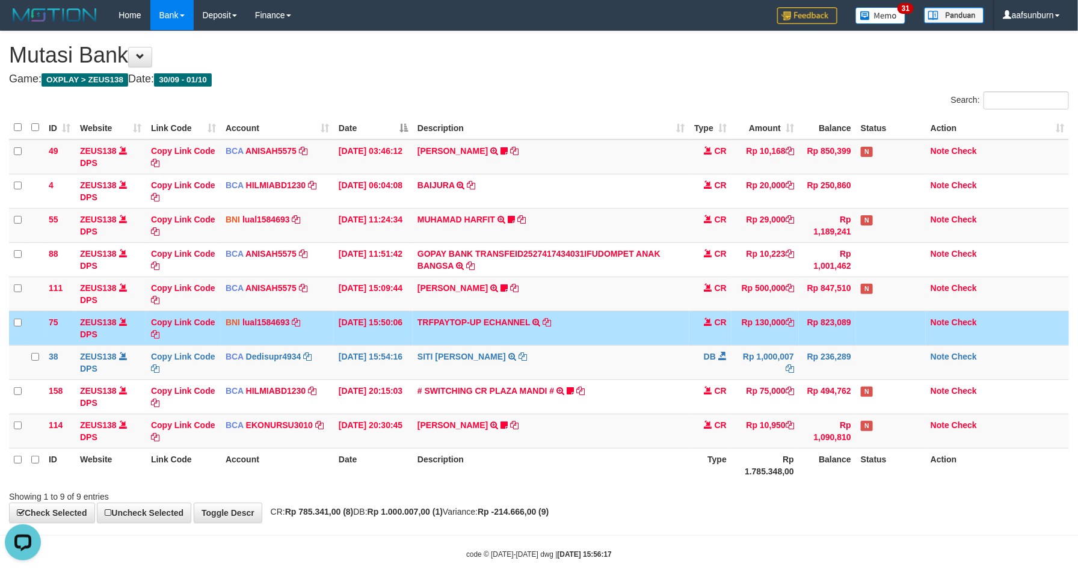
drag, startPoint x: 706, startPoint y: 319, endPoint x: 760, endPoint y: 348, distance: 61.4
click at [707, 319] on span at bounding box center [708, 322] width 8 height 8
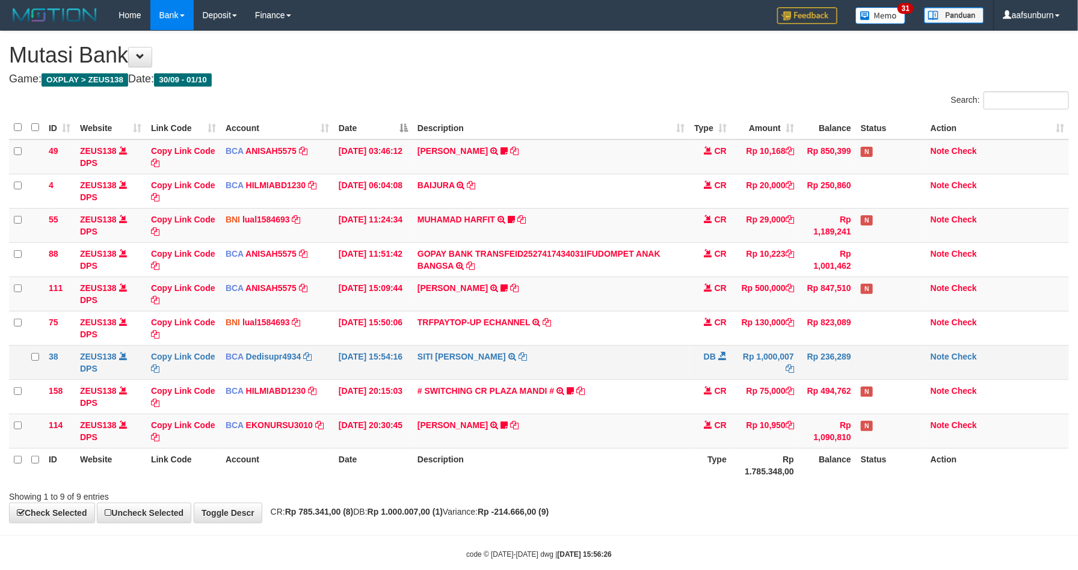
click at [630, 370] on td "SITI [PERSON_NAME] TRSF E-BANKING DB 0110/FTSCY/WS95031 1000007.00SITI [PERSON_…" at bounding box center [551, 362] width 277 height 34
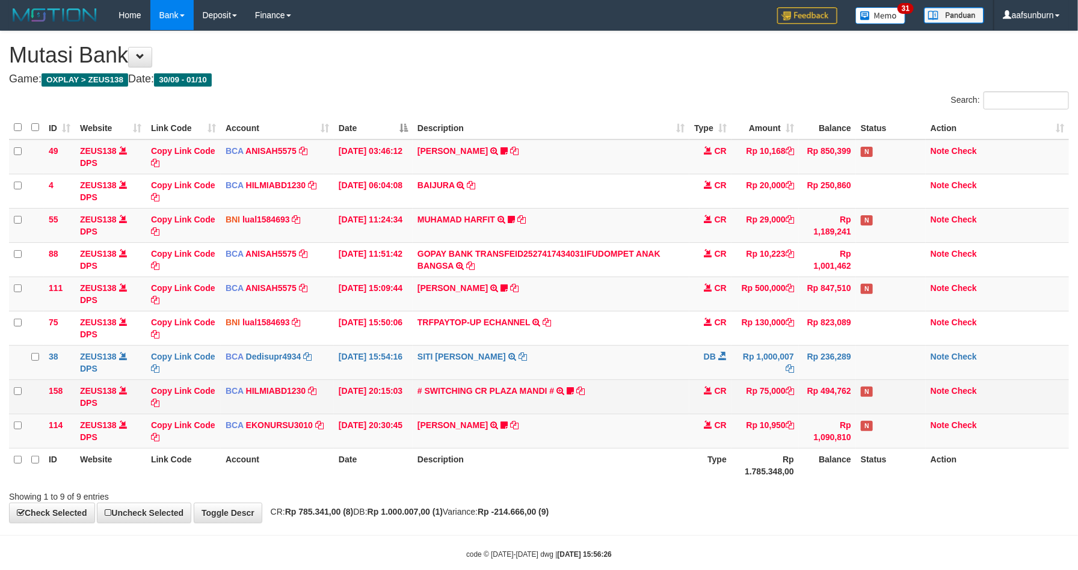
drag, startPoint x: 630, startPoint y: 370, endPoint x: 668, endPoint y: 401, distance: 48.3
click at [630, 368] on td "SITI [PERSON_NAME] TRSF E-BANKING DB 0110/FTSCY/WS95031 1000007.00SITI [PERSON_…" at bounding box center [551, 362] width 277 height 34
